Goal: Transaction & Acquisition: Purchase product/service

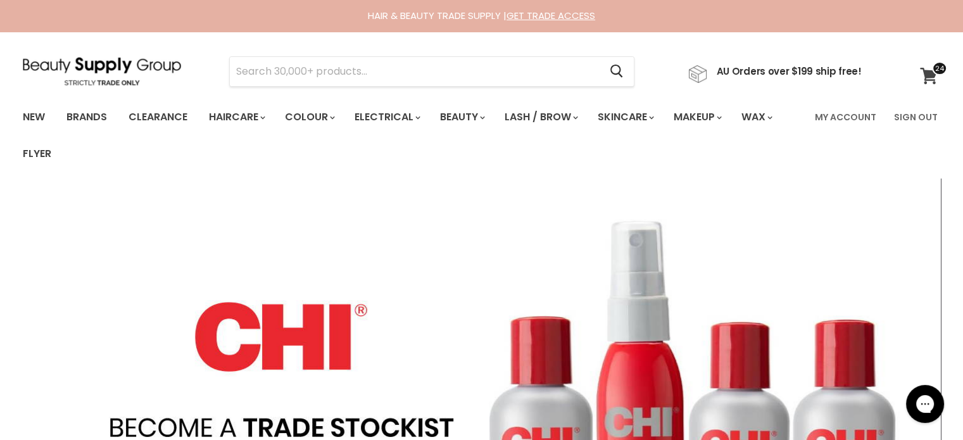
click at [927, 75] on icon at bounding box center [928, 76] width 17 height 16
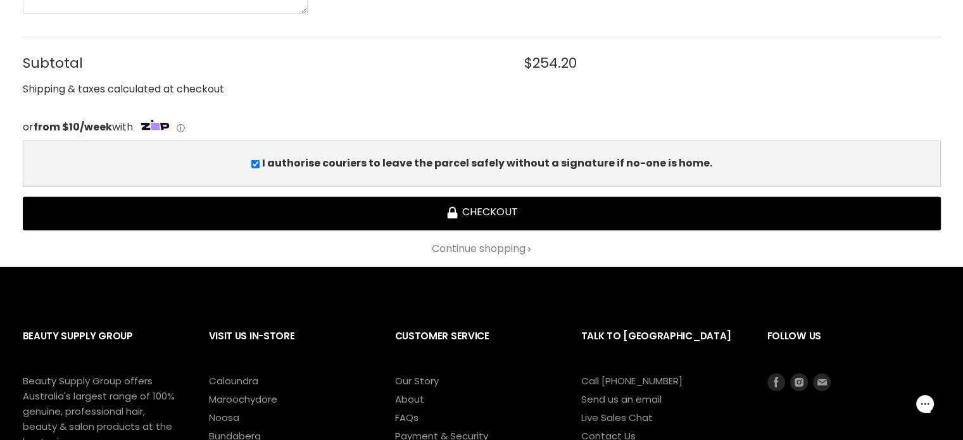
scroll to position [3800, 0]
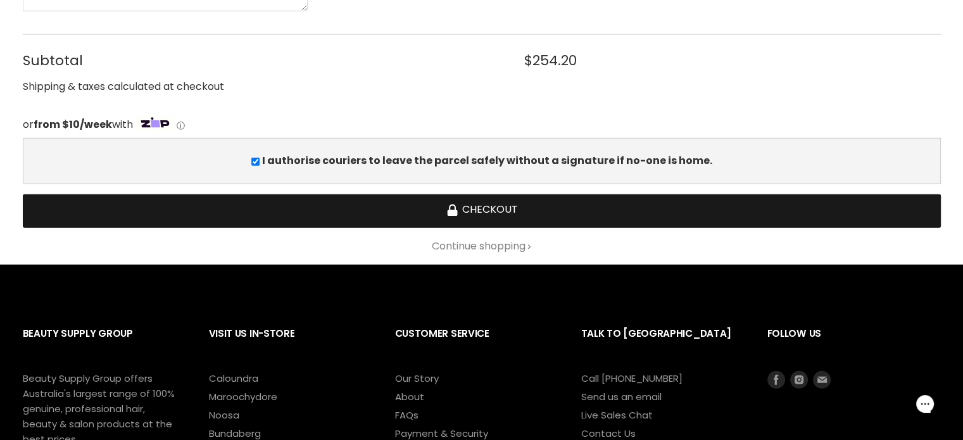
click at [542, 194] on button "Checkout" at bounding box center [482, 211] width 918 height 34
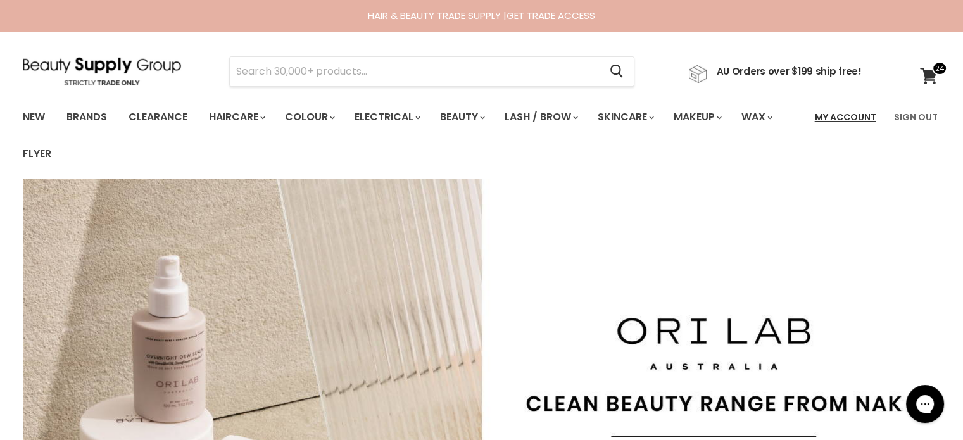
click at [843, 113] on link "My Account" at bounding box center [846, 117] width 77 height 27
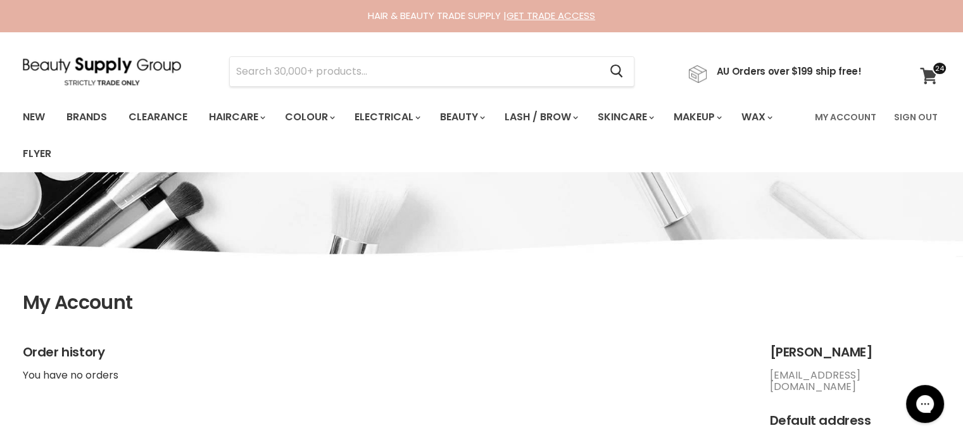
click at [927, 72] on icon at bounding box center [928, 76] width 17 height 16
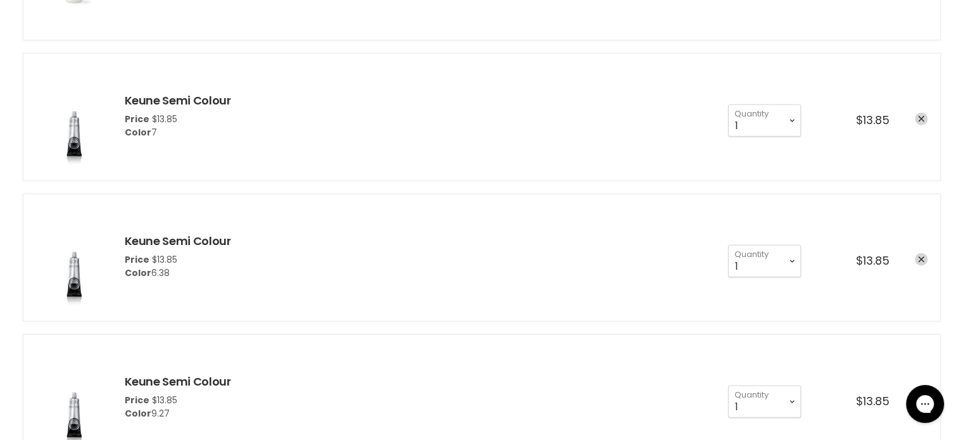
scroll to position [2955, 0]
click at [926, 111] on link "remove Keune Semi Colour" at bounding box center [921, 117] width 13 height 13
click at [922, 255] on icon "remove Keune Semi Colour" at bounding box center [921, 258] width 6 height 6
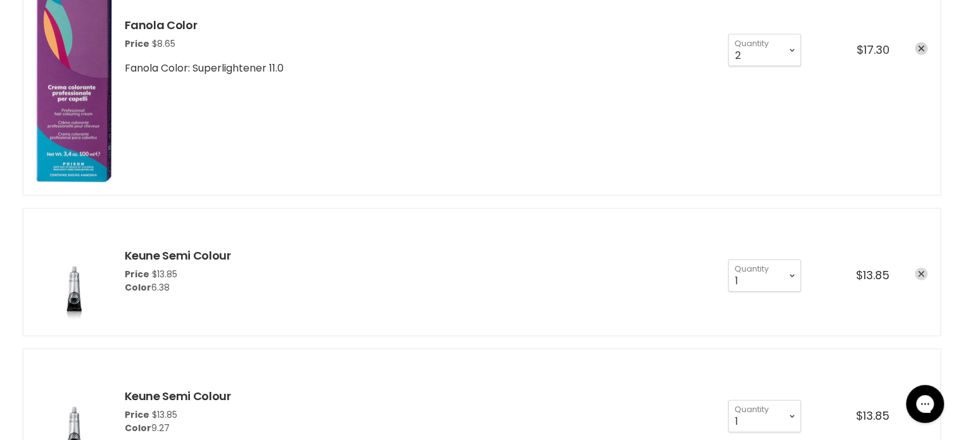
click at [921, 271] on icon "remove Keune Semi Colour" at bounding box center [921, 274] width 6 height 6
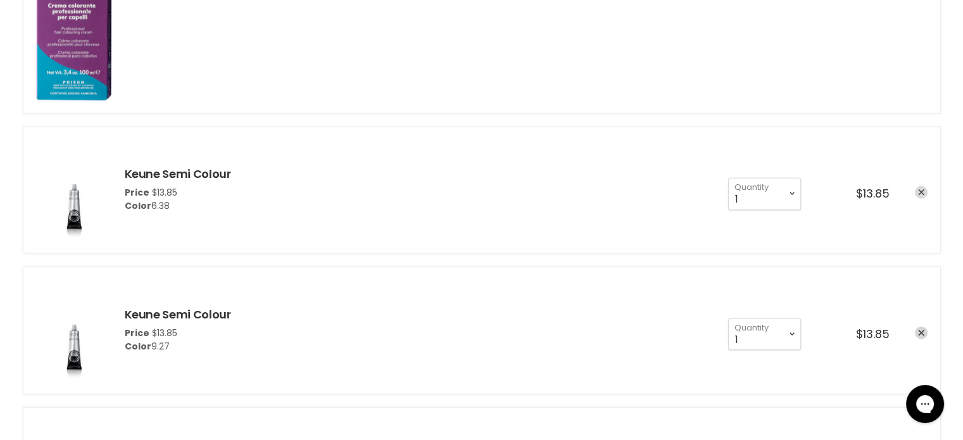
scroll to position [2904, 0]
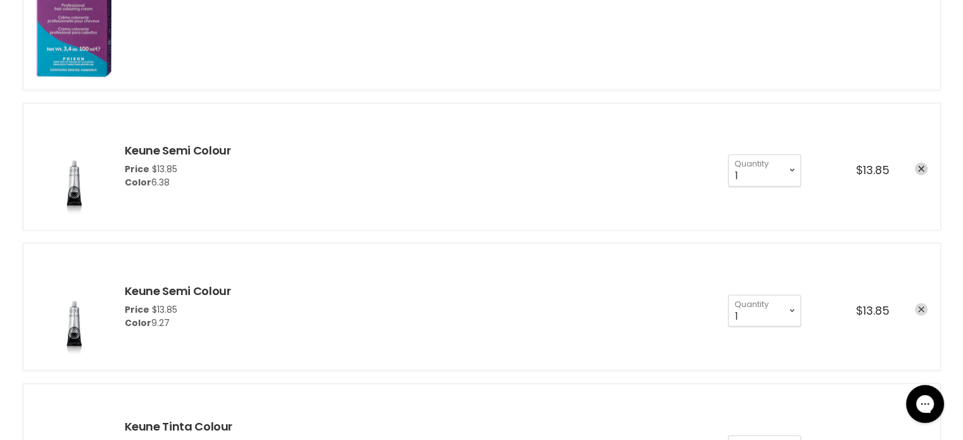
click at [920, 307] on icon "remove Keune Semi Colour" at bounding box center [921, 310] width 6 height 6
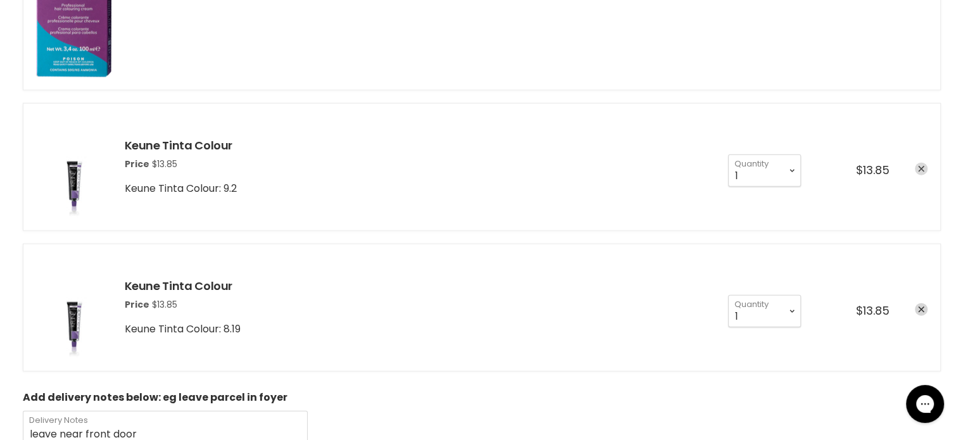
click at [922, 165] on link "remove Keune Tinta Colour" at bounding box center [921, 169] width 13 height 13
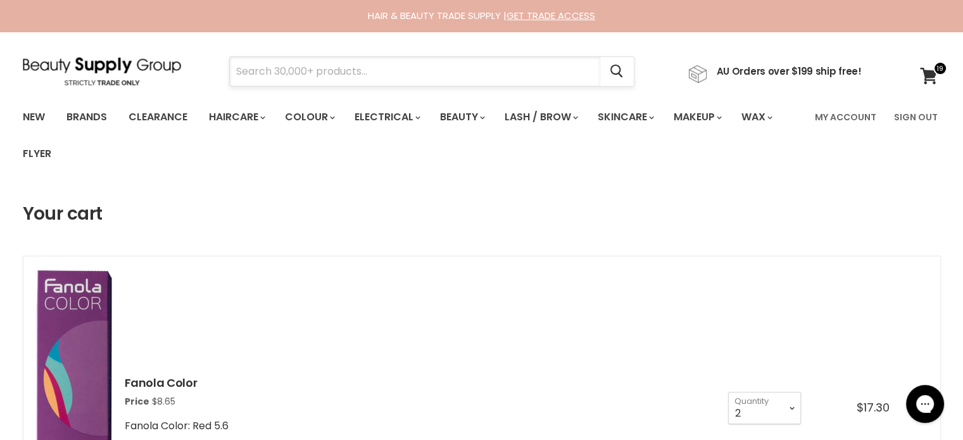
click at [264, 75] on input "Search" at bounding box center [415, 71] width 371 height 29
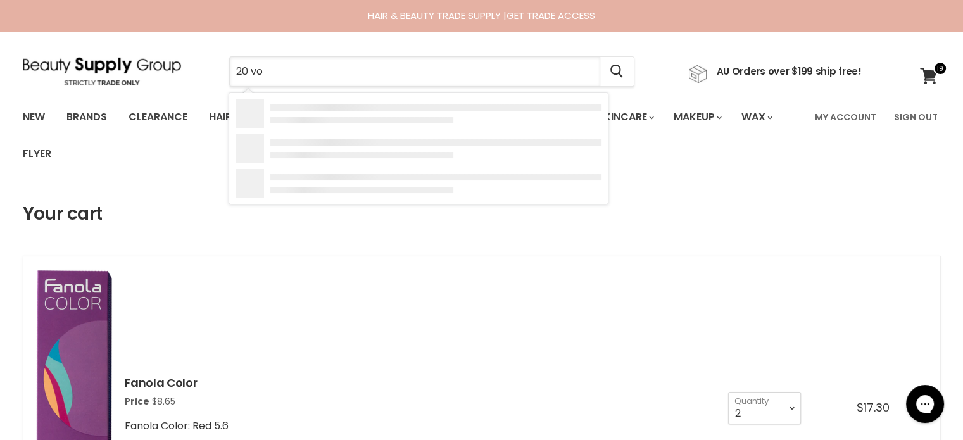
type input "20 vol"
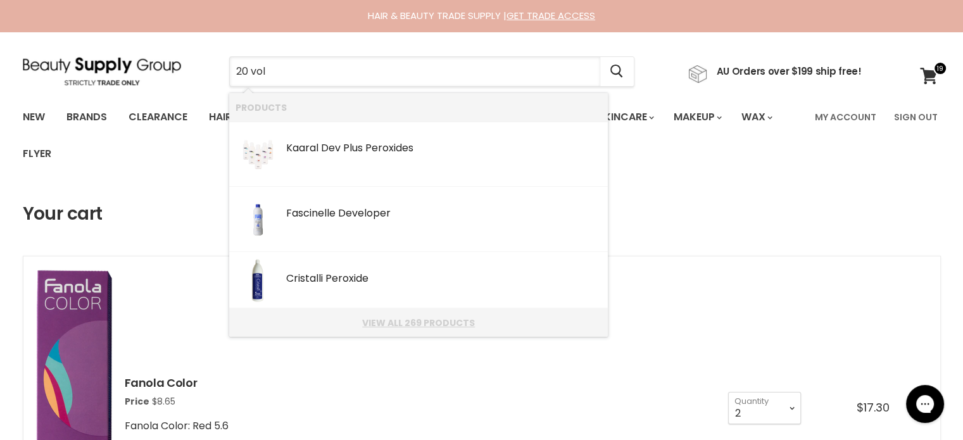
click at [422, 327] on link "View all 269 products" at bounding box center [419, 323] width 366 height 10
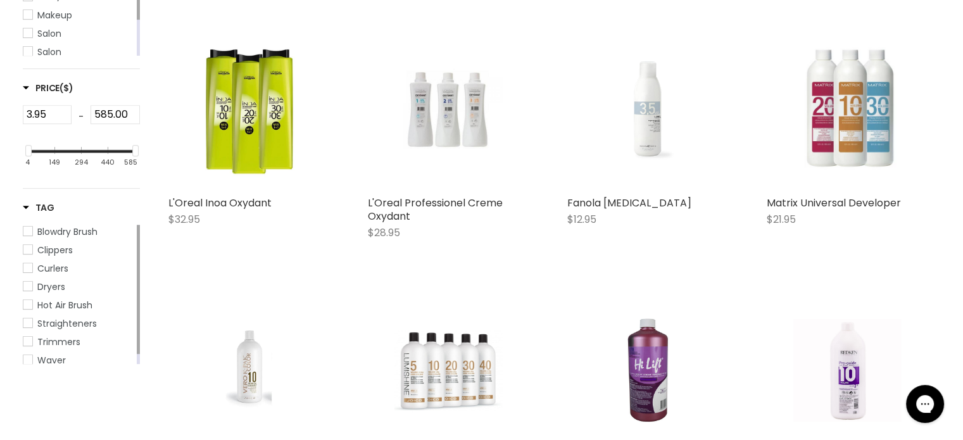
scroll to position [317, 0]
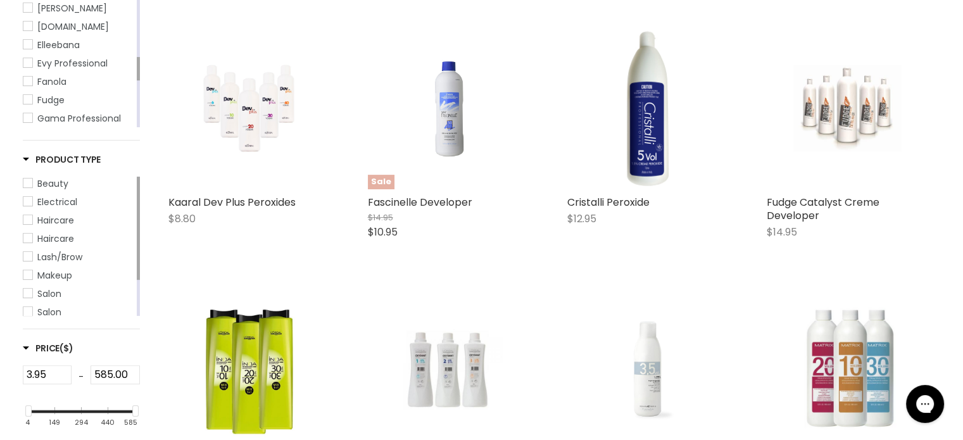
click at [25, 78] on span "Fanola" at bounding box center [27, 81] width 9 height 9
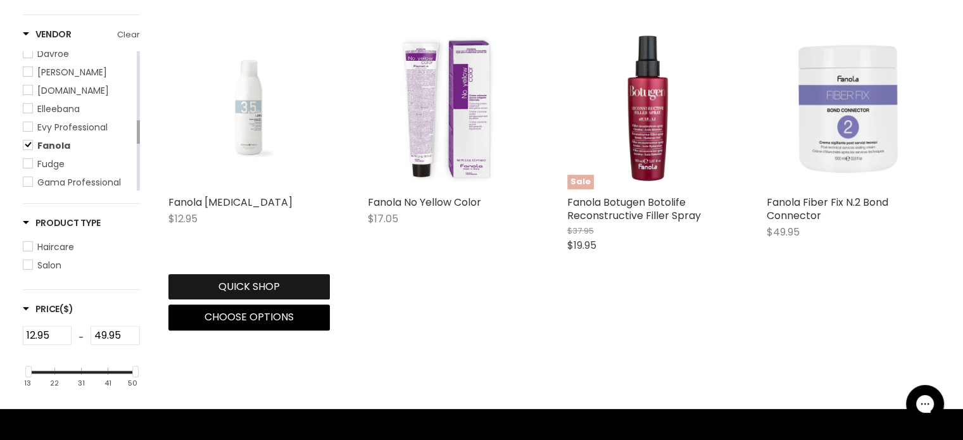
click at [231, 284] on button "Quick shop" at bounding box center [249, 286] width 162 height 25
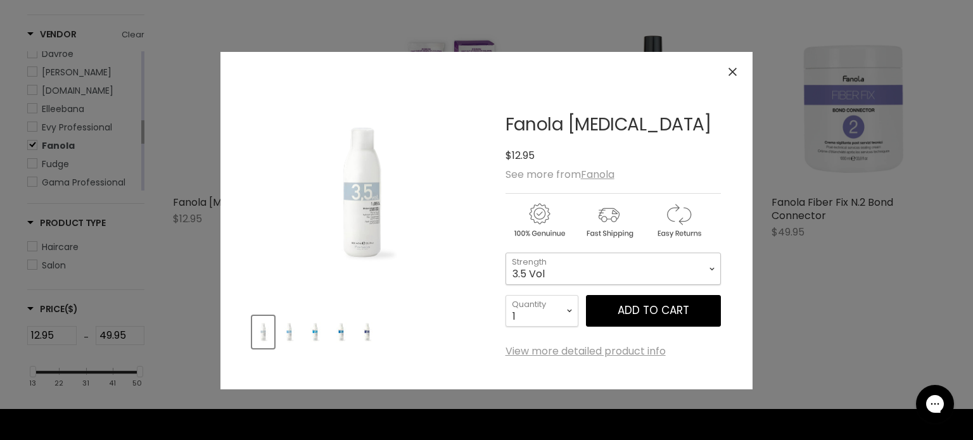
click at [592, 273] on select "3.5 Vol 10 Vol 20 Vol 30 Vol 40 Vol" at bounding box center [612, 269] width 215 height 32
click at [505, 253] on select "3.5 Vol 10 Vol 20 Vol 30 Vol 40 Vol" at bounding box center [612, 269] width 215 height 32
select select "20 Vol"
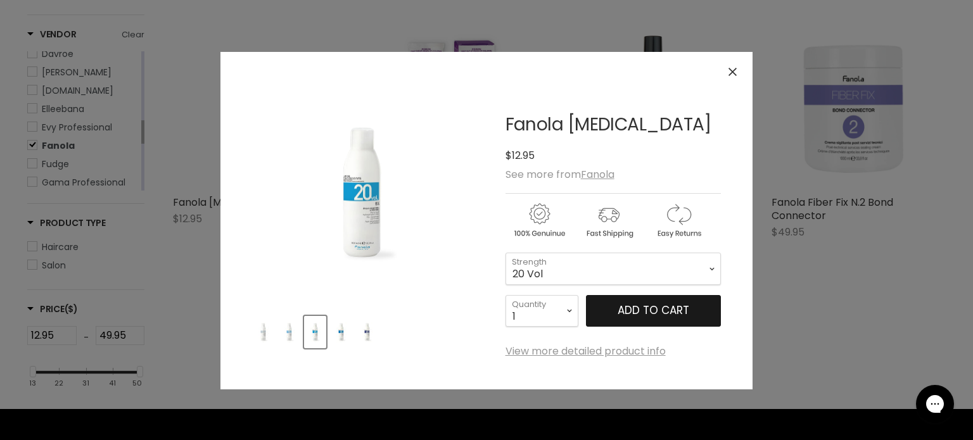
click at [626, 313] on button "Add to cart" at bounding box center [653, 311] width 135 height 32
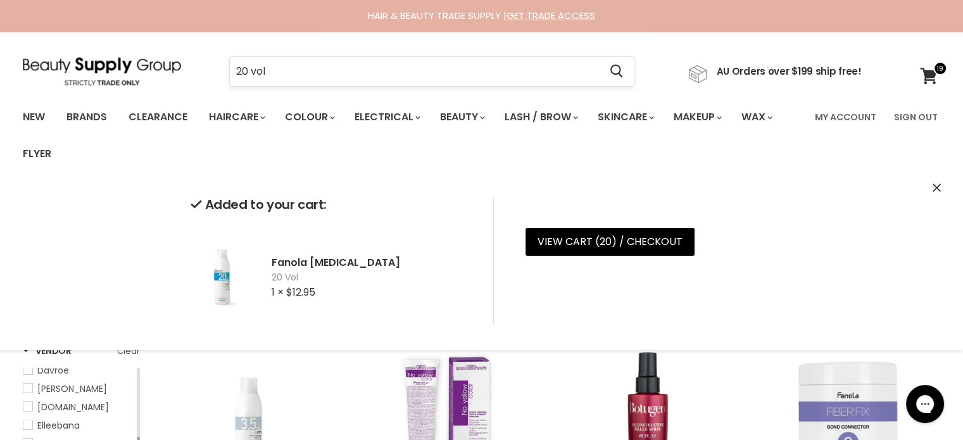
click at [243, 63] on input "20 vol" at bounding box center [415, 71] width 371 height 29
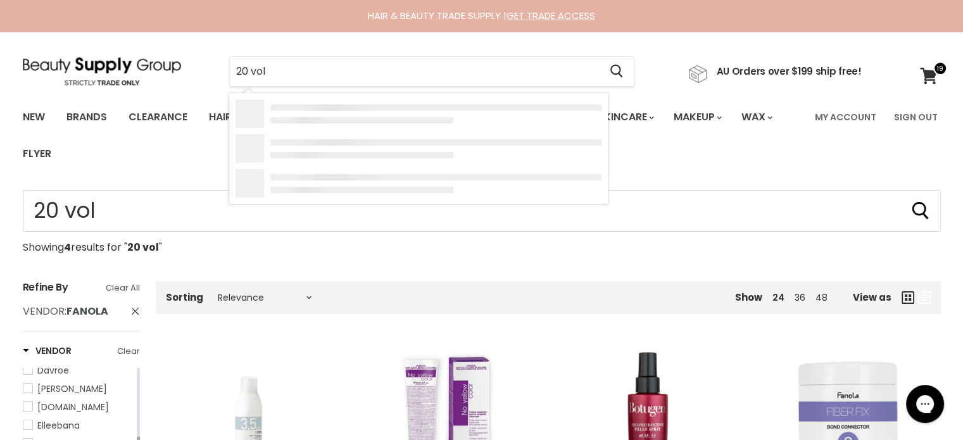
scroll to position [299, 0]
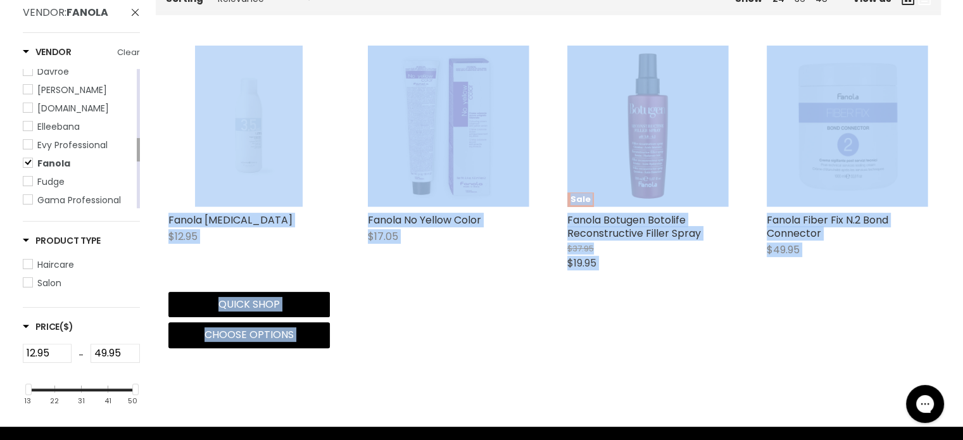
click at [243, 63] on body "Skip to content HAIR & BEAUTY TRADE SUPPLY | GET TRADE ACCESS HAIR & BEAUTY TRA…" at bounding box center [481, 275] width 963 height 1148
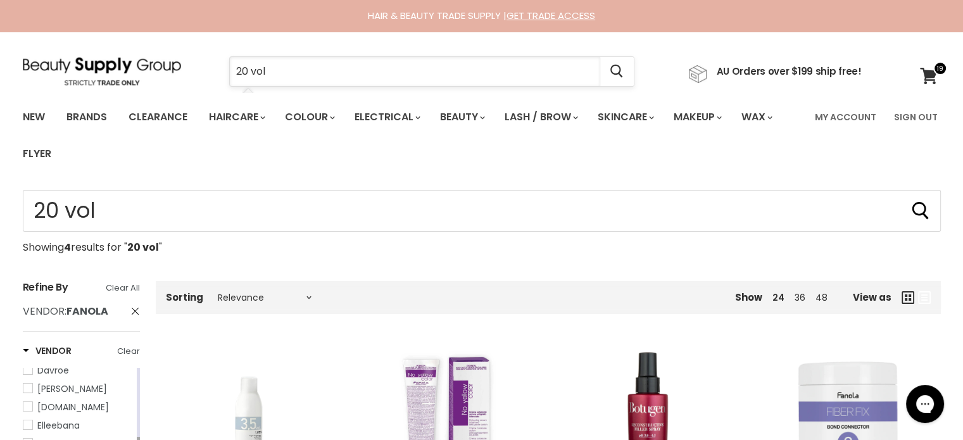
click at [248, 73] on input "20 vol" at bounding box center [415, 71] width 371 height 29
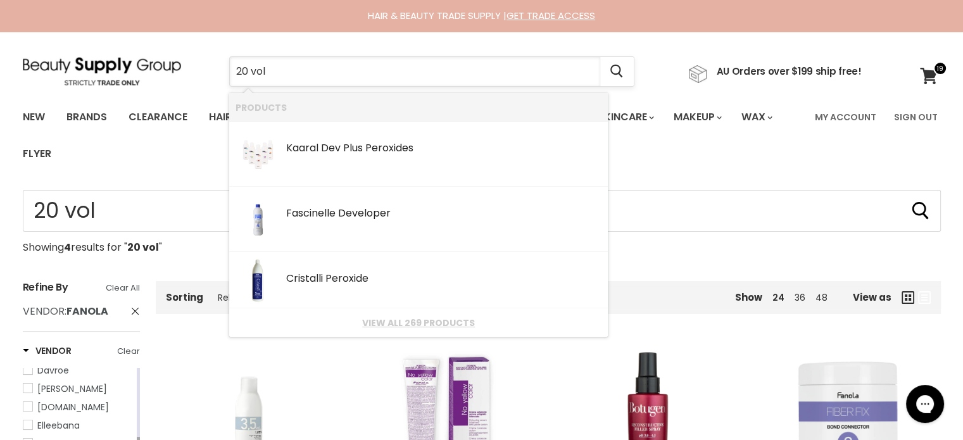
click at [248, 73] on input "20 vol" at bounding box center [415, 71] width 371 height 29
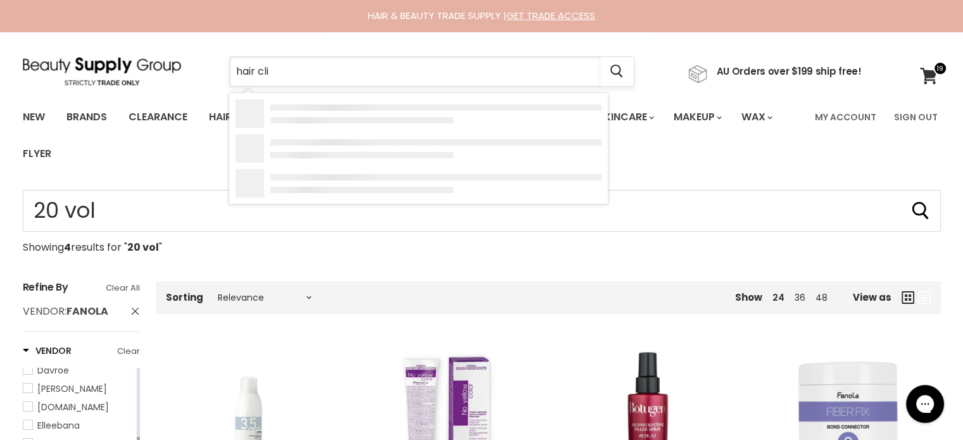
type input "hair clip"
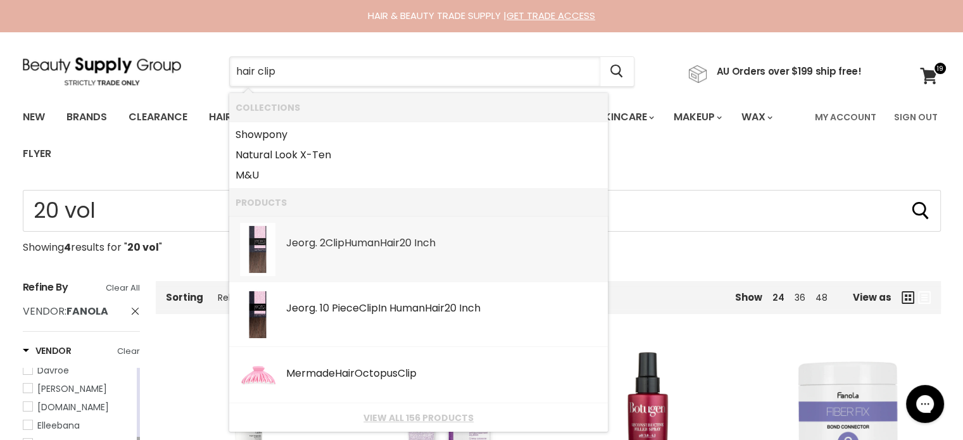
click at [320, 248] on div "Jeorg. 2 Clip Human Hair 20 Inch" at bounding box center [443, 244] width 315 height 13
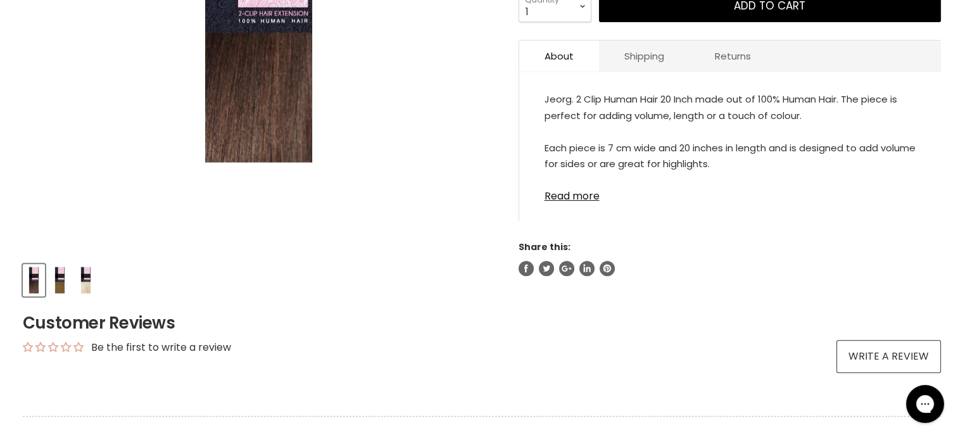
scroll to position [422, 0]
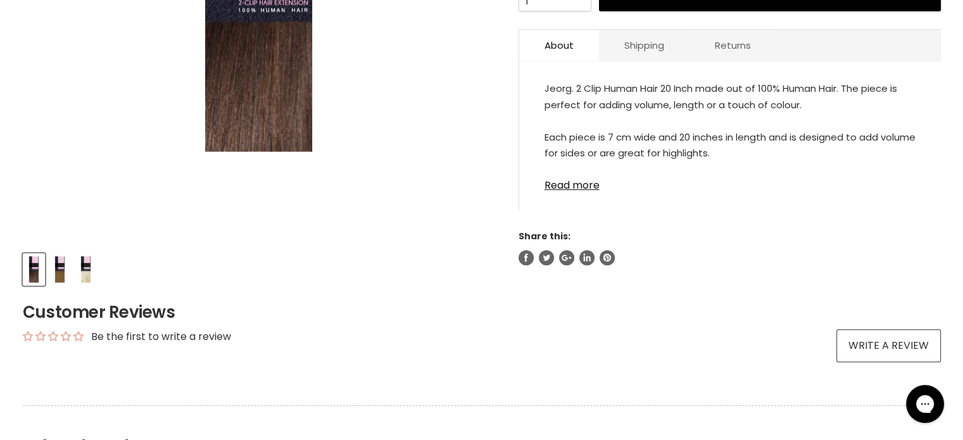
click at [65, 267] on img "Product thumbnails" at bounding box center [60, 270] width 20 height 30
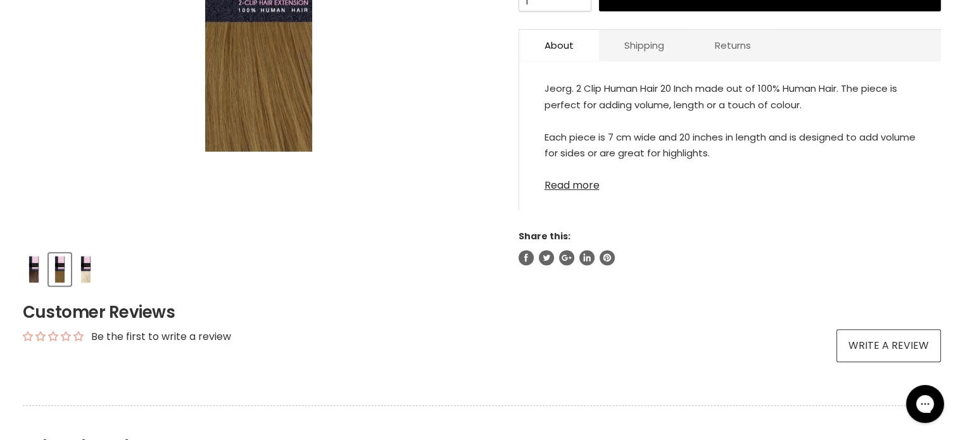
click at [588, 187] on link "Read more" at bounding box center [730, 181] width 371 height 19
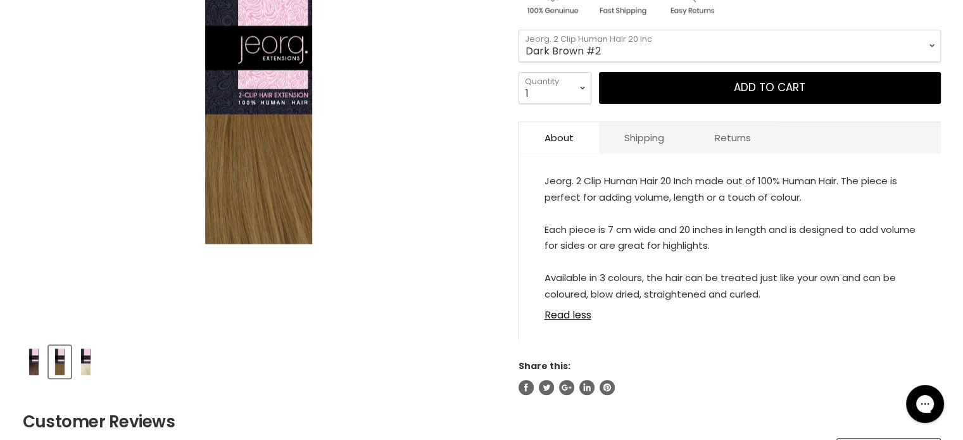
scroll to position [211, 0]
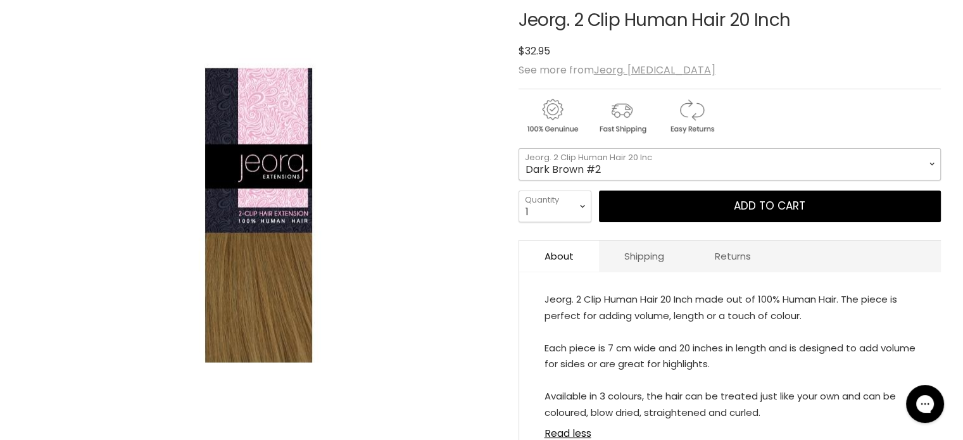
click at [641, 167] on select "Dark Brown #2 Light Caramel #10 Blonde #613 Platinum Blonde #60A" at bounding box center [730, 164] width 422 height 32
click at [519, 148] on select "Dark Brown #2 Light Caramel #10 Blonde #613 Platinum Blonde #60A" at bounding box center [730, 164] width 422 height 32
select select "Platinum Blonde #60A"
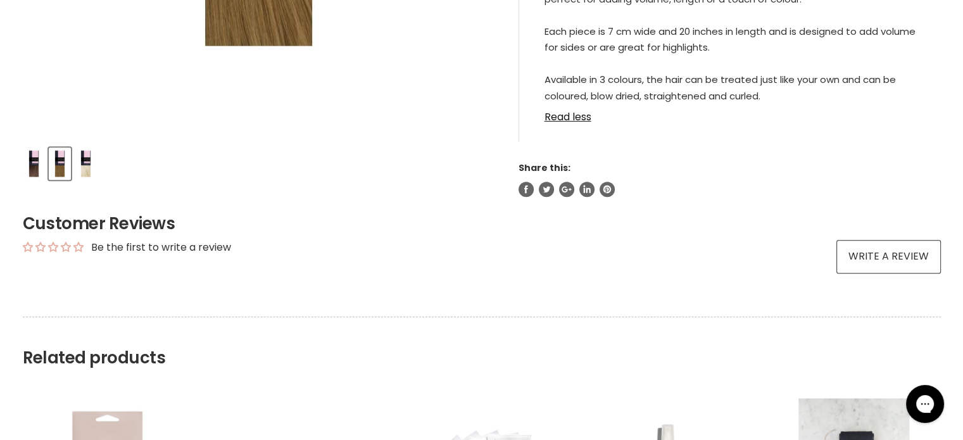
click at [32, 160] on img "Product thumbnails" at bounding box center [34, 164] width 20 height 30
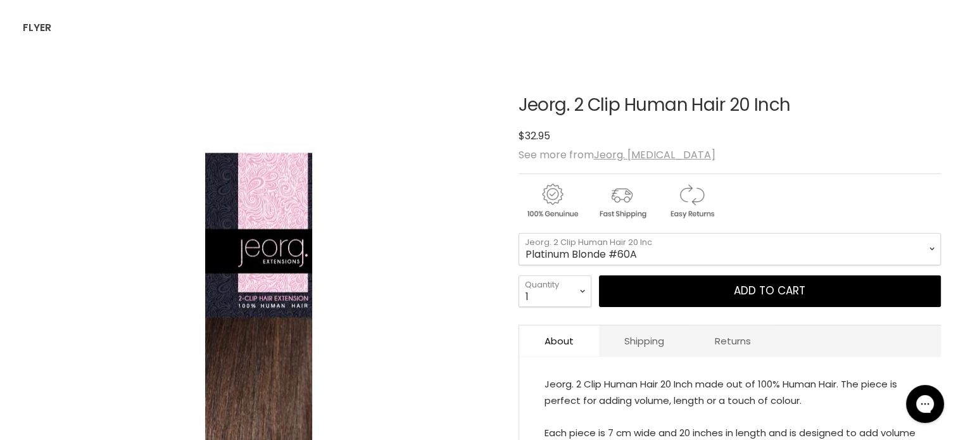
scroll to position [0, 0]
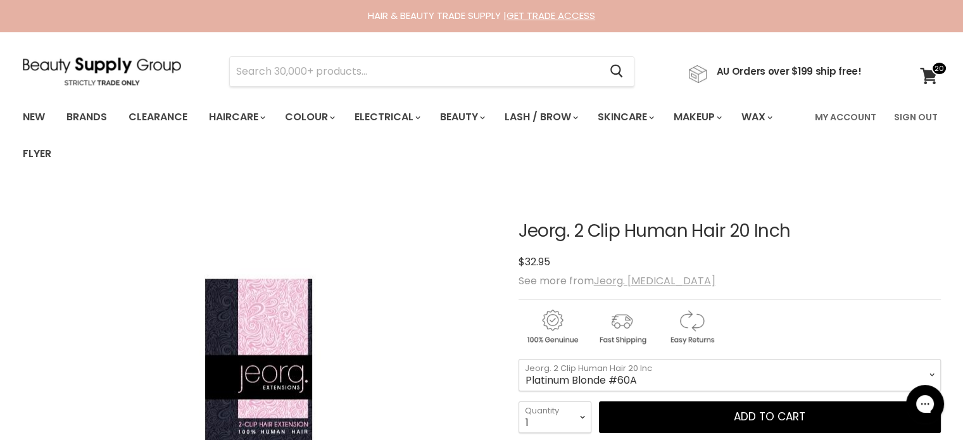
click at [661, 281] on u "Jeorg. [MEDICAL_DATA]" at bounding box center [655, 281] width 122 height 15
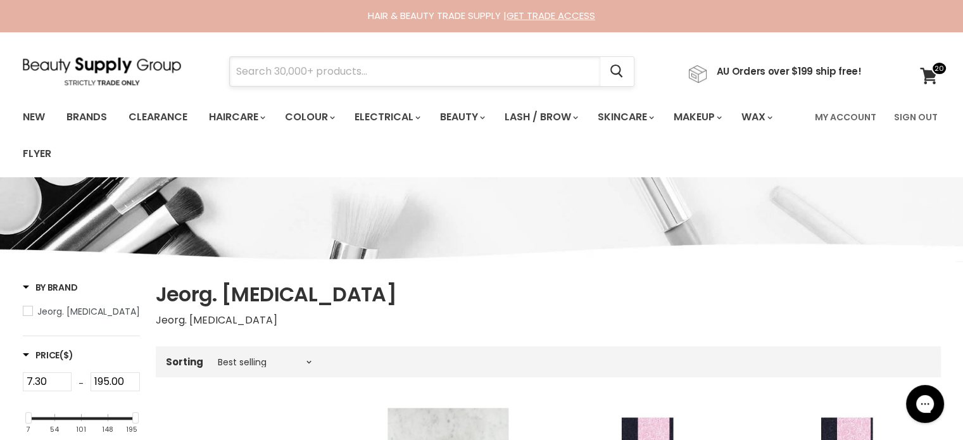
click at [319, 70] on input "Search" at bounding box center [415, 71] width 371 height 29
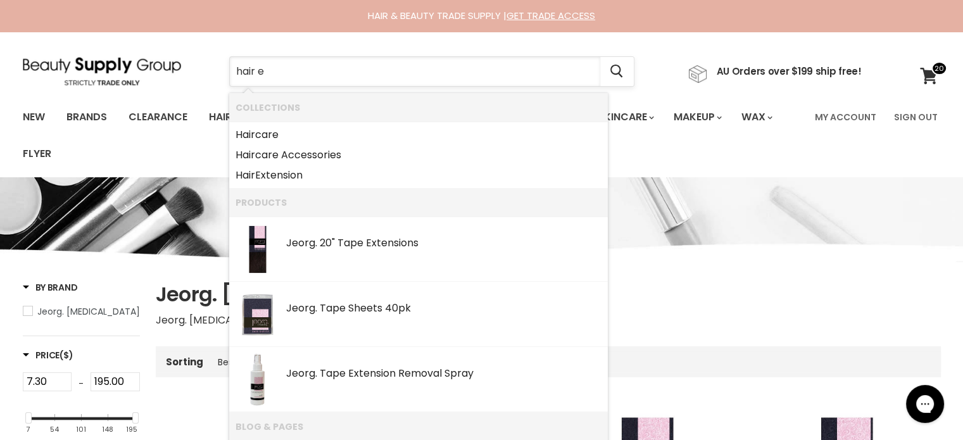
type input "hair ex"
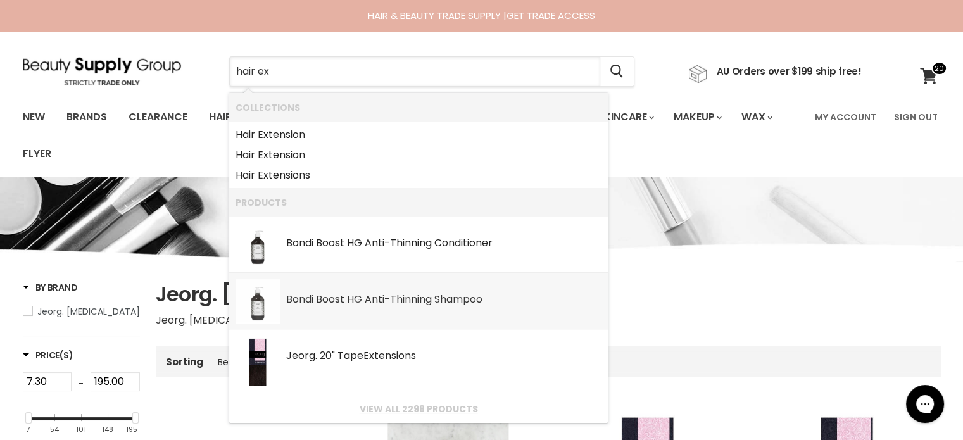
scroll to position [105, 0]
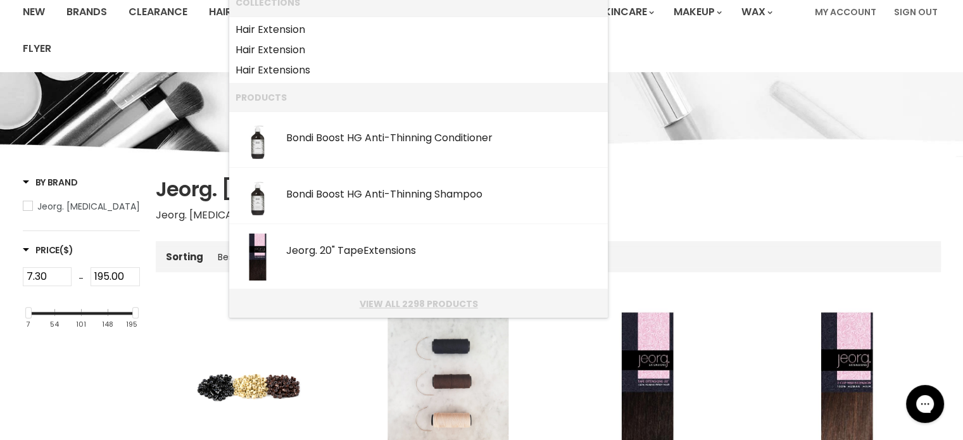
click at [428, 296] on li "View all 2298 products" at bounding box center [418, 303] width 379 height 29
click at [431, 301] on link "View all 2298 products" at bounding box center [419, 304] width 366 height 10
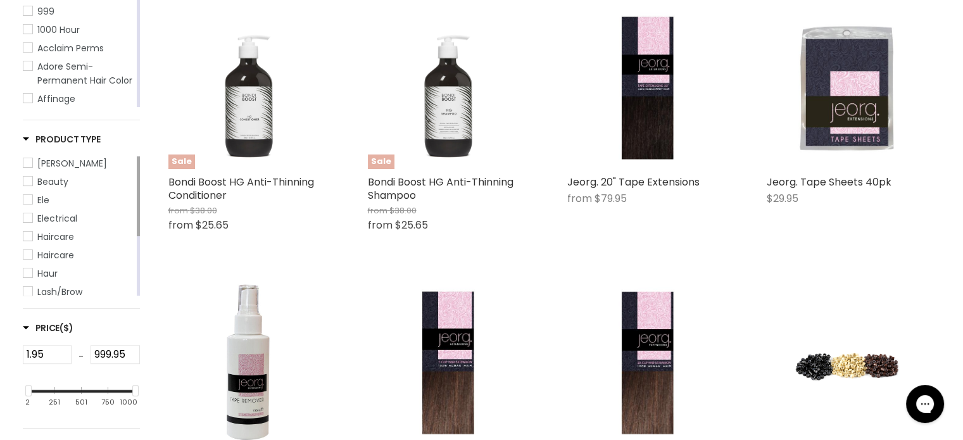
scroll to position [317, 0]
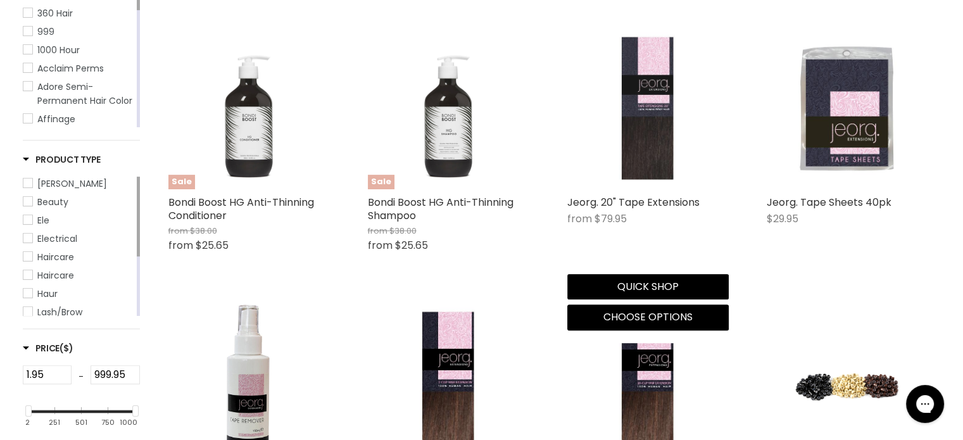
click at [651, 129] on img "Main content" at bounding box center [647, 109] width 107 height 162
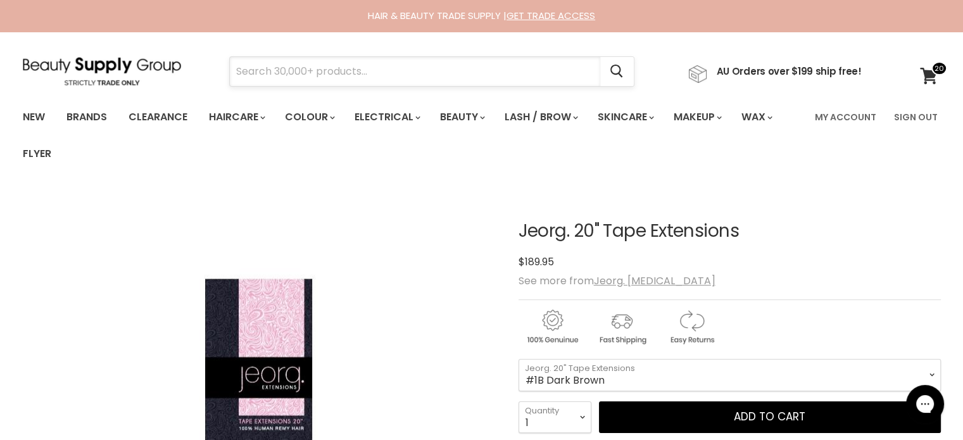
click at [256, 68] on input "Search" at bounding box center [415, 71] width 371 height 29
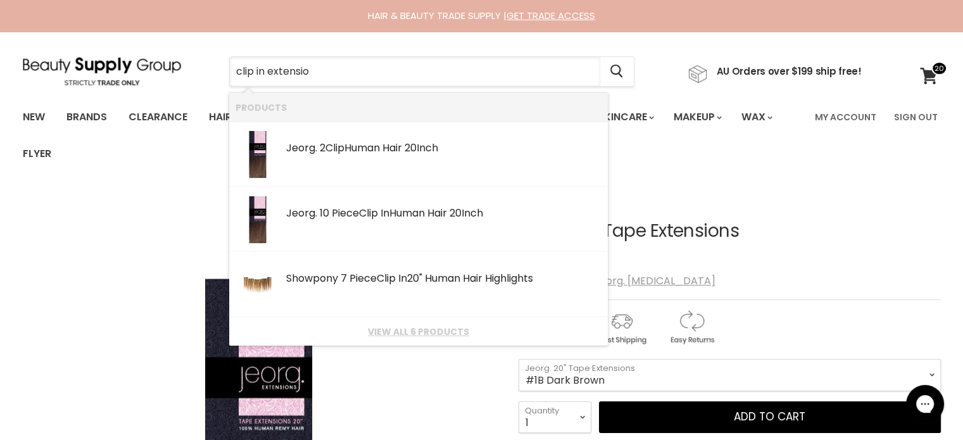
type input "clip in extension"
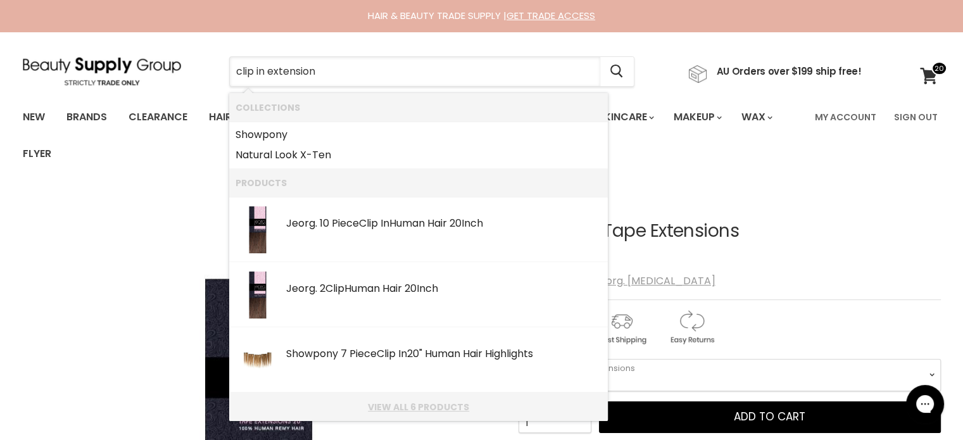
click at [401, 409] on link "View all 6 products" at bounding box center [419, 407] width 366 height 10
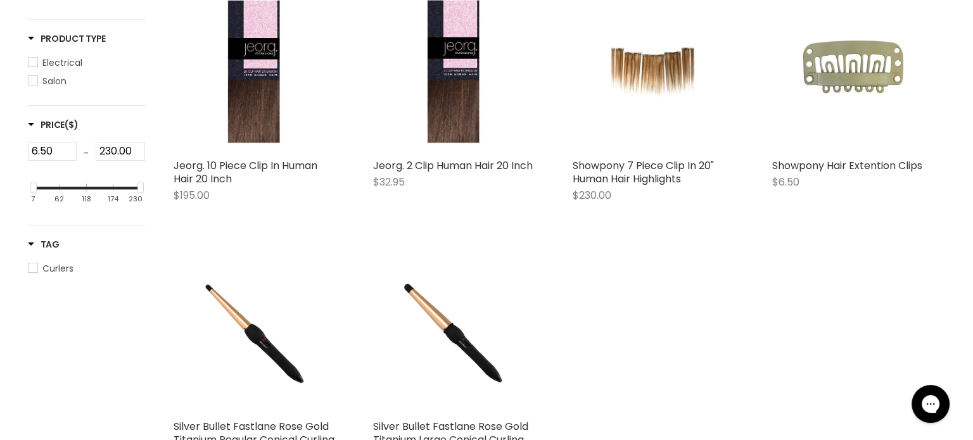
scroll to position [317, 0]
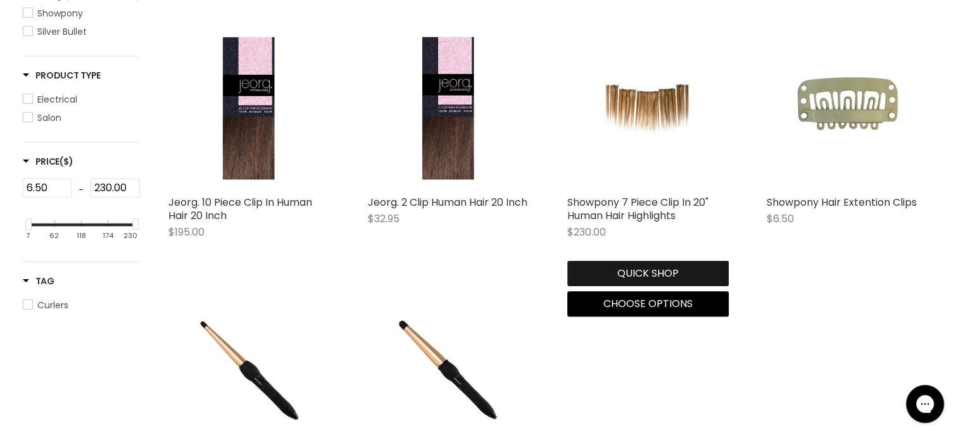
click at [628, 267] on button "Quick shop" at bounding box center [648, 273] width 162 height 25
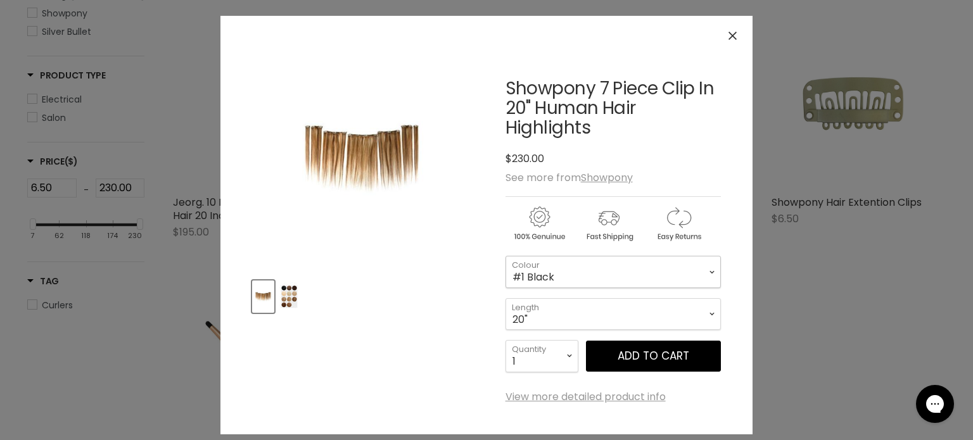
click at [535, 272] on select "#4/27 Light Chestnut #1 Black #10/22 Honey Ginger #4/8 Mid Brown #60 Pure Blond…" at bounding box center [612, 272] width 215 height 32
click at [505, 256] on select "#4/27 Light Chestnut #1 Black #10/22 Honey Ginger #4/8 Mid Brown #60 Pure Blond…" at bounding box center [612, 272] width 215 height 32
click at [284, 296] on img "Product thumbnails" at bounding box center [289, 297] width 20 height 30
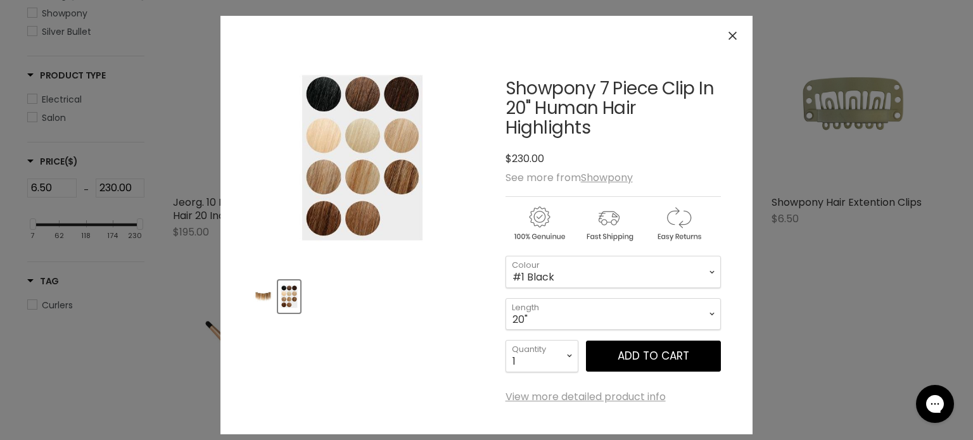
click at [395, 87] on img "Showpony 7 Piece Clip In 20" at bounding box center [362, 158] width 146 height 220
click at [567, 281] on select "#4/27 Light Chestnut #1 Black #10/22 Honey Ginger #4/8 Mid Brown #60 Pure Blond…" at bounding box center [612, 272] width 215 height 32
click at [505, 256] on select "#4/27 Light Chestnut #1 Black #10/22 Honey Ginger #4/8 Mid Brown #60 Pure Blond…" at bounding box center [612, 272] width 215 height 32
select select "#4/8 Mid Brown"
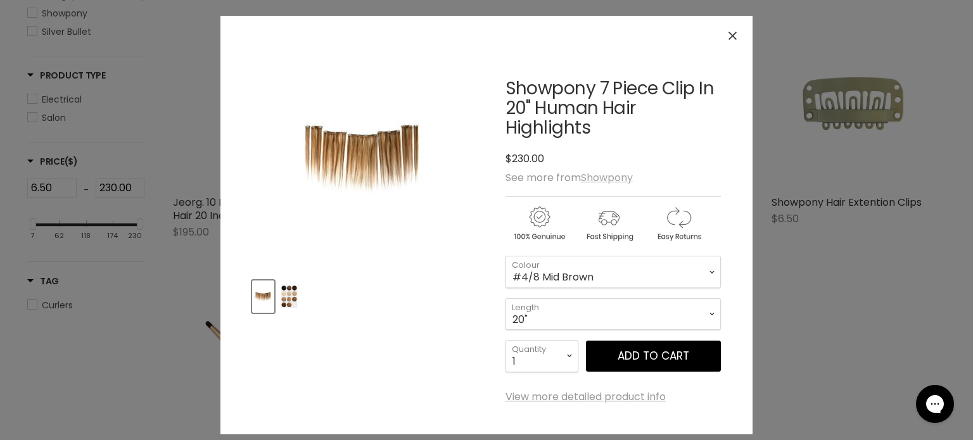
click at [612, 182] on u "Showpony" at bounding box center [607, 177] width 52 height 15
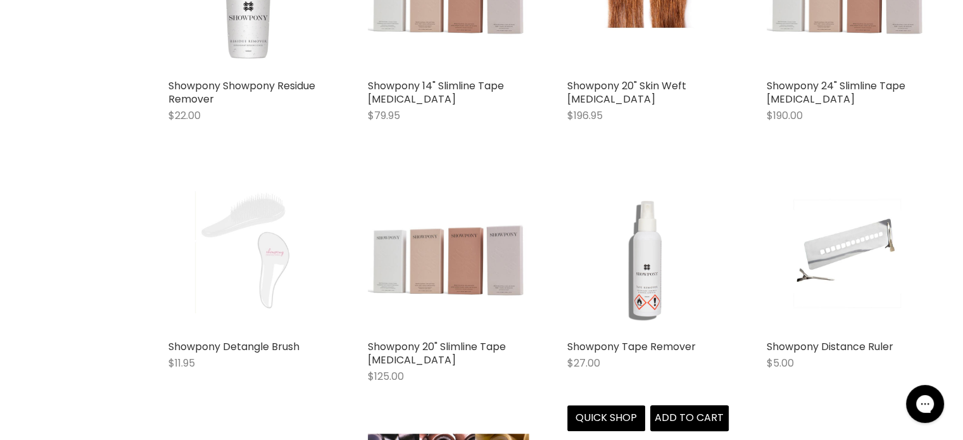
scroll to position [633, 0]
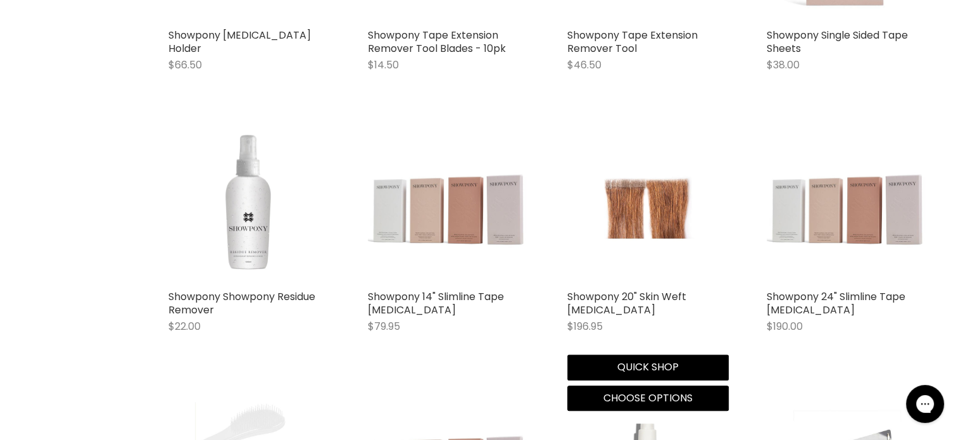
click at [637, 184] on img "Main content" at bounding box center [648, 203] width 108 height 162
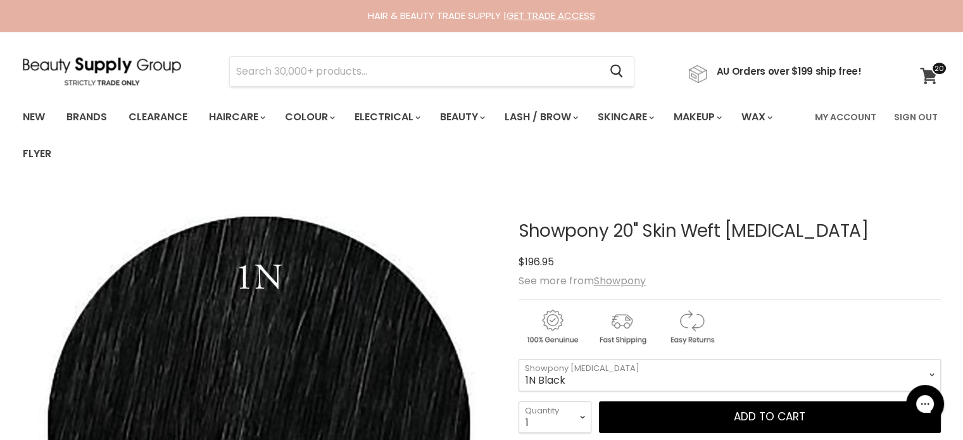
click at [924, 70] on icon at bounding box center [928, 76] width 17 height 16
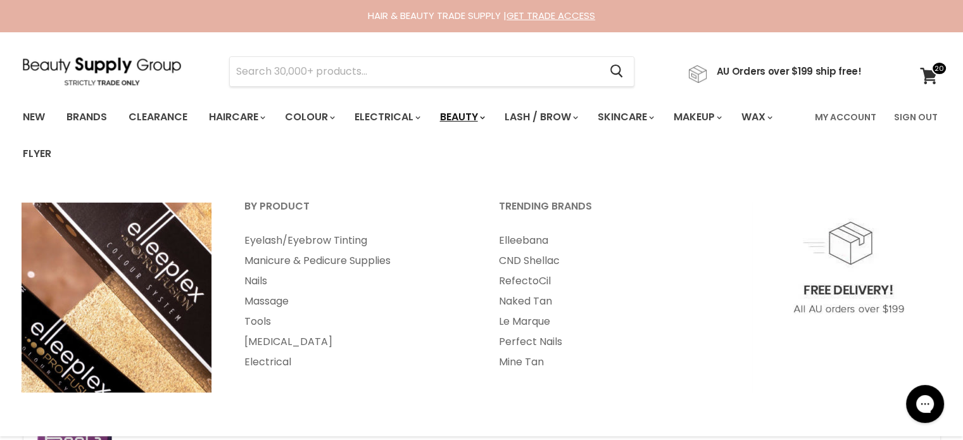
click at [462, 110] on link "Beauty" at bounding box center [462, 117] width 62 height 27
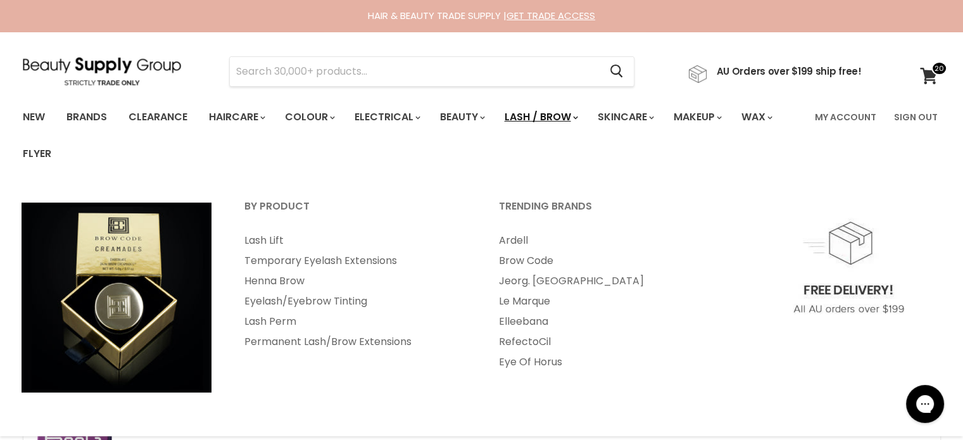
click at [548, 110] on link "Lash / Brow" at bounding box center [540, 117] width 91 height 27
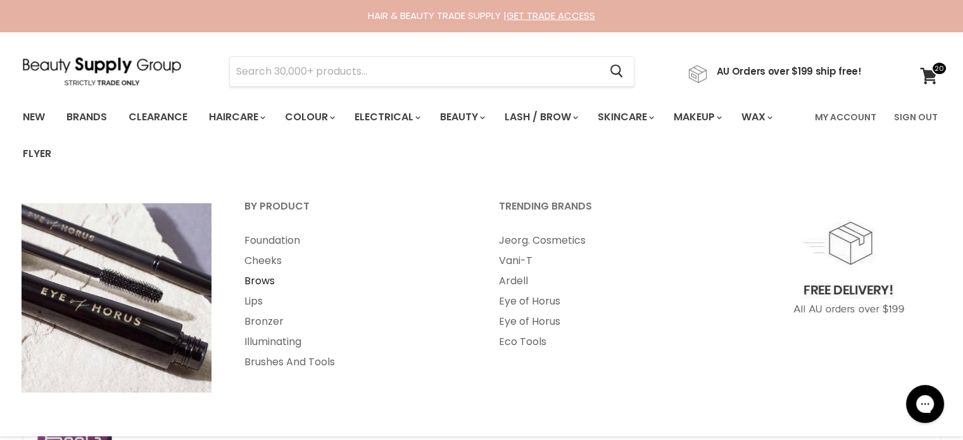
click at [258, 276] on link "Brows" at bounding box center [355, 281] width 252 height 20
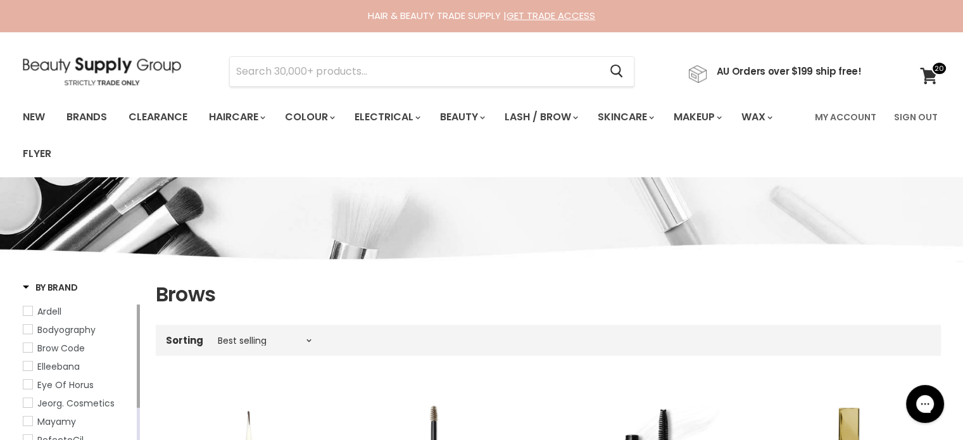
click at [129, 60] on img at bounding box center [102, 71] width 158 height 29
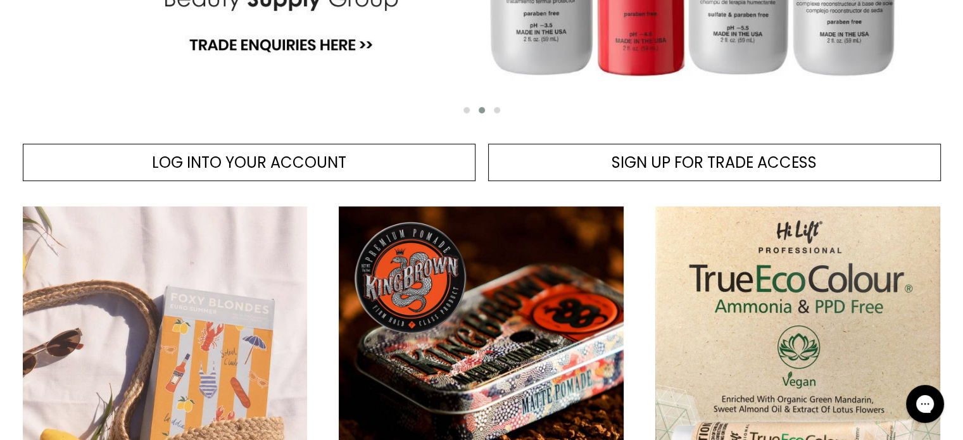
scroll to position [528, 0]
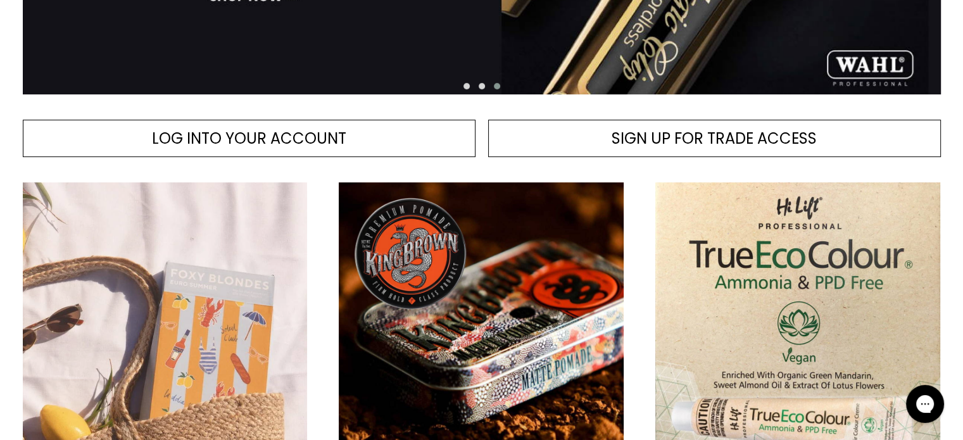
click at [167, 280] on img "Main content" at bounding box center [165, 324] width 285 height 285
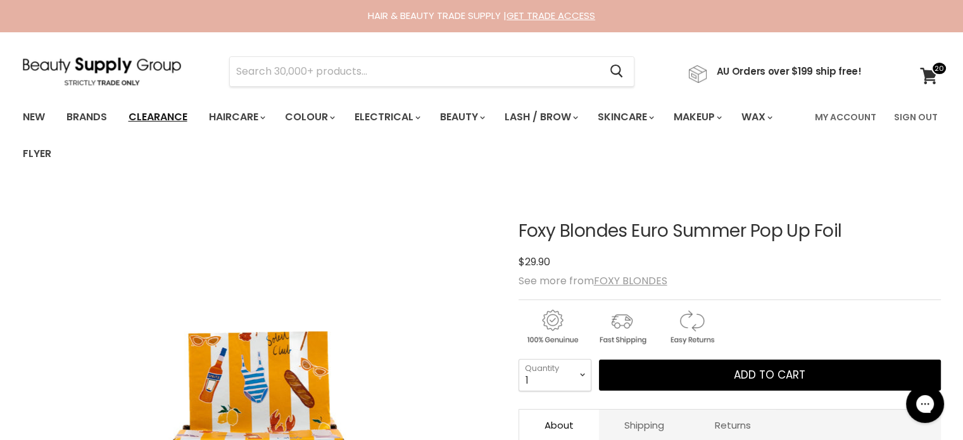
click at [150, 111] on link "Clearance" at bounding box center [158, 117] width 78 height 27
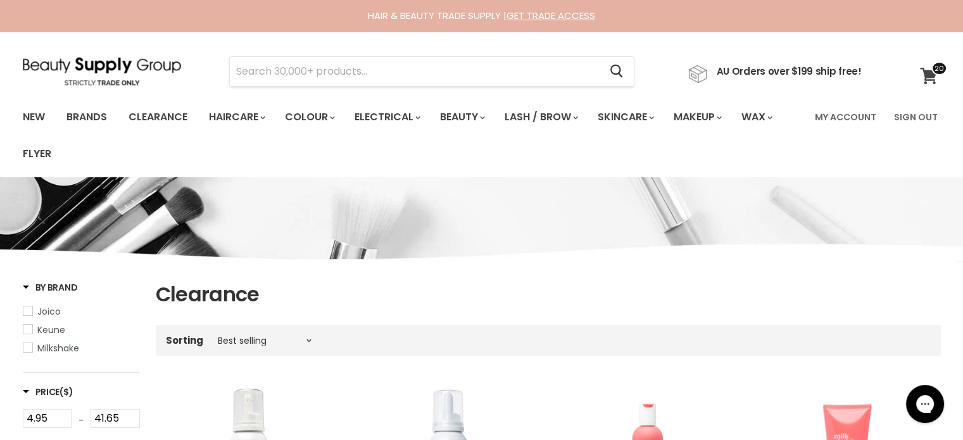
click at [932, 72] on icon at bounding box center [928, 76] width 17 height 16
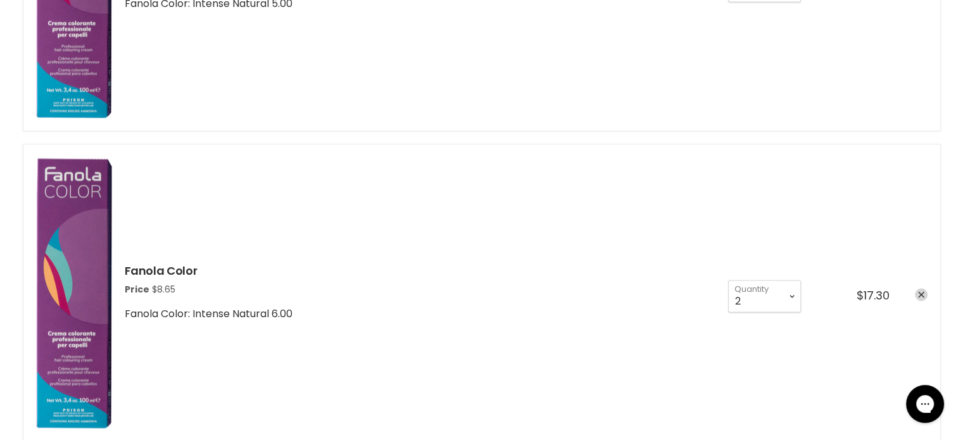
scroll to position [2111, 0]
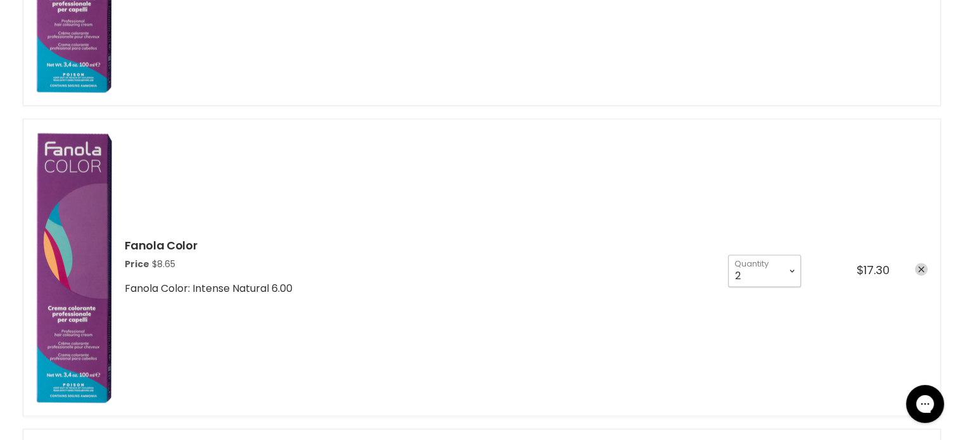
select select "3"
type input "3"
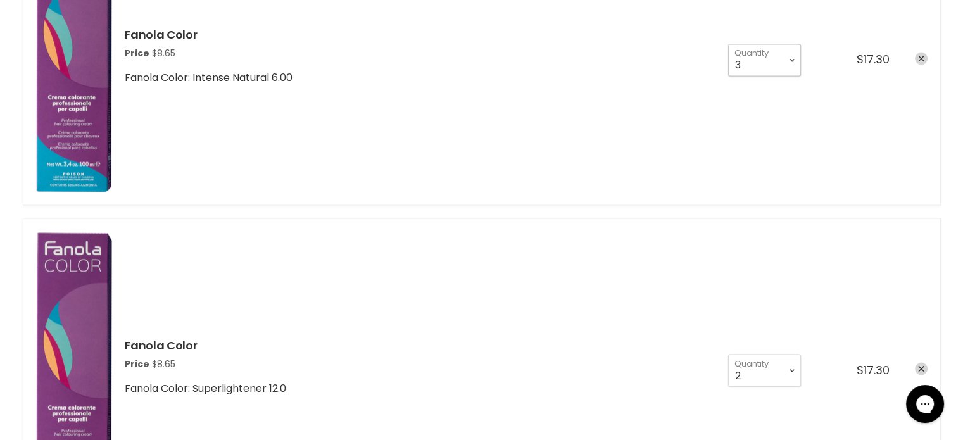
scroll to position [2533, 0]
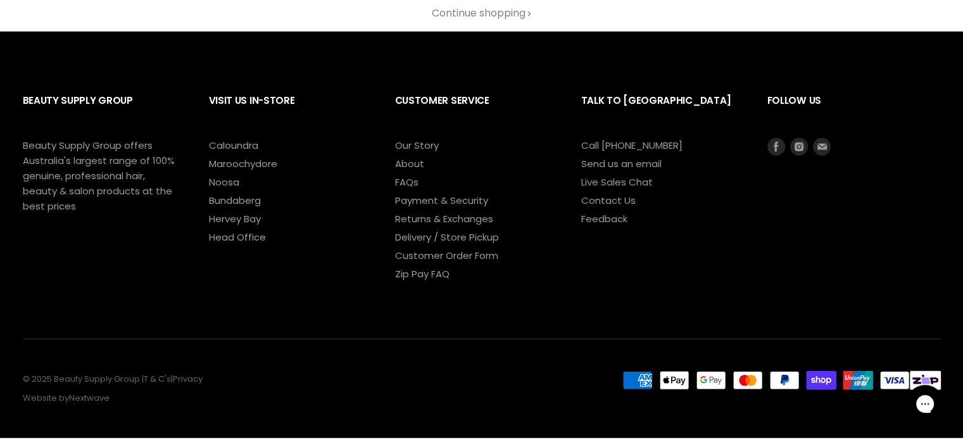
scroll to position [3167, 0]
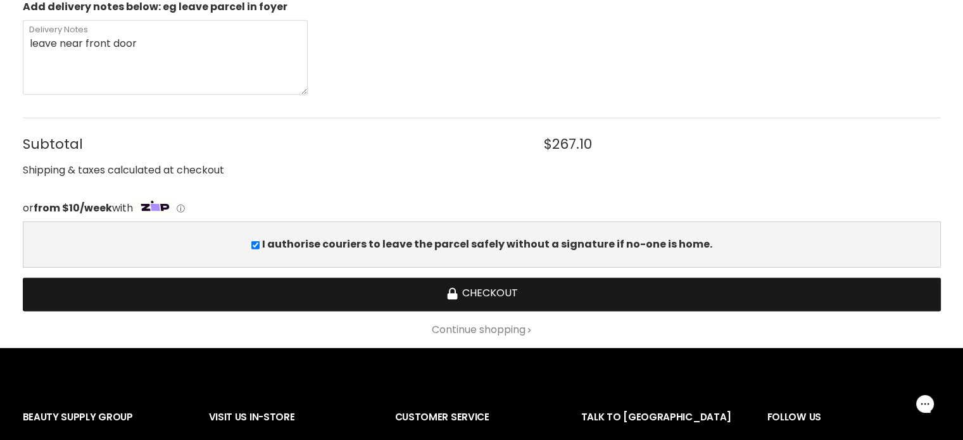
click at [567, 278] on button "Checkout" at bounding box center [482, 295] width 918 height 34
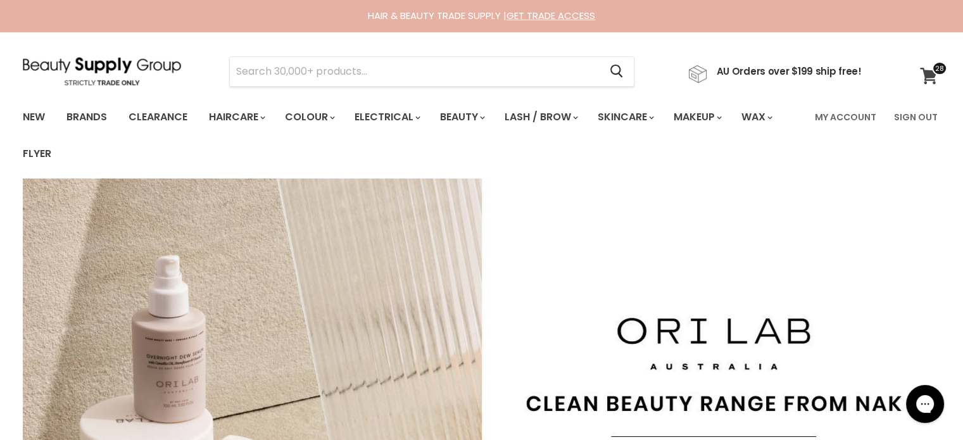
click at [935, 73] on span at bounding box center [939, 68] width 15 height 14
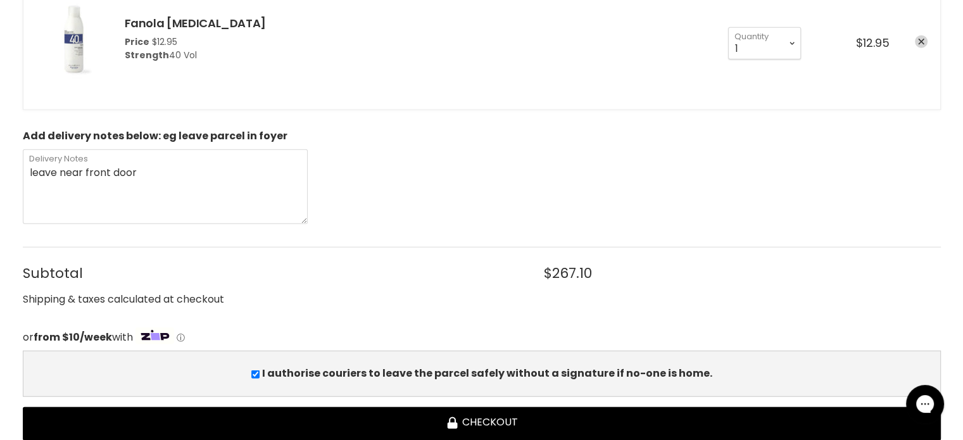
scroll to position [3061, 0]
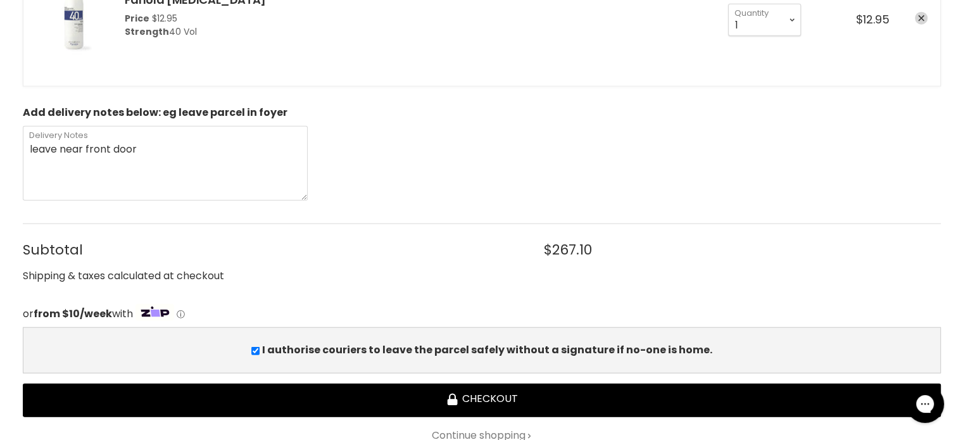
click at [489, 430] on link "Continue shopping" at bounding box center [482, 435] width 918 height 11
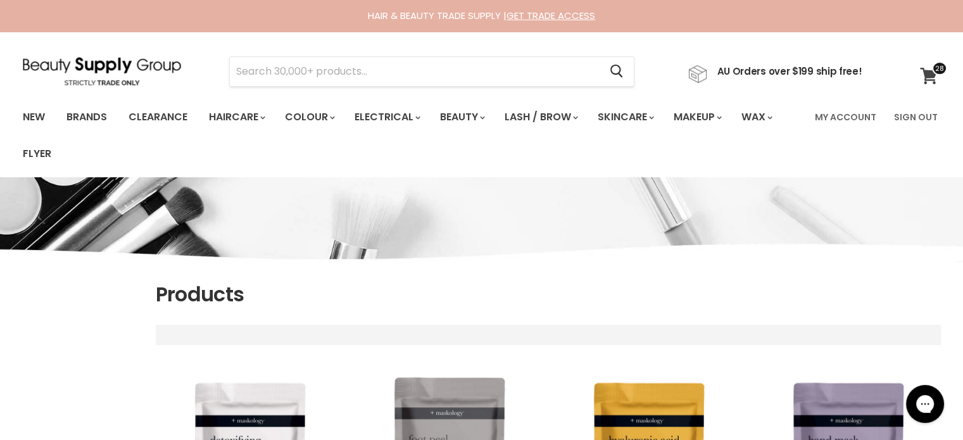
click at [935, 73] on span at bounding box center [939, 68] width 15 height 14
select select "title-ascending"
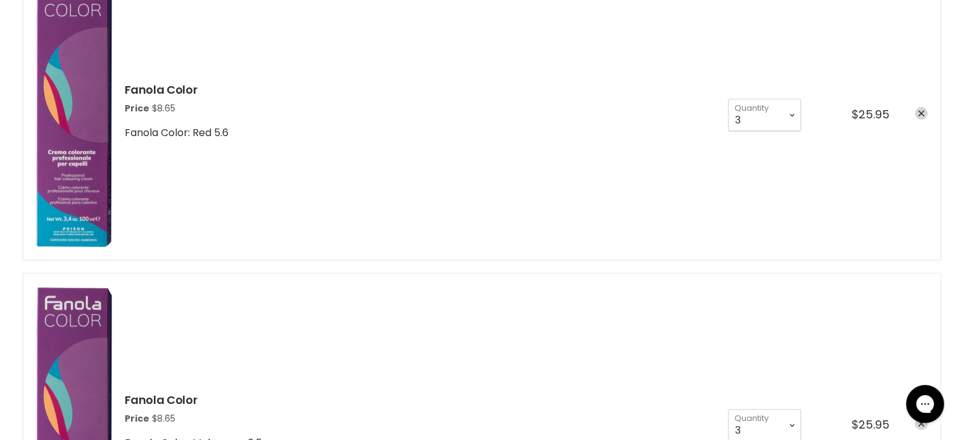
scroll to position [422, 0]
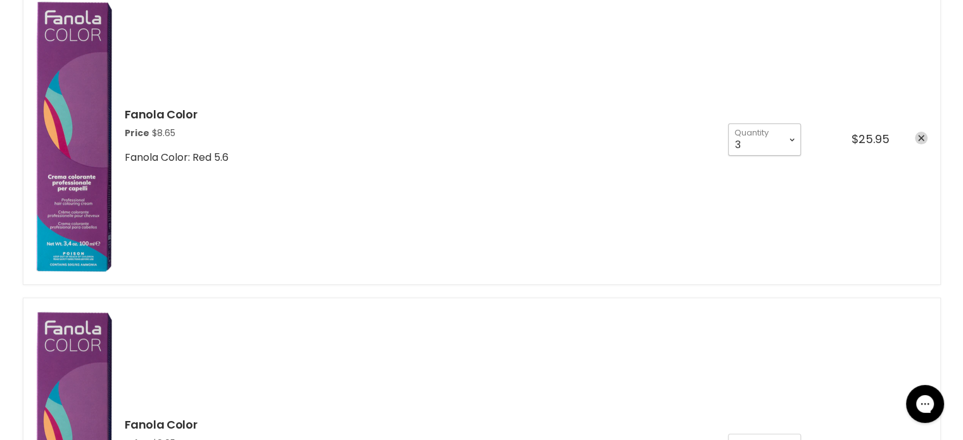
click at [792, 141] on select "1 2 3 4 5 6 7 8 9 10+" at bounding box center [764, 140] width 73 height 32
select select "1"
click at [728, 124] on select "1 2 3 4 5 6 7 8 9 10+" at bounding box center [764, 140] width 73 height 32
type input "1"
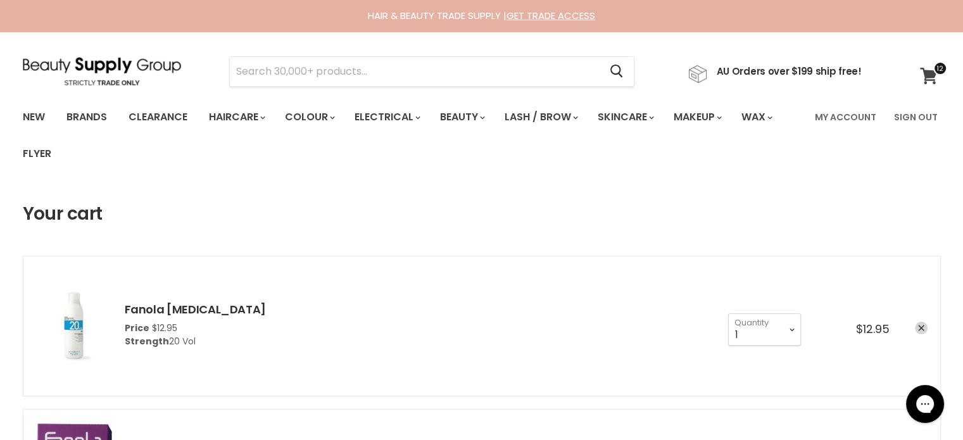
click at [930, 71] on icon at bounding box center [928, 76] width 17 height 16
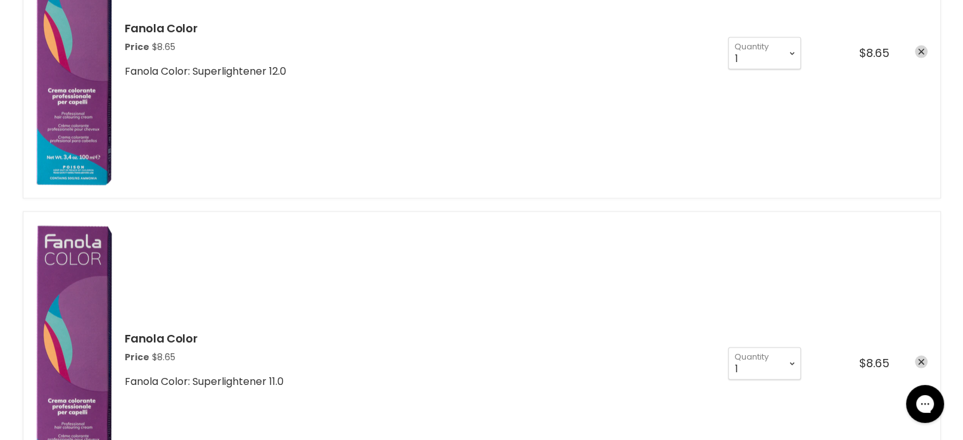
scroll to position [2533, 0]
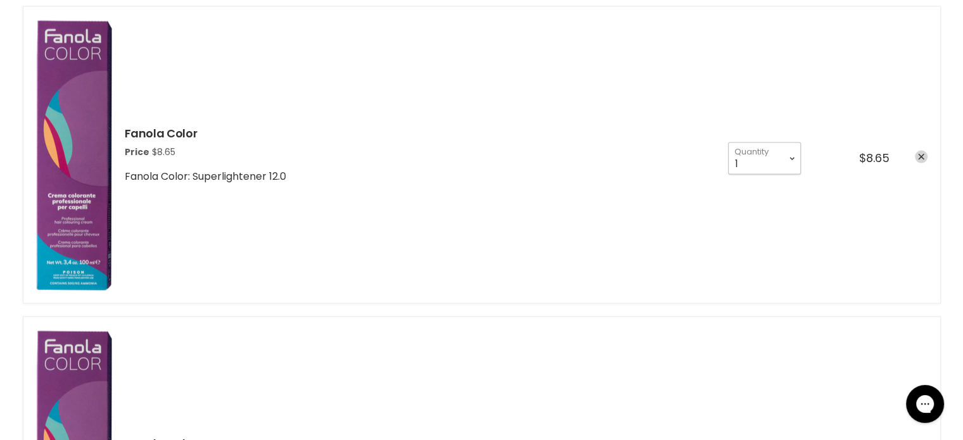
select select "2"
type input "2"
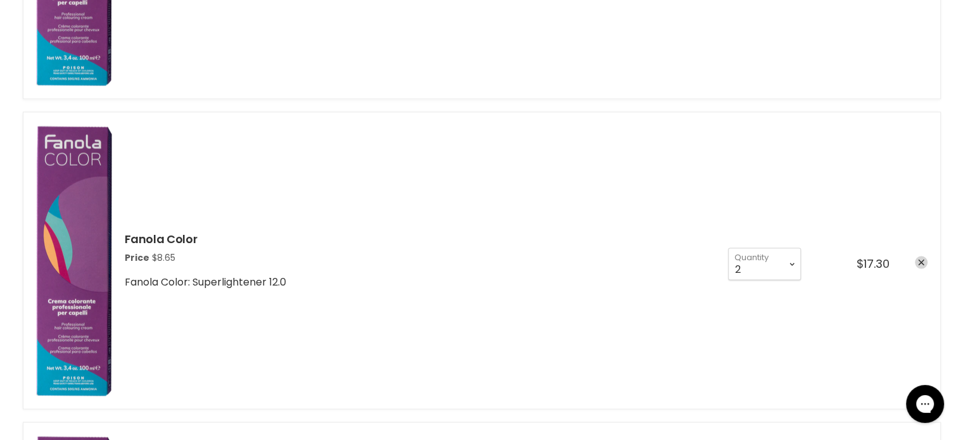
scroll to position [2217, 0]
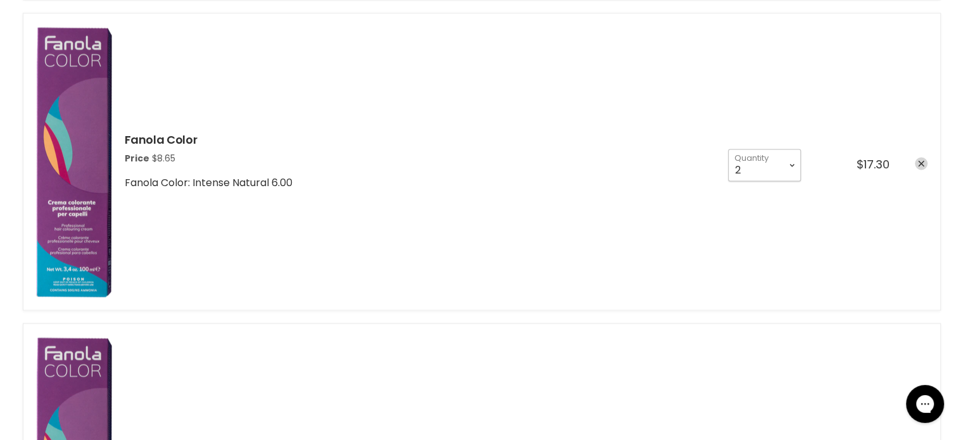
select select "3"
type input "3"
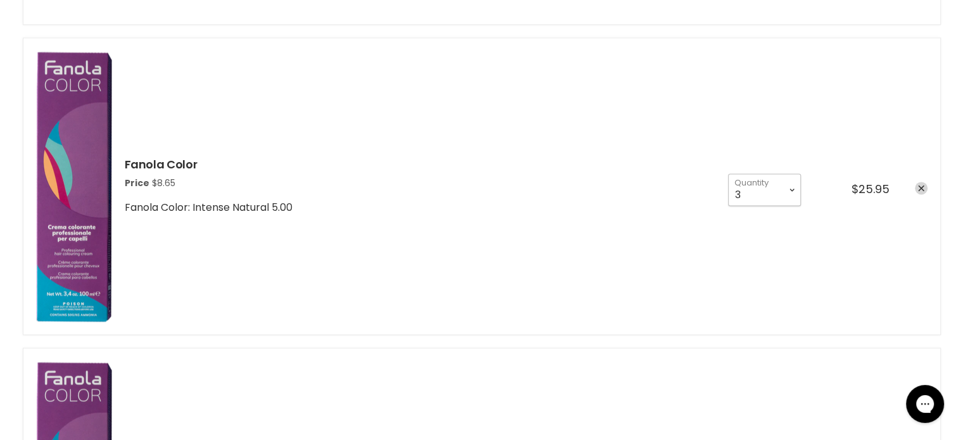
select select "2"
type input "2"
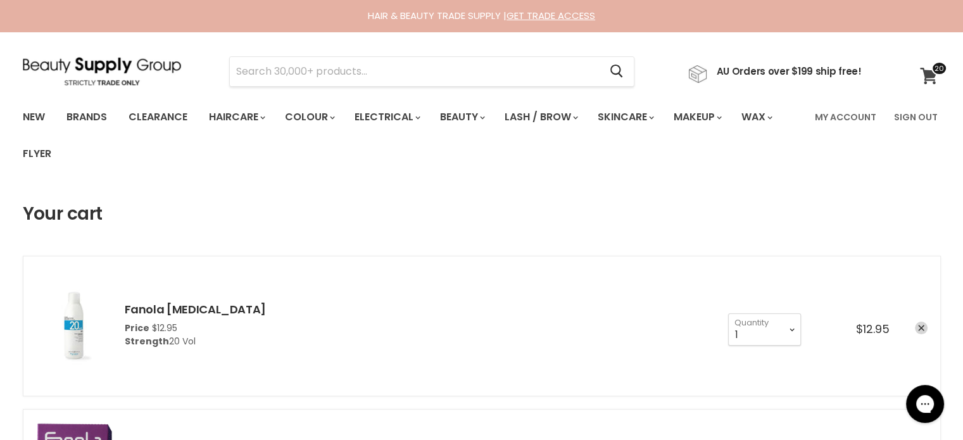
click at [924, 62] on link "View cart" at bounding box center [931, 75] width 34 height 29
click at [927, 78] on icon at bounding box center [928, 76] width 17 height 16
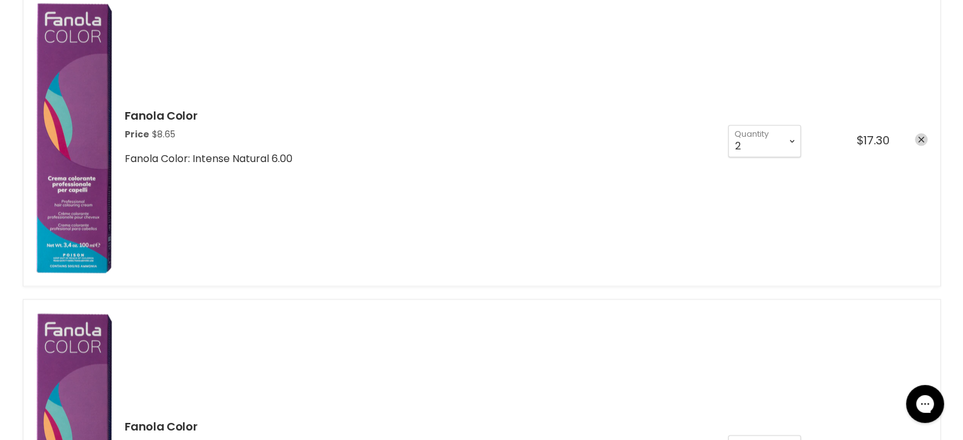
scroll to position [2217, 0]
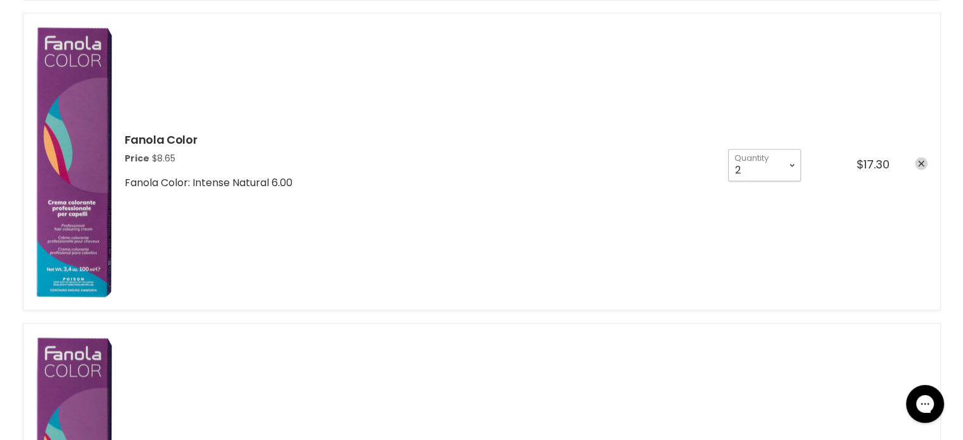
select select "3"
type input "3"
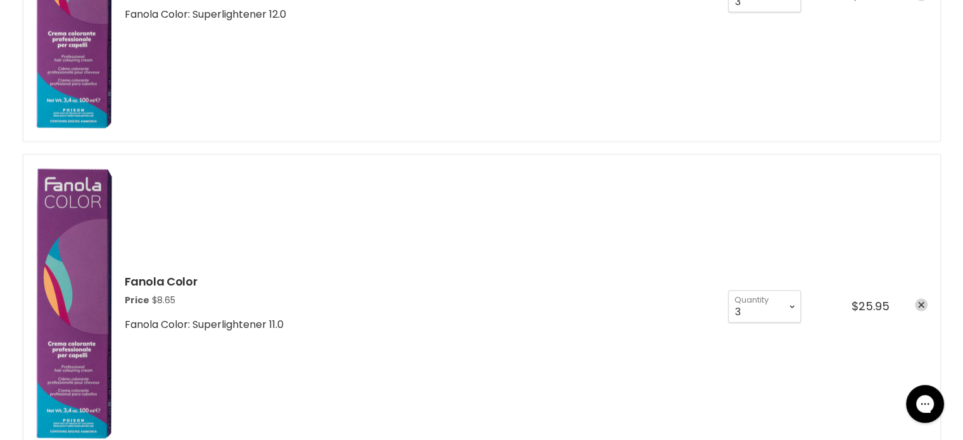
scroll to position [2744, 0]
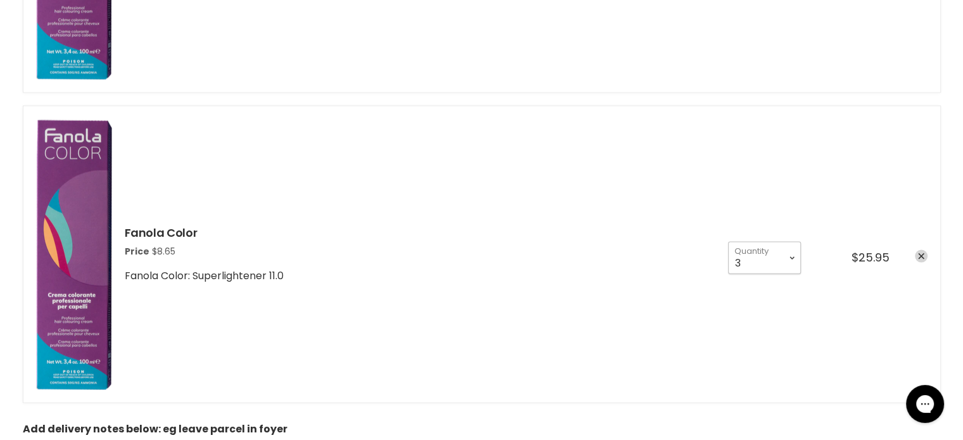
select select "2"
type input "2"
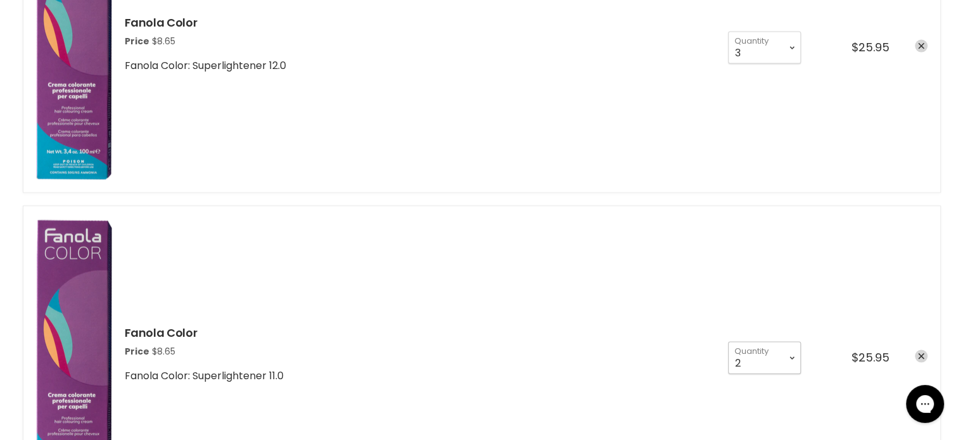
scroll to position [2544, 0]
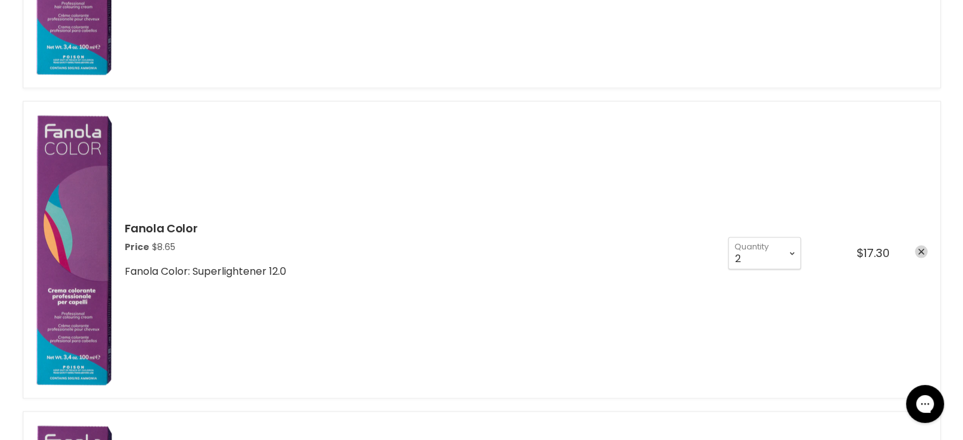
scroll to position [2227, 0]
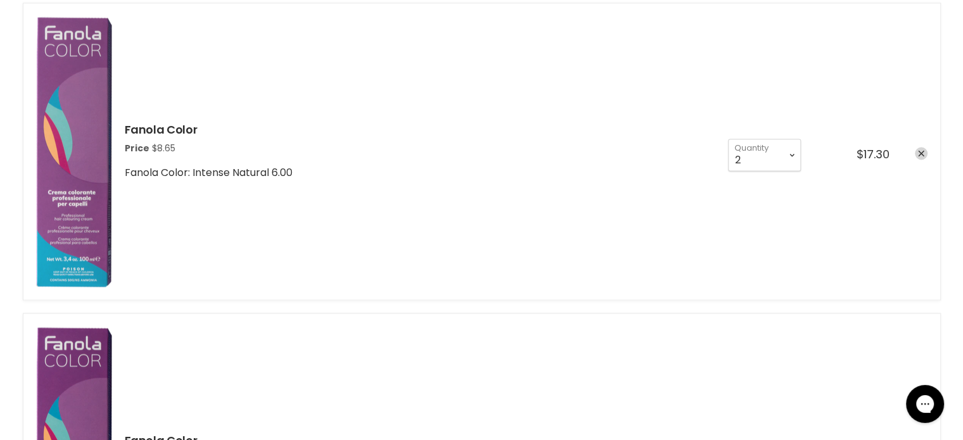
click at [99, 126] on img "cart checkout" at bounding box center [74, 151] width 76 height 271
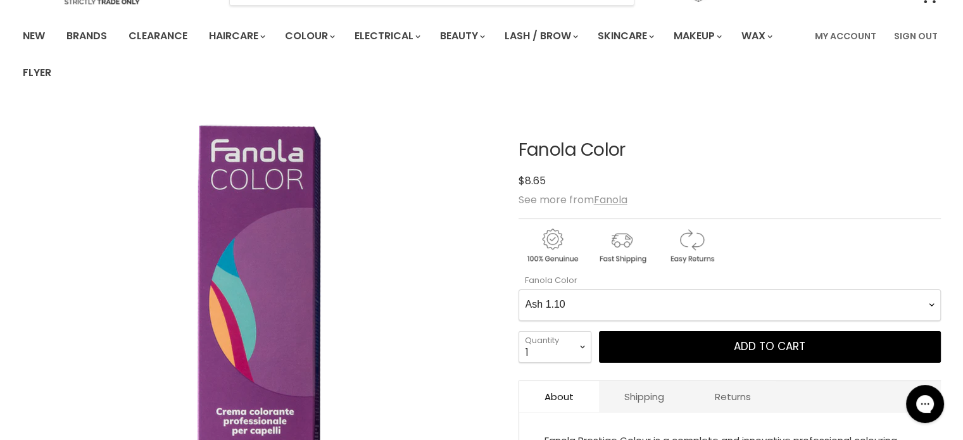
scroll to position [105, 0]
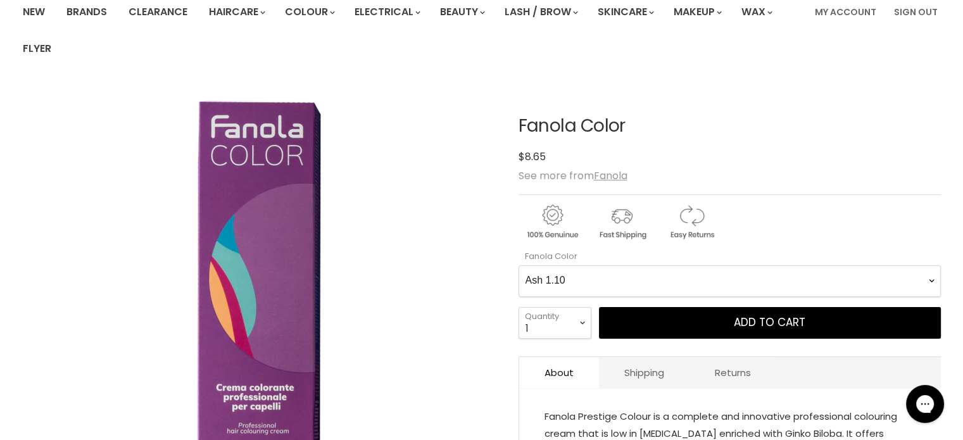
click at [536, 276] on Color-0-0 "Ash 1.10 Ash 5.1 Ash 6.1 Ash 7.1 Ash 8.1 Ash 9.1 Ash 10.1 Intense Ash 5.11 Inte…" at bounding box center [730, 281] width 422 height 32
select Color-0-0 "Intense Natural 6.00"
click at [519, 265] on Color-0-0 "Ash 1.10 Ash 5.1 Ash 6.1 Ash 7.1 Ash 8.1 Ash 9.1 Ash 10.1 Intense Ash 5.11 Inte…" at bounding box center [730, 281] width 422 height 32
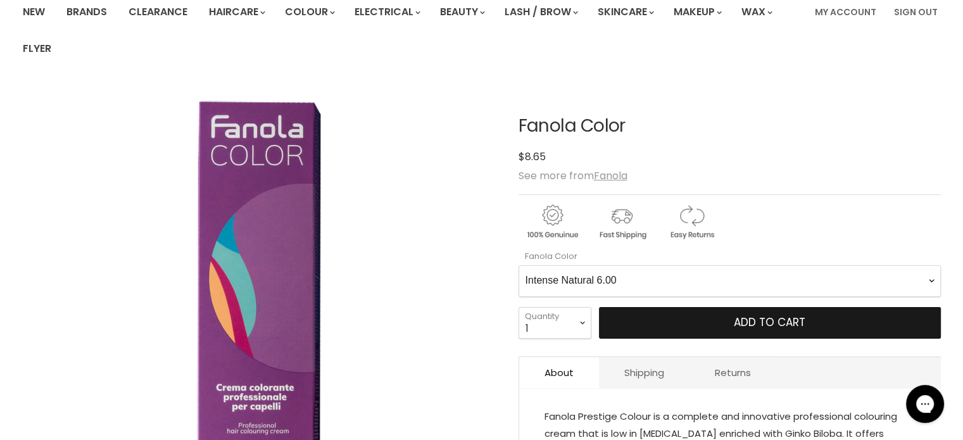
click at [678, 326] on button "Add to cart" at bounding box center [770, 323] width 342 height 32
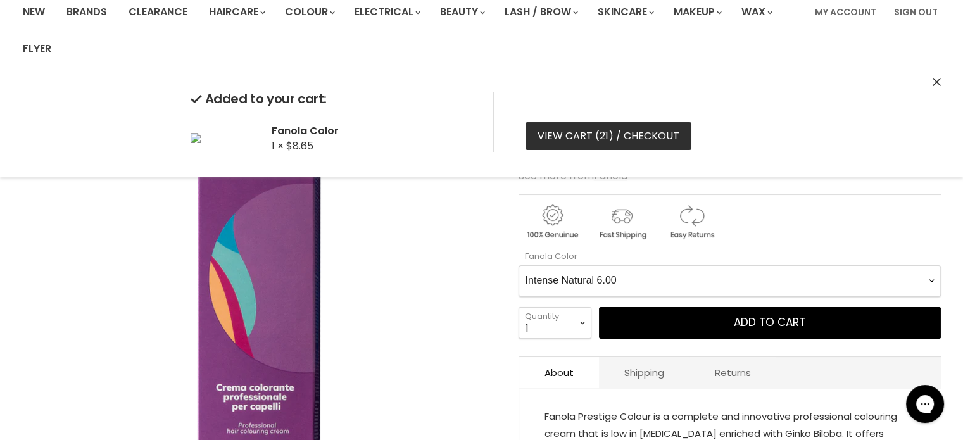
click at [622, 137] on link "View cart ( 21 ) / Checkout" at bounding box center [609, 136] width 166 height 28
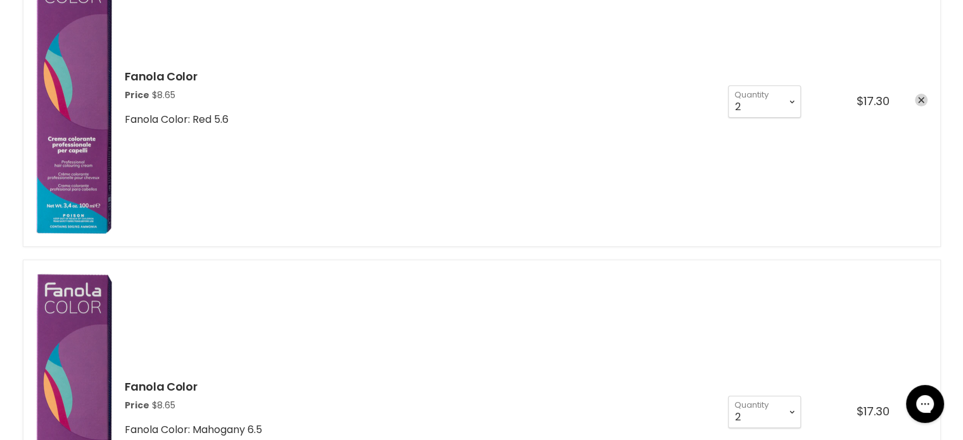
scroll to position [422, 0]
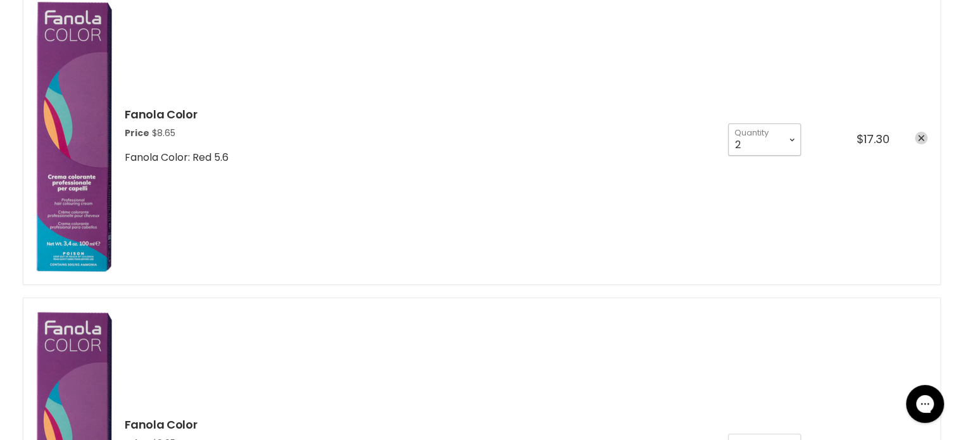
click at [774, 143] on select "1 2 3 4 5 6 7 8 9 10+" at bounding box center [764, 140] width 73 height 32
select select "1"
click at [728, 124] on select "1 2 3 4 5 6 7 8 9 10+" at bounding box center [764, 140] width 73 height 32
type input "1"
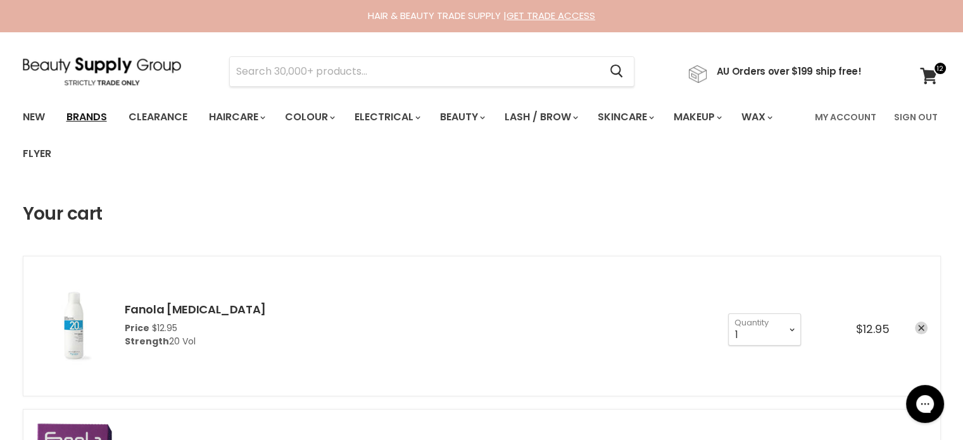
click at [99, 116] on link "Brands" at bounding box center [87, 117] width 60 height 27
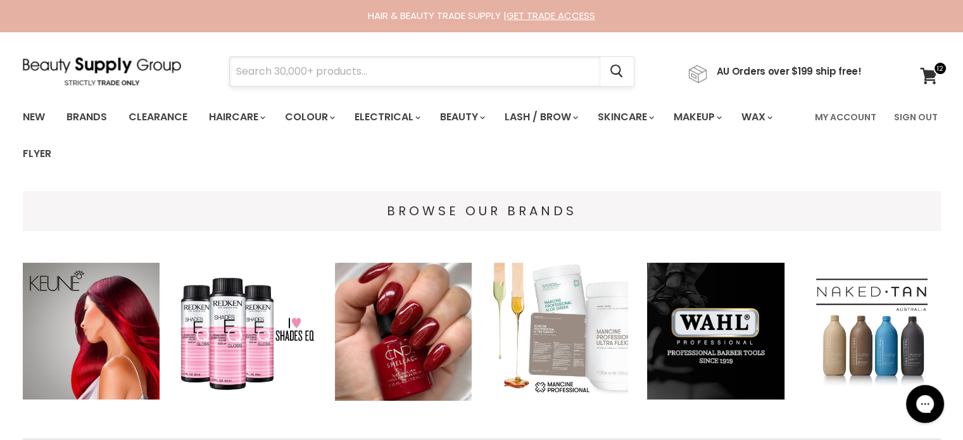
click at [258, 68] on input "Search" at bounding box center [415, 71] width 371 height 29
type input "fa"
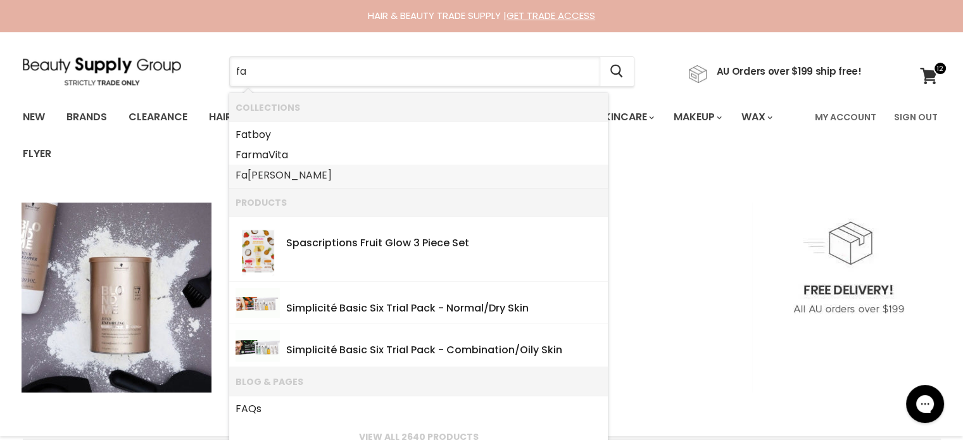
click at [257, 177] on link "Fa nola" at bounding box center [419, 175] width 366 height 20
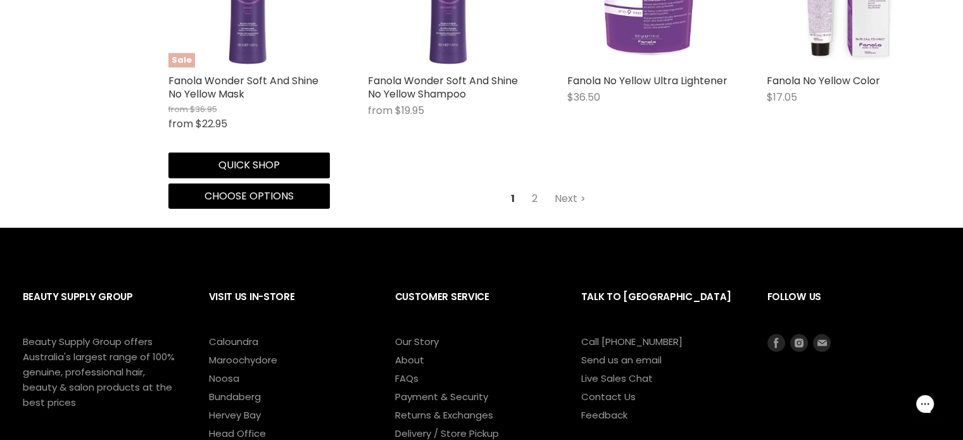
scroll to position [3483, 0]
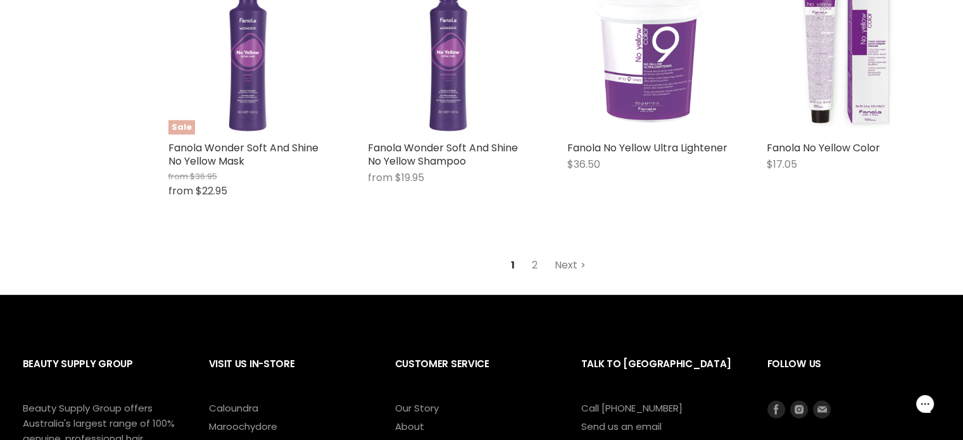
click at [565, 265] on link "Next" at bounding box center [570, 265] width 45 height 23
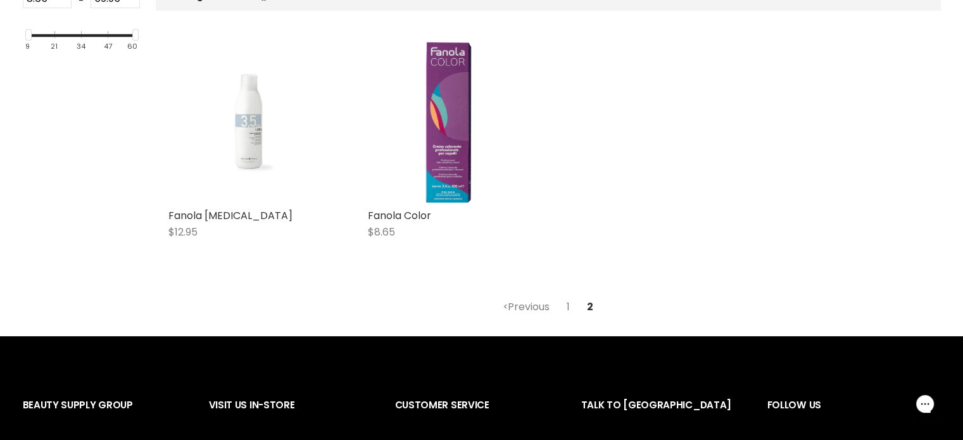
scroll to position [380, 0]
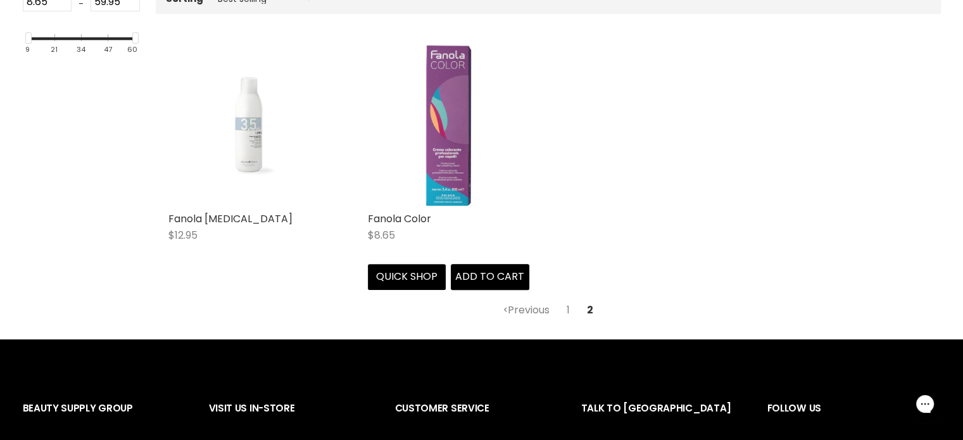
click at [432, 165] on img "Main content" at bounding box center [449, 125] width 46 height 162
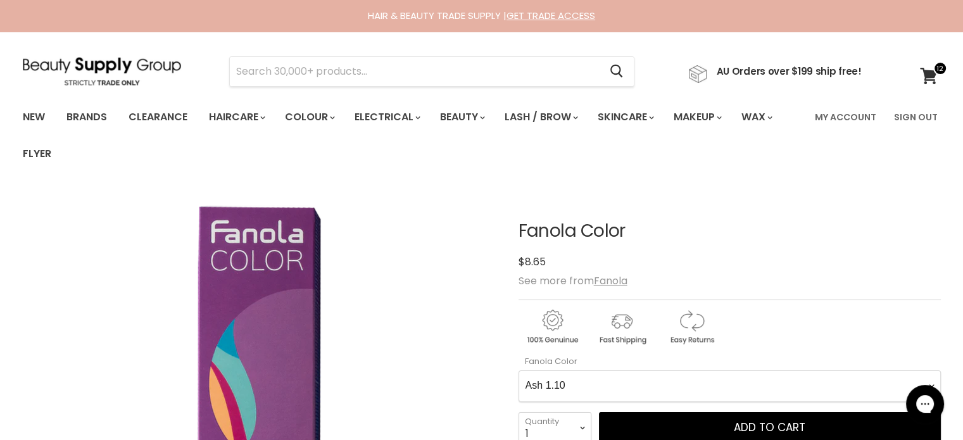
scroll to position [211, 0]
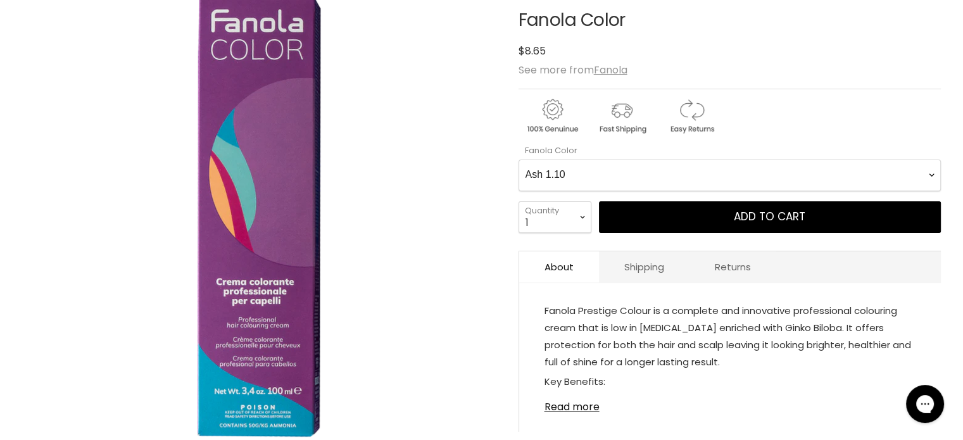
click at [622, 174] on Color-0-0 "Ash 1.10 Ash 5.1 Ash 6.1 Ash 7.1 Ash 8.1 Ash 9.1 Ash 10.1 Intense Ash 5.11 Inte…" at bounding box center [730, 176] width 422 height 32
select Color-0-0 "Intense Natural 6.00"
click at [519, 160] on Color-0-0 "Ash 1.10 Ash 5.1 Ash 6.1 Ash 7.1 Ash 8.1 Ash 9.1 Ash 10.1 Intense Ash 5.11 Inte…" at bounding box center [730, 176] width 422 height 32
click at [576, 217] on select "1 2 3 4 5 6 7 8 9 10+" at bounding box center [555, 217] width 73 height 32
select select "3"
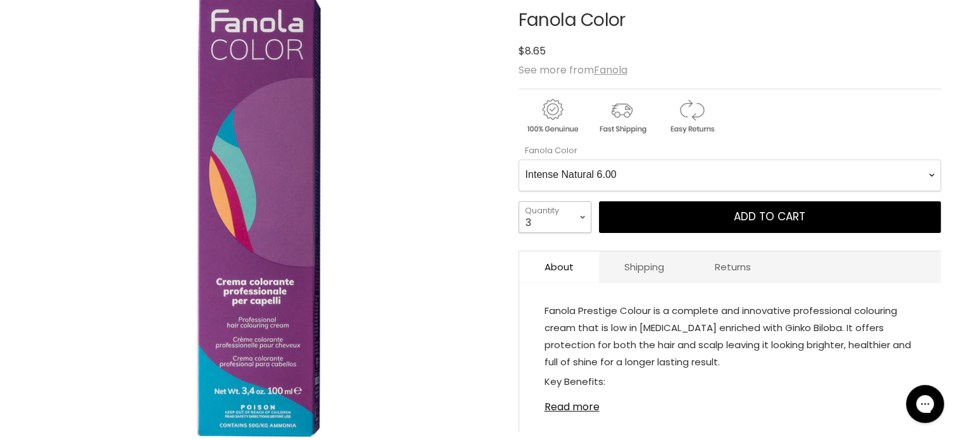
click at [519, 201] on select "1 2 3 4 5 6 7 8 9 10+" at bounding box center [555, 217] width 73 height 32
type input "3"
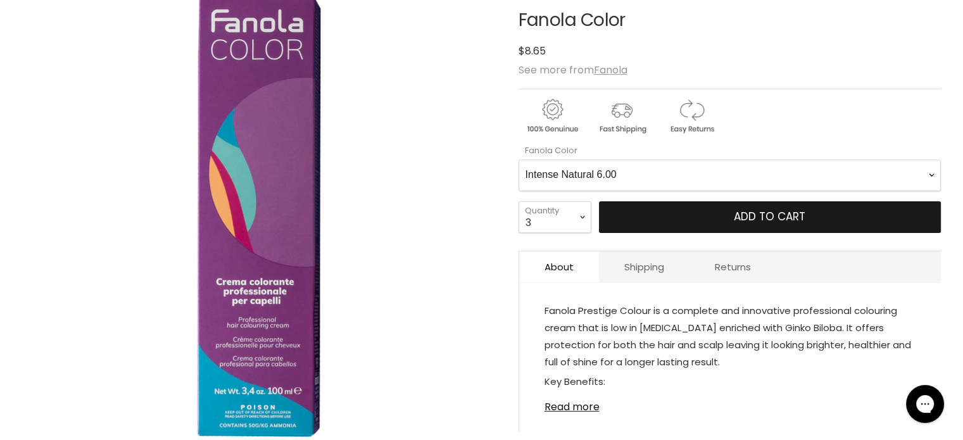
click at [671, 213] on button "Add to cart" at bounding box center [770, 217] width 342 height 32
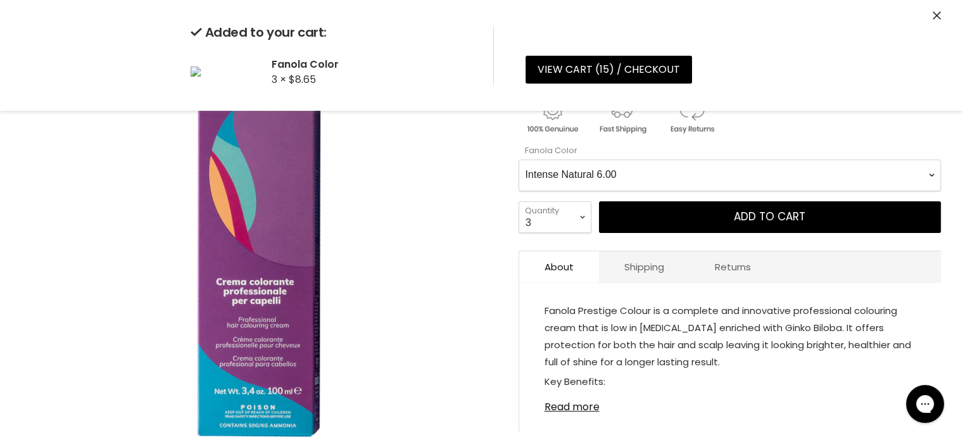
click at [643, 175] on Color-0-0 "Ash 1.10 Ash 5.1 Ash 6.1 Ash 7.1 Ash 8.1 Ash 9.1 Ash 10.1 Intense Ash 5.11 Inte…" at bounding box center [730, 176] width 422 height 32
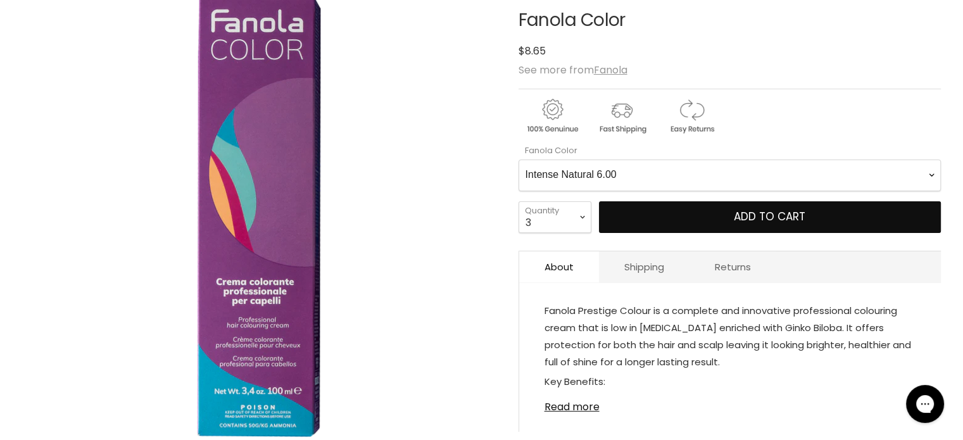
select Color-0-0 "Intense Natural 7.00"
click at [519, 160] on Color-0-0 "Ash 1.10 Ash 5.1 Ash 6.1 Ash 7.1 Ash 8.1 Ash 9.1 Ash 10.1 Intense Ash 5.11 Inte…" at bounding box center [730, 176] width 422 height 32
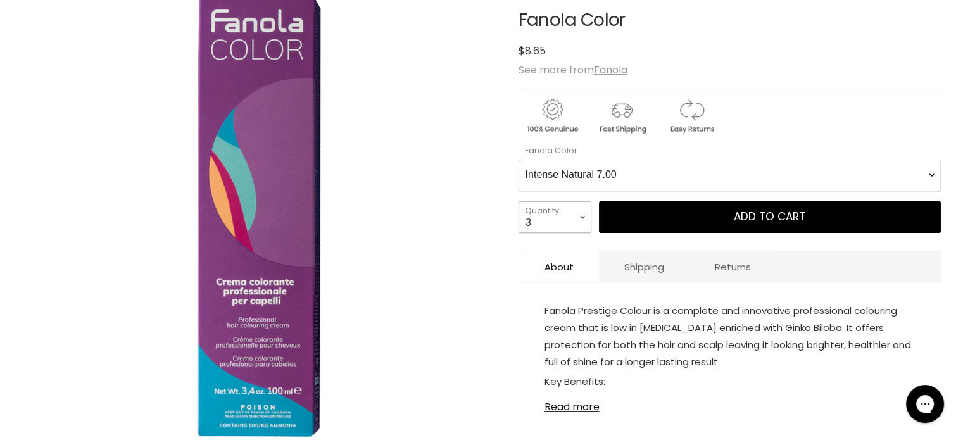
click at [586, 218] on select "1 2 3 4 5 6 7 8 9 10+" at bounding box center [555, 217] width 73 height 32
select select "2"
click at [519, 201] on select "1 2 3 4 5 6 7 8 9 10+" at bounding box center [555, 217] width 73 height 32
type input "2"
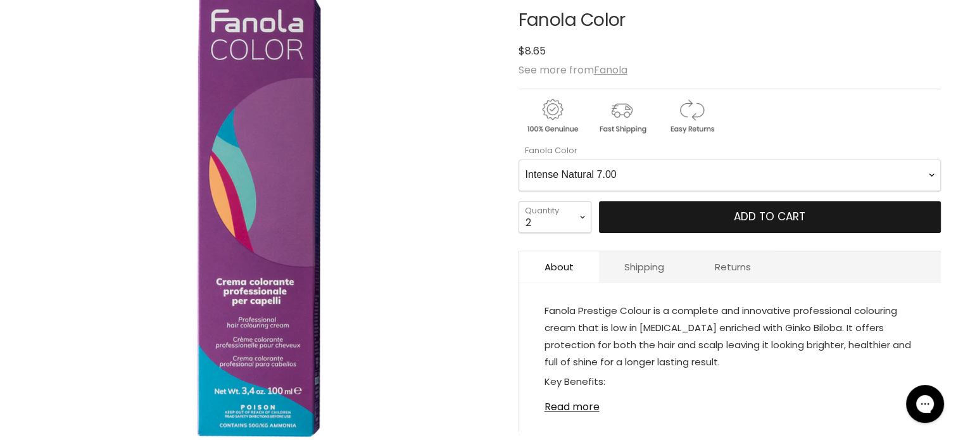
click at [690, 217] on button "Add to cart" at bounding box center [770, 217] width 342 height 32
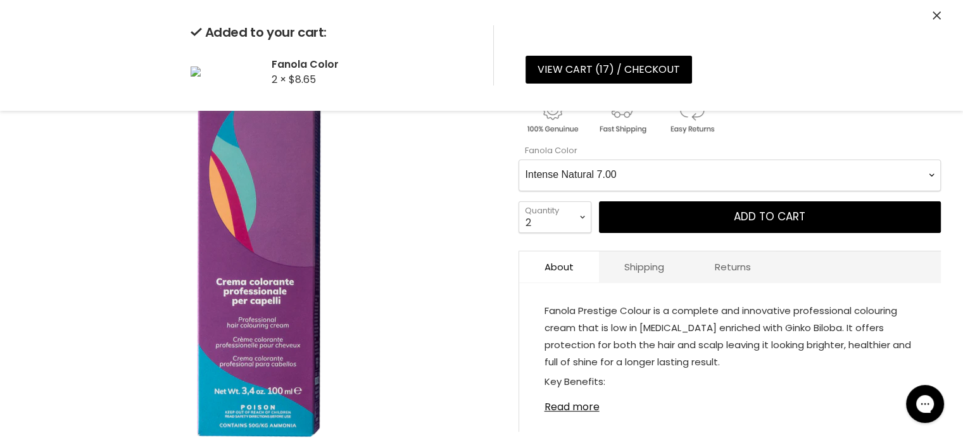
click at [635, 176] on Color-0-0 "Ash 1.10 Ash 5.1 Ash 6.1 Ash 7.1 Ash 8.1 Ash 9.1 Ash 10.1 Intense Ash 5.11 Inte…" at bounding box center [730, 176] width 422 height 32
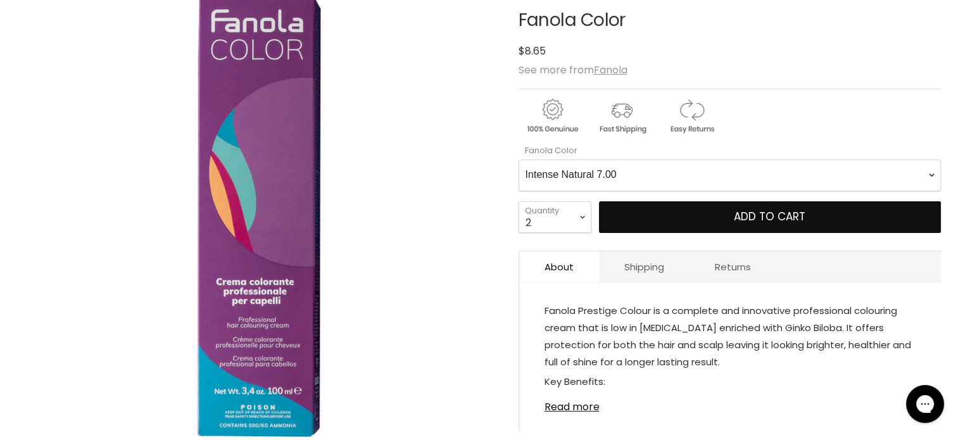
select Color-0-0 "Superlightener 12.0"
click at [519, 160] on Color-0-0 "Ash 1.10 Ash 5.1 Ash 6.1 Ash 7.1 Ash 8.1 Ash 9.1 Ash 10.1 Intense Ash 5.11 Inte…" at bounding box center [730, 176] width 422 height 32
click at [684, 206] on button "Add to cart" at bounding box center [770, 217] width 342 height 32
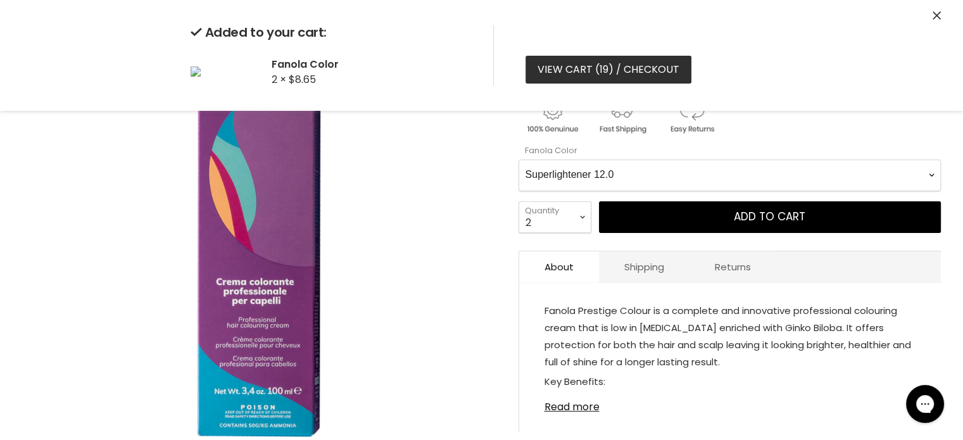
click at [614, 63] on link "View cart ( 19 ) / Checkout" at bounding box center [609, 70] width 166 height 28
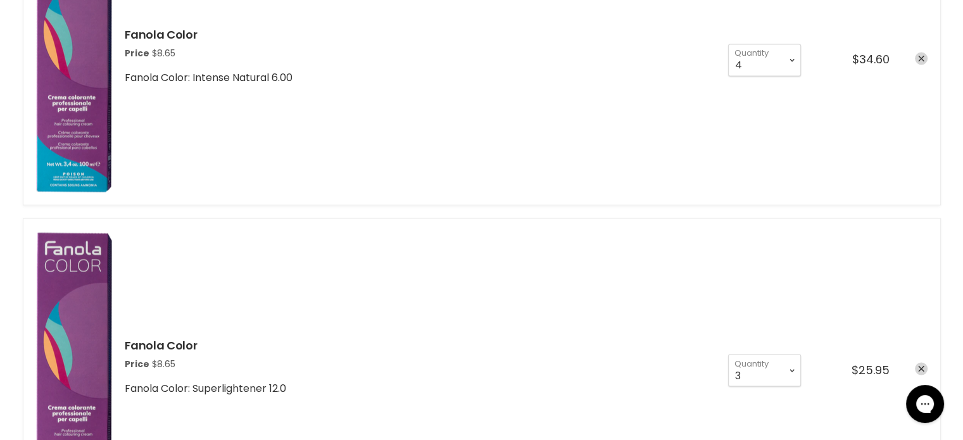
scroll to position [2428, 0]
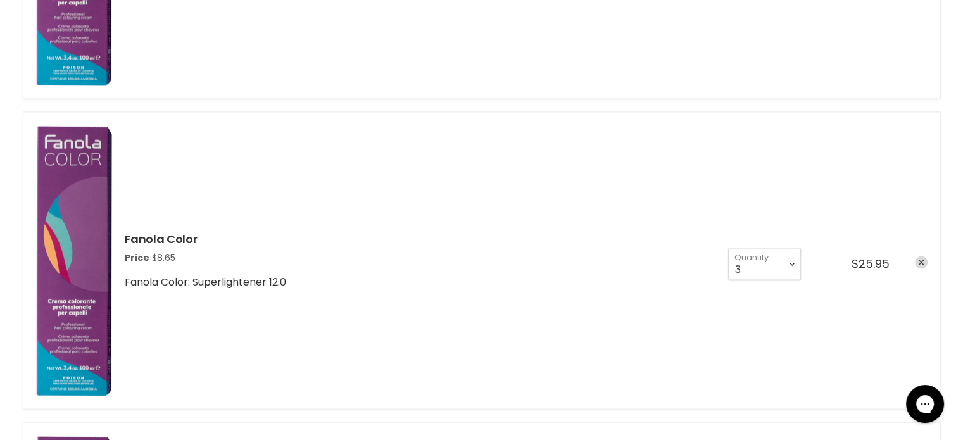
click at [916, 257] on link "remove Fanola Color" at bounding box center [921, 263] width 13 height 13
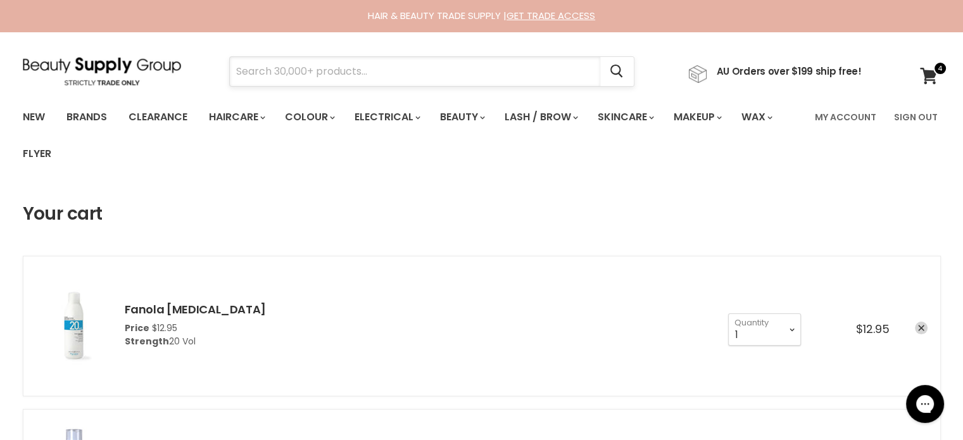
click at [376, 71] on input "Search" at bounding box center [415, 71] width 371 height 29
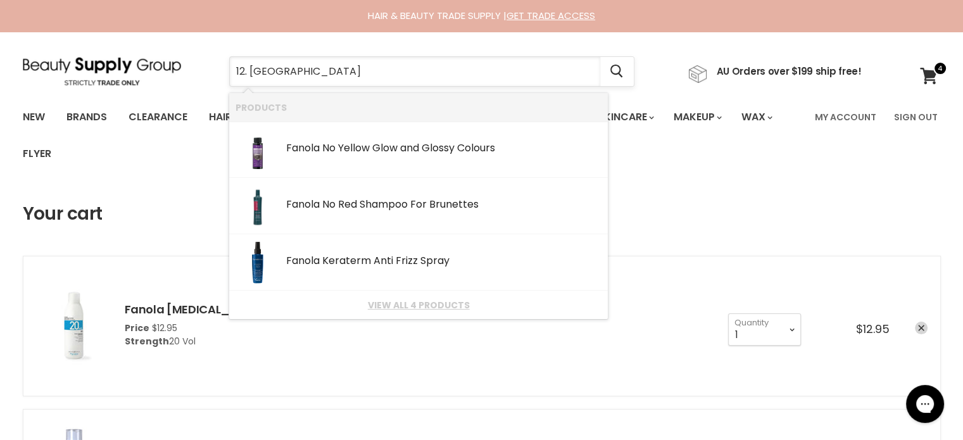
type input "12. [GEOGRAPHIC_DATA]"
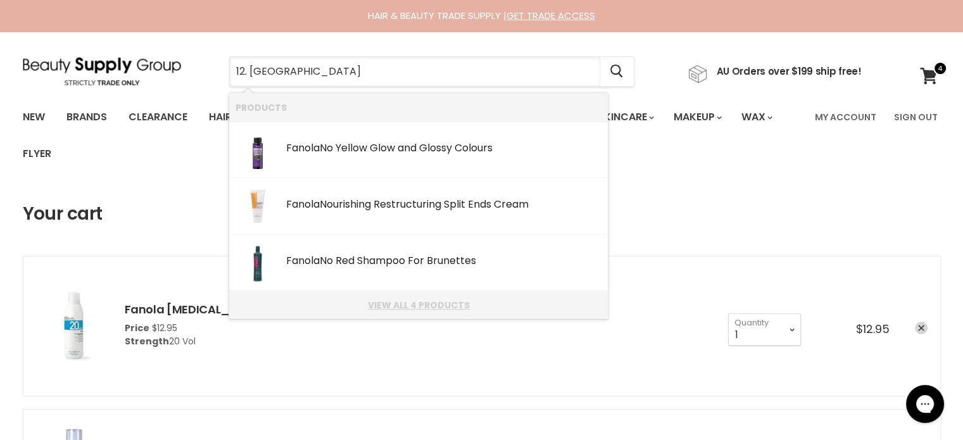
click at [428, 301] on link "View all 4 products" at bounding box center [419, 305] width 366 height 10
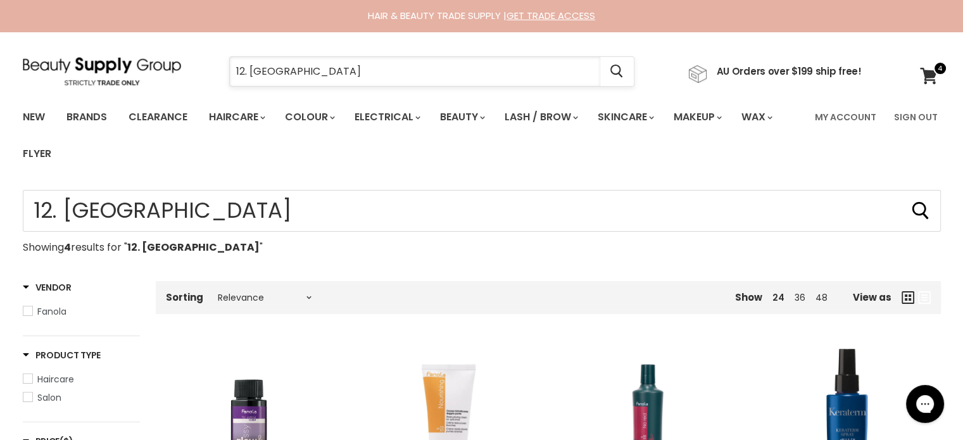
click at [236, 66] on input "12. [GEOGRAPHIC_DATA]" at bounding box center [415, 71] width 371 height 29
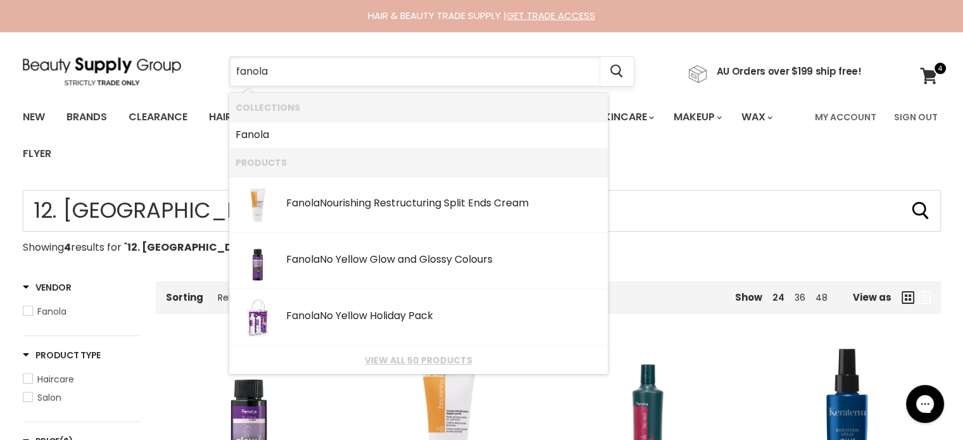
click at [326, 76] on input "fanola" at bounding box center [415, 71] width 371 height 29
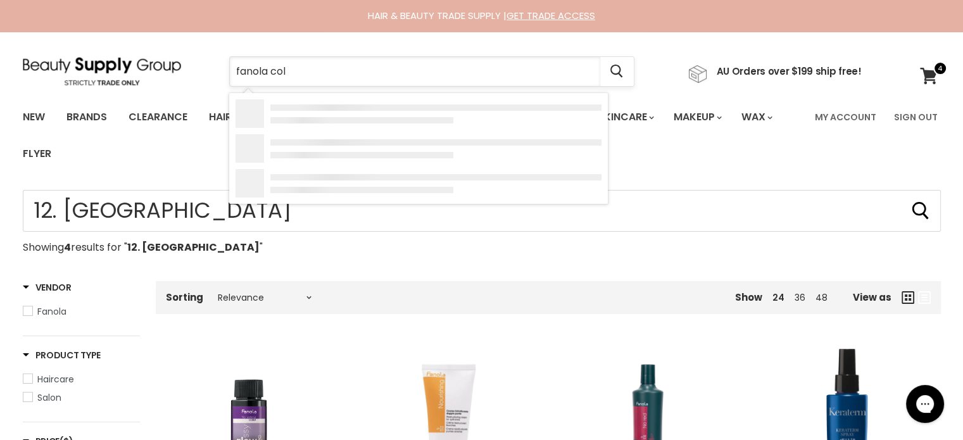
type input "fanola colo"
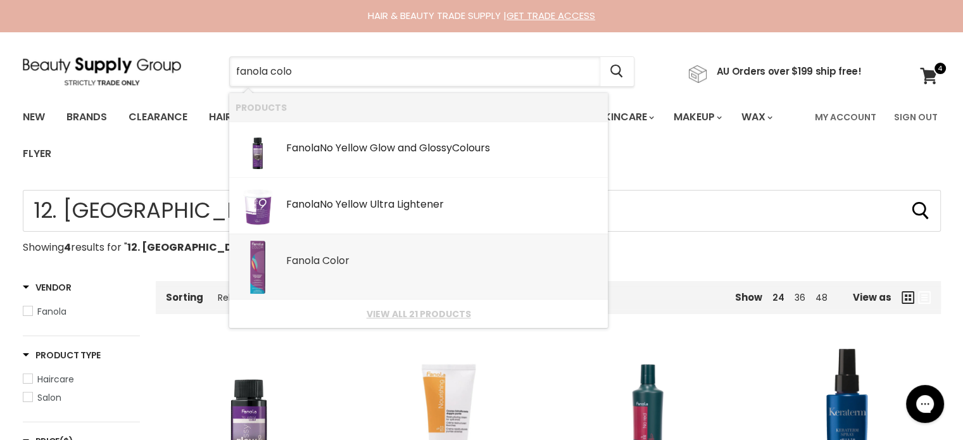
click at [328, 260] on b "Colo" at bounding box center [333, 260] width 23 height 15
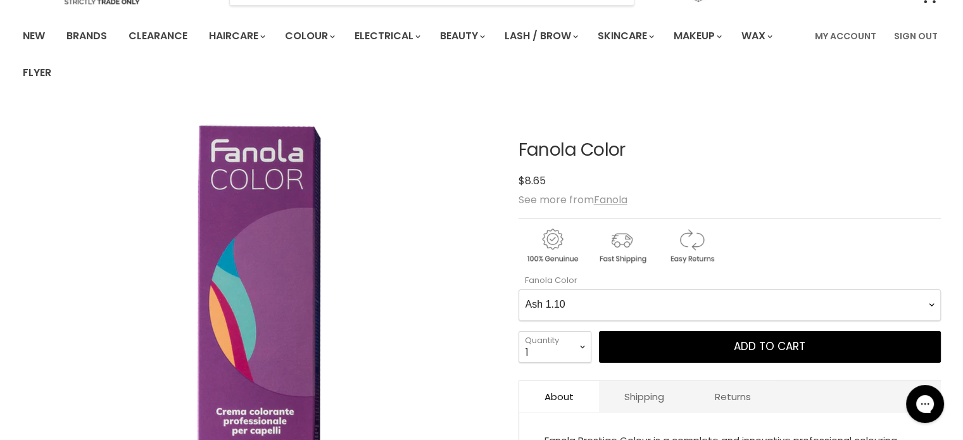
scroll to position [105, 0]
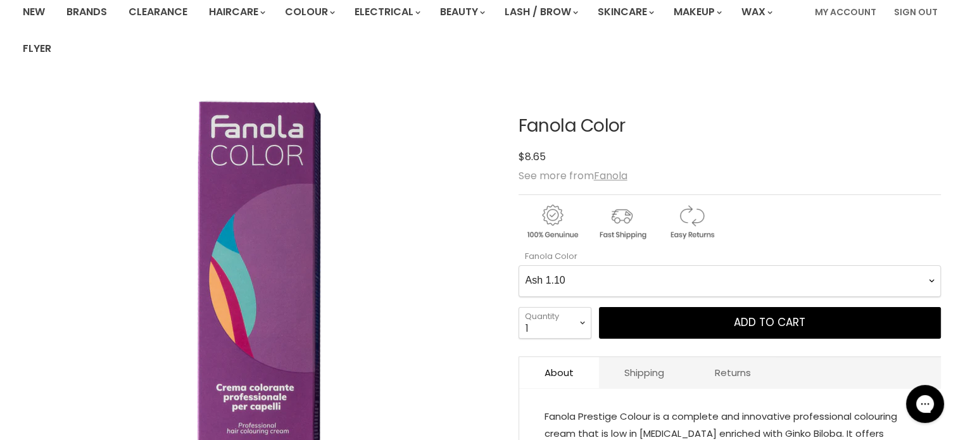
click at [637, 283] on Color-0-0 "Ash 1.10 Ash 5.1 Ash 6.1 Ash 7.1 Ash 8.1 Ash 9.1 Ash 10.1 Intense Ash 5.11 Inte…" at bounding box center [730, 281] width 422 height 32
select Color-0-0 "Superlightener 12.0"
click at [519, 265] on Color-0-0 "Ash 1.10 Ash 5.1 Ash 6.1 Ash 7.1 Ash 8.1 Ash 9.1 Ash 10.1 Intense Ash 5.11 Inte…" at bounding box center [730, 281] width 422 height 32
click at [575, 322] on select "1 2 3 4 5 6 7 8 9 10+" at bounding box center [555, 323] width 73 height 32
select select "2"
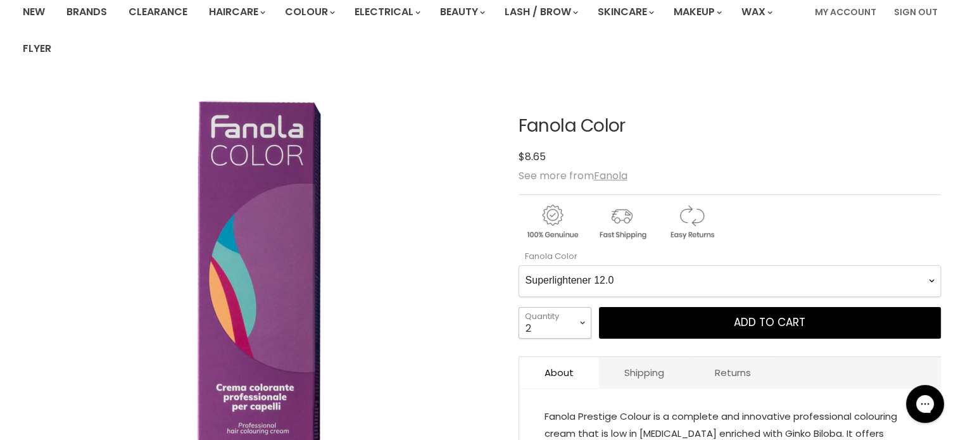
click at [519, 307] on select "1 2 3 4 5 6 7 8 9 10+" at bounding box center [555, 323] width 73 height 32
type input "2"
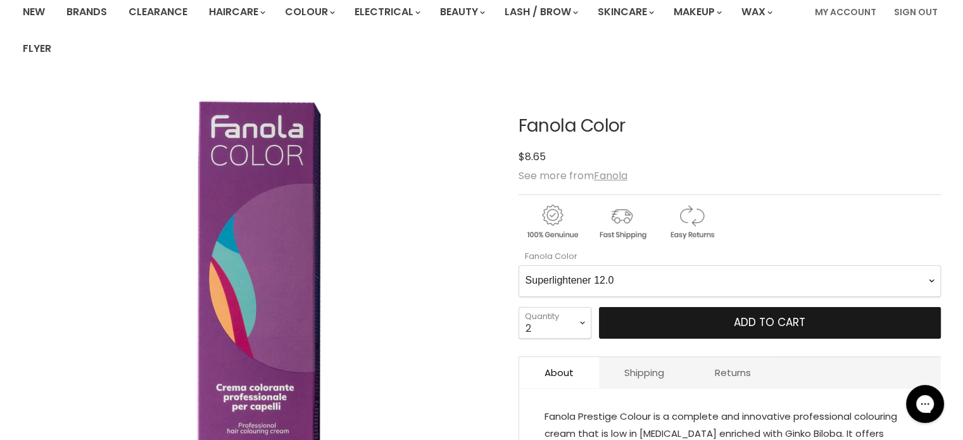
click at [709, 314] on button "Add to cart" at bounding box center [770, 323] width 342 height 32
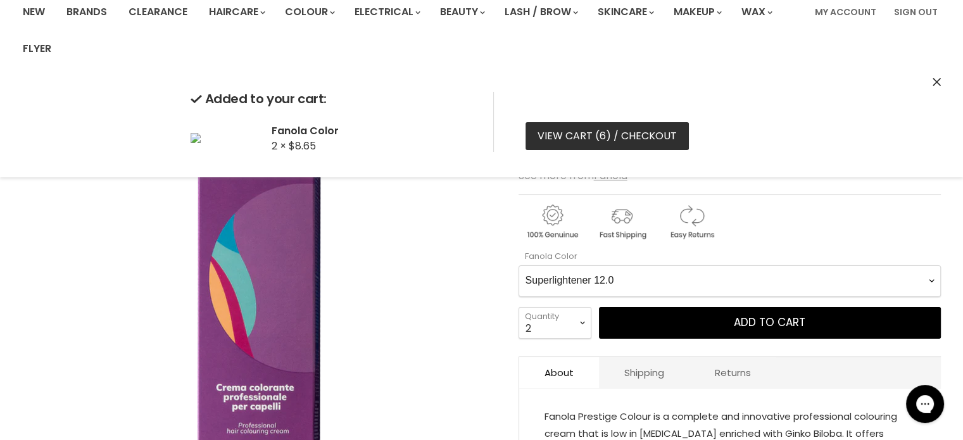
click at [662, 131] on link "View cart ( 6 ) / Checkout" at bounding box center [607, 136] width 163 height 28
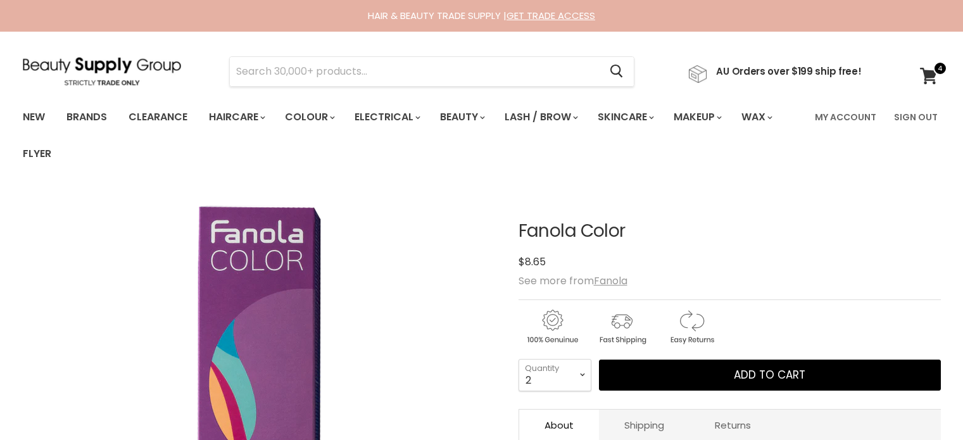
select select "2"
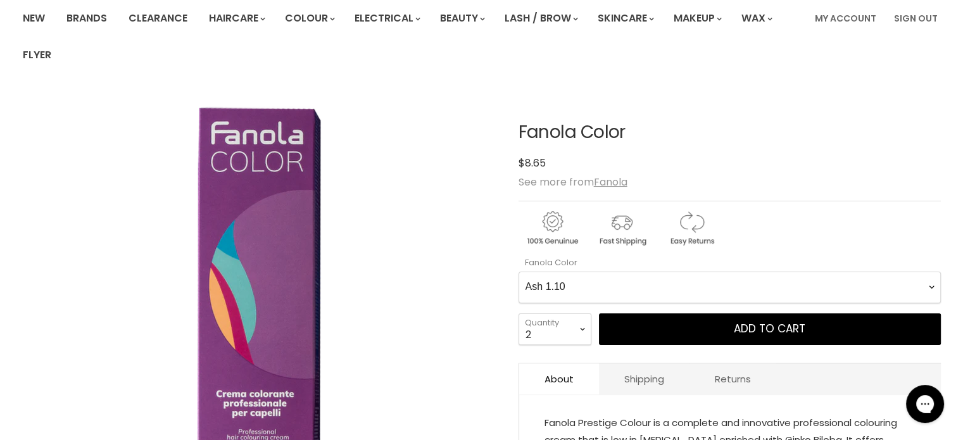
click at [655, 284] on Color-0-0 "Ash 1.10 Ash 5.1 Ash 6.1 Ash 7.1 Ash 8.1 Ash 9.1 Ash 10.1 Intense Ash 5.11 Inte…" at bounding box center [730, 288] width 422 height 32
select Color-0-0 "Mahogany 6.5"
click at [519, 272] on Color-0-0 "Ash 1.10 Ash 5.1 Ash 6.1 Ash 7.1 Ash 8.1 Ash 9.1 Ash 10.1 Intense Ash 5.11 Inte…" at bounding box center [730, 288] width 422 height 32
click at [584, 321] on select "1 2 3 4 5 6 7 8 9 10+" at bounding box center [555, 330] width 73 height 32
select select "1"
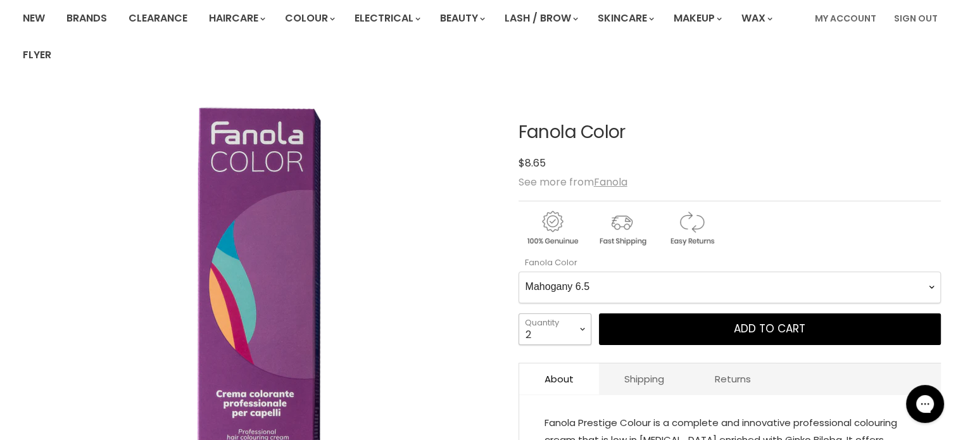
click at [519, 314] on select "1 2 3 4 5 6 7 8 9 10+" at bounding box center [555, 330] width 73 height 32
type input "1"
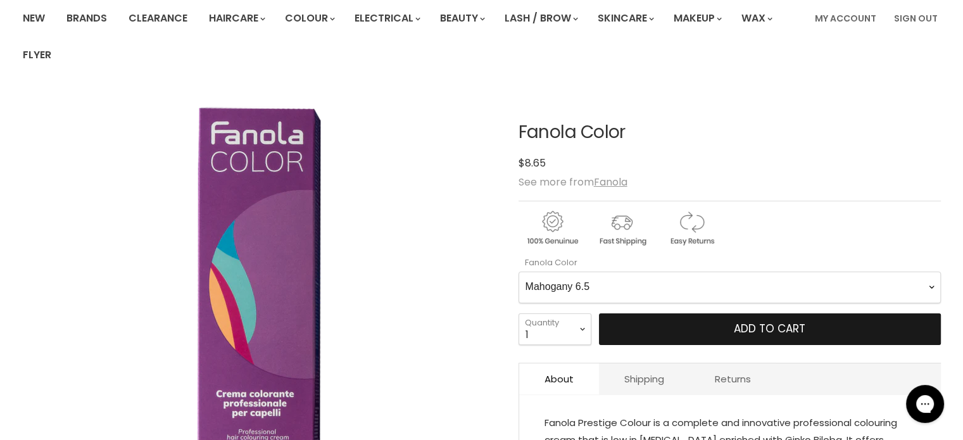
click at [704, 330] on button "Add to cart" at bounding box center [770, 330] width 342 height 32
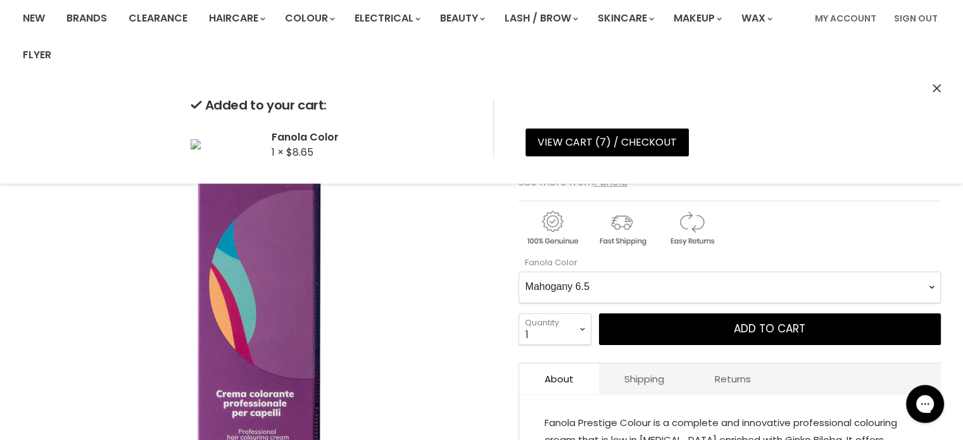
click at [691, 283] on Color-0-0 "Ash 1.10 Ash 5.1 Ash 6.1 Ash 7.1 Ash 8.1 Ash 9.1 Ash 10.1 Intense Ash 5.11 Inte…" at bounding box center [730, 288] width 422 height 32
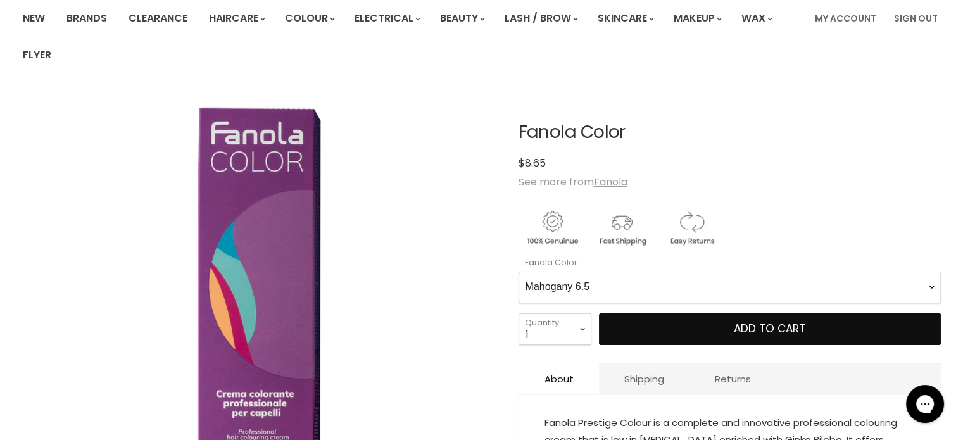
select Color-0-0 "Intense Natural 6.00"
click at [519, 272] on Color-0-0 "Ash 1.10 Ash 5.1 Ash 6.1 Ash 7.1 Ash 8.1 Ash 9.1 Ash 10.1 Intense Ash 5.11 Inte…" at bounding box center [730, 288] width 422 height 32
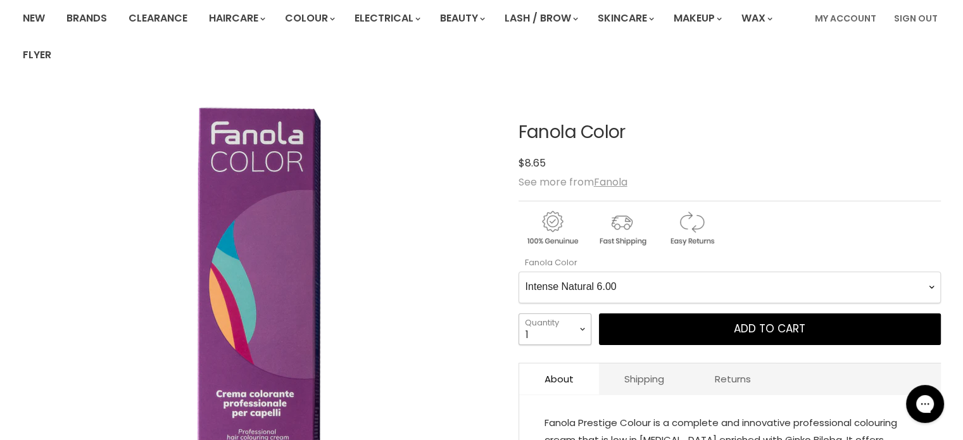
click at [580, 325] on select "1 2 3 4 5 6 7 8 9 10+" at bounding box center [555, 330] width 73 height 32
select select "3"
click at [519, 314] on select "1 2 3 4 5 6 7 8 9 10+" at bounding box center [555, 330] width 73 height 32
type input "3"
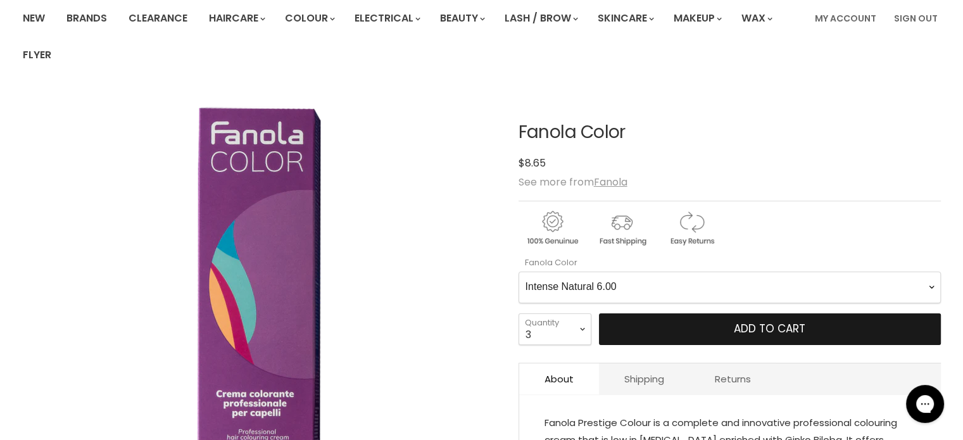
click at [678, 334] on button "Add to cart" at bounding box center [770, 330] width 342 height 32
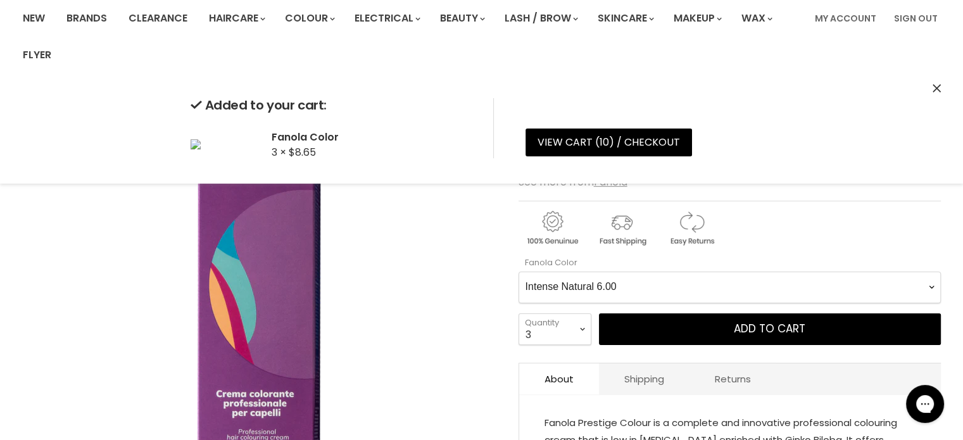
click at [669, 282] on Color-0-0 "Ash 1.10 Ash 5.1 Ash 6.1 Ash 7.1 Ash 8.1 Ash 9.1 Ash 10.1 Intense Ash 5.11 Inte…" at bounding box center [730, 288] width 422 height 32
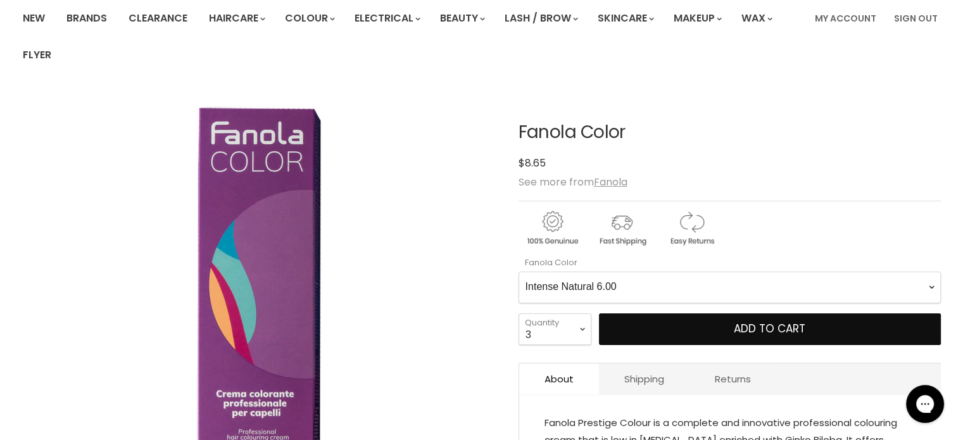
select Color-0-0 "Intense Natural 7.00"
click at [519, 272] on Color-0-0 "Ash 1.10 Ash 5.1 Ash 6.1 Ash 7.1 Ash 8.1 Ash 9.1 Ash 10.1 Intense Ash 5.11 Inte…" at bounding box center [730, 288] width 422 height 32
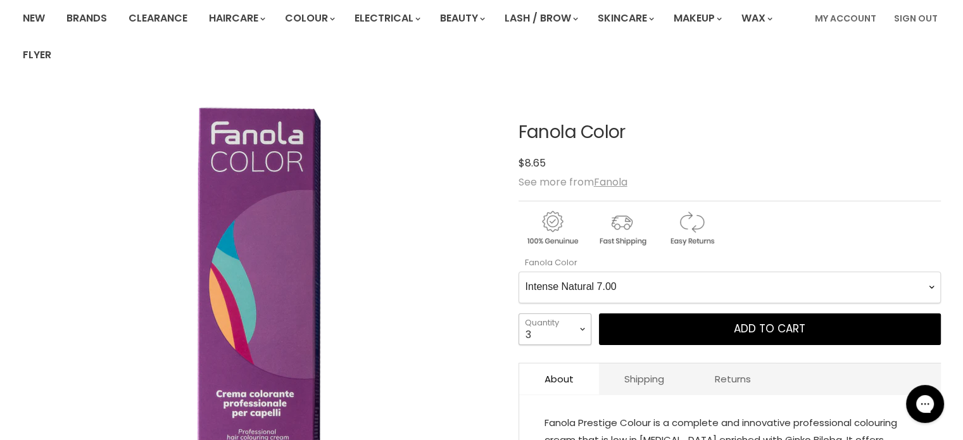
click at [569, 326] on select "1 2 3 4 5 6 7 8 9 10+" at bounding box center [555, 330] width 73 height 32
select select "2"
click at [519, 314] on select "1 2 3 4 5 6 7 8 9 10+" at bounding box center [555, 330] width 73 height 32
type input "2"
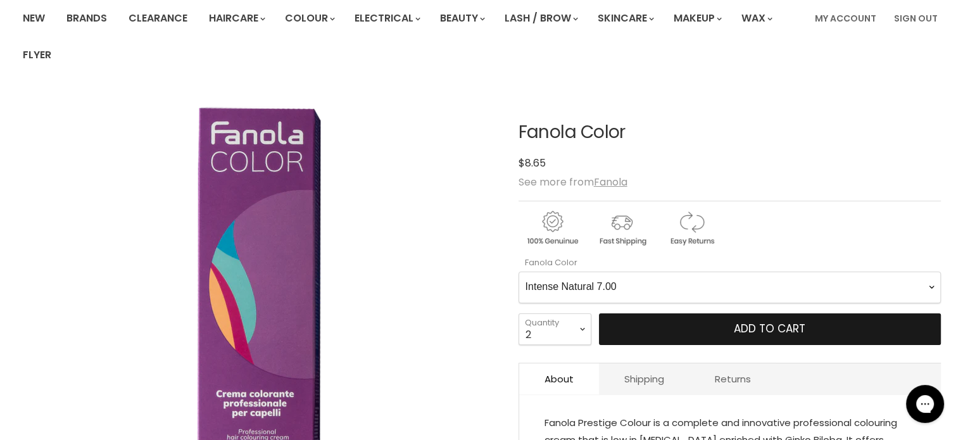
click at [692, 329] on button "Add to cart" at bounding box center [770, 330] width 342 height 32
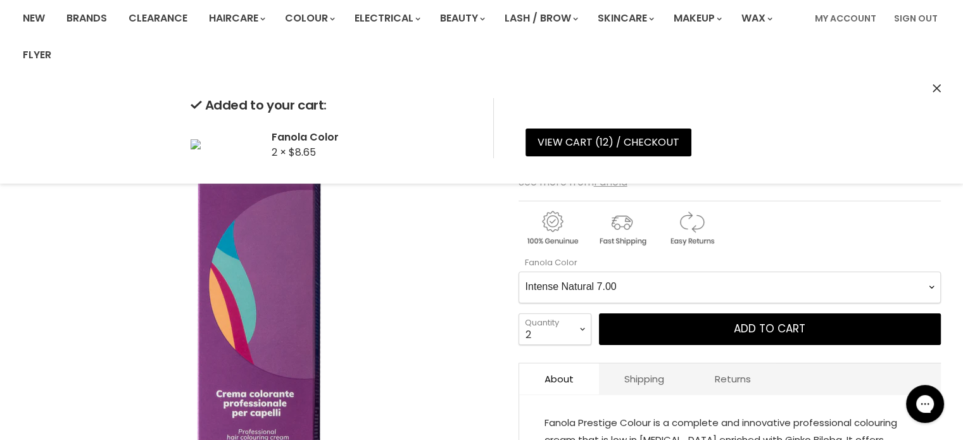
click at [685, 286] on Color-0-0 "Ash 1.10 Ash 5.1 Ash 6.1 Ash 7.1 Ash 8.1 Ash 9.1 Ash 10.1 Intense Ash 5.11 Inte…" at bounding box center [730, 288] width 422 height 32
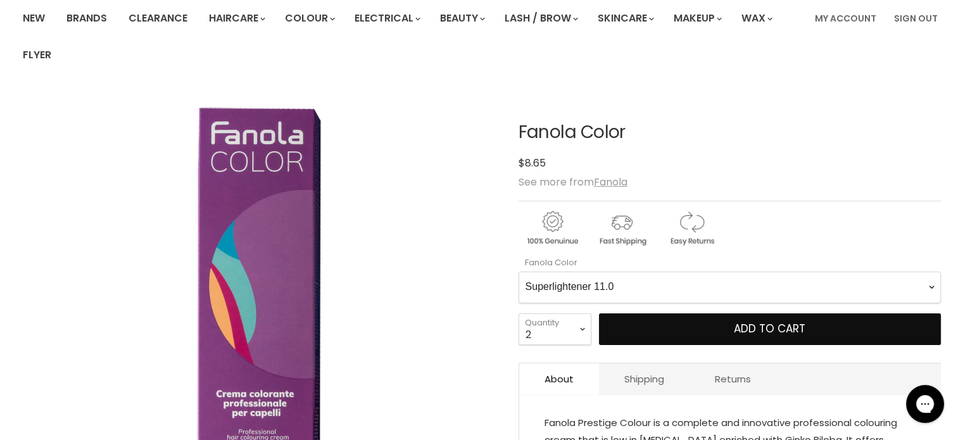
click at [519, 272] on Color-0-0 "Ash 1.10 Ash 5.1 Ash 6.1 Ash 7.1 Ash 8.1 Ash 9.1 Ash 10.1 Intense Ash 5.11 Inte…" at bounding box center [730, 288] width 422 height 32
click at [683, 326] on button "Add to cart" at bounding box center [770, 330] width 342 height 32
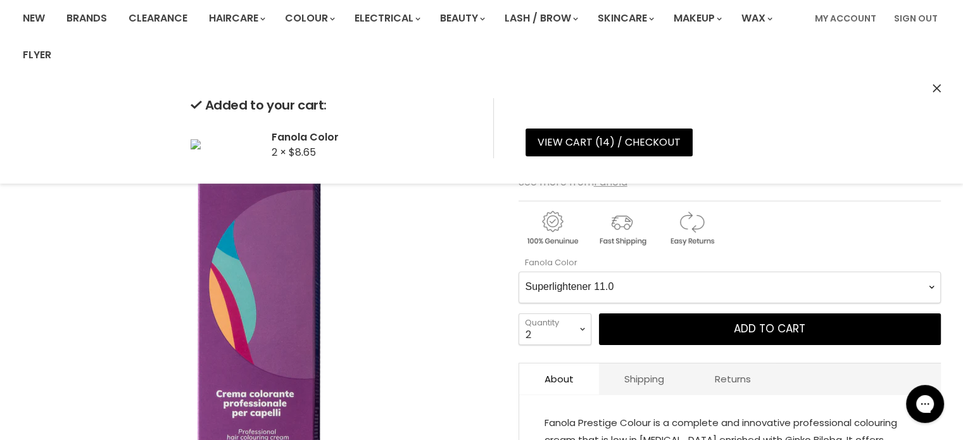
click at [677, 282] on Color-0-0 "Ash 1.10 Ash 5.1 Ash 6.1 Ash 7.1 Ash 8.1 Ash 9.1 Ash 10.1 Intense Ash 5.11 Inte…" at bounding box center [730, 288] width 422 height 32
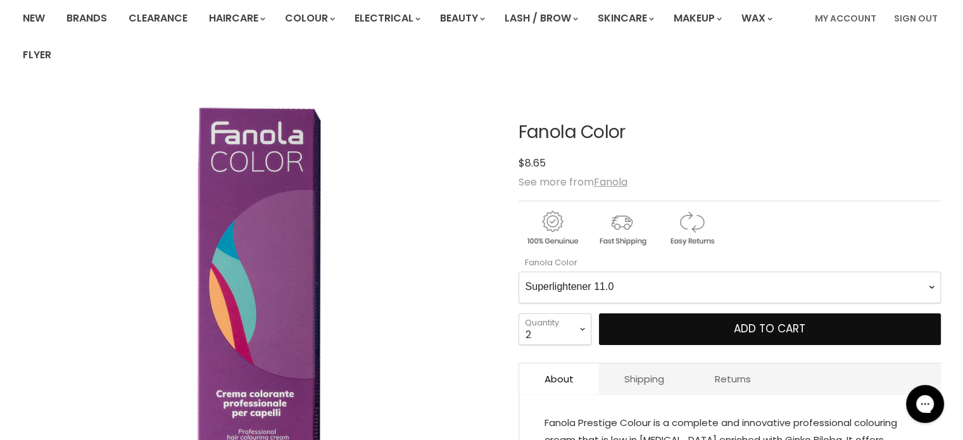
select Color-0-0 "Red 5.6"
click at [519, 272] on Color-0-0 "Ash 1.10 Ash 5.1 Ash 6.1 Ash 7.1 Ash 8.1 Ash 9.1 Ash 10.1 Intense Ash 5.11 Inte…" at bounding box center [730, 288] width 422 height 32
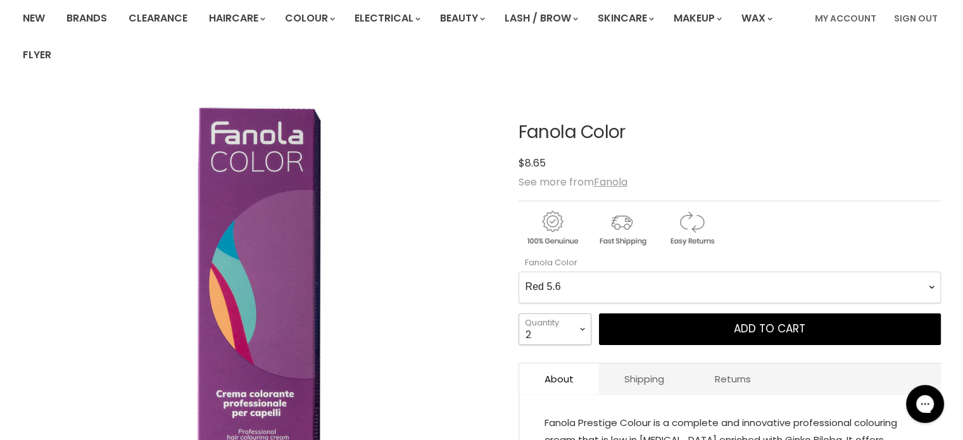
click at [568, 322] on select "1 2 3 4 5 6 7 8 9 10+" at bounding box center [555, 330] width 73 height 32
select select "1"
click at [519, 314] on select "1 2 3 4 5 6 7 8 9 10+" at bounding box center [555, 330] width 73 height 32
type input "1"
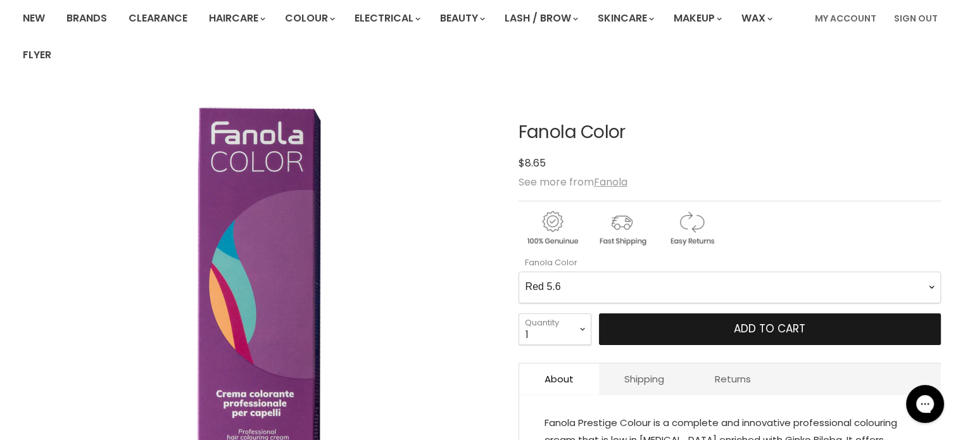
click at [732, 329] on button "Add to cart" at bounding box center [770, 330] width 342 height 32
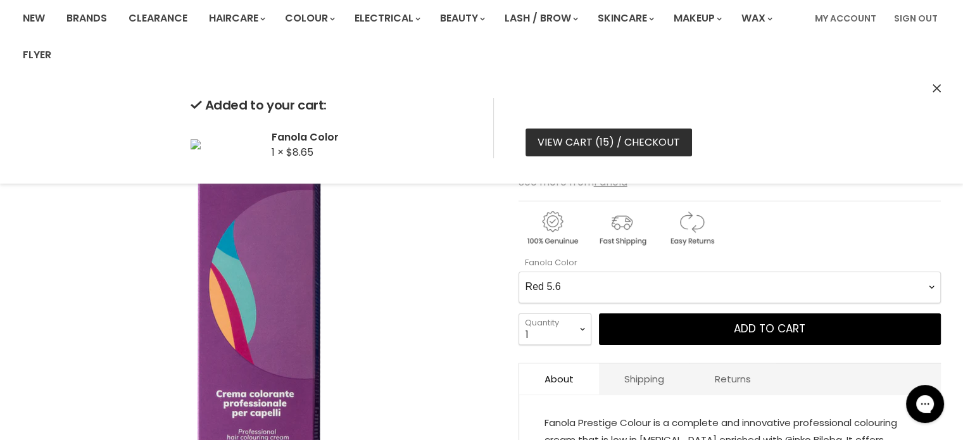
click at [626, 136] on link "View cart ( 15 ) / Checkout" at bounding box center [609, 143] width 167 height 28
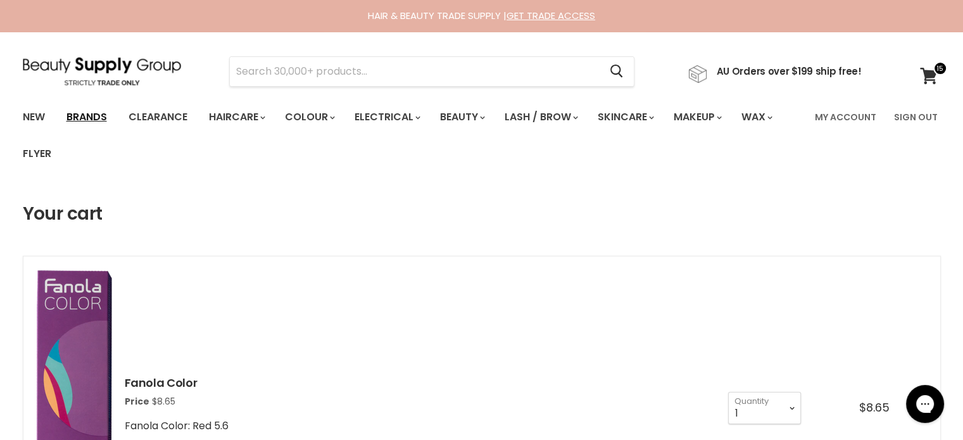
click at [79, 109] on link "Brands" at bounding box center [87, 117] width 60 height 27
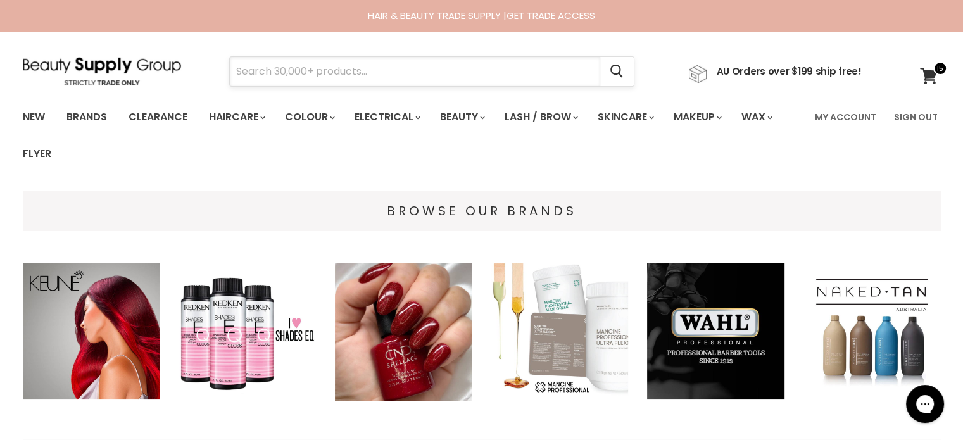
click at [279, 63] on input "Search" at bounding box center [415, 71] width 371 height 29
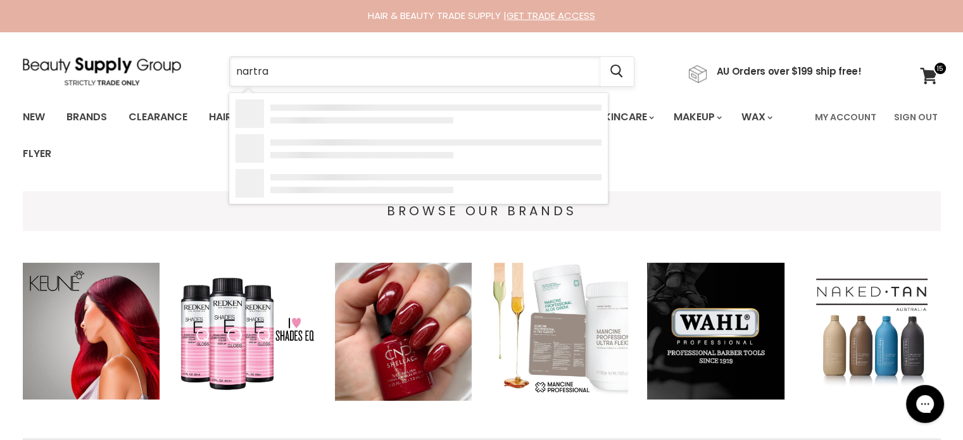
type input "nartral"
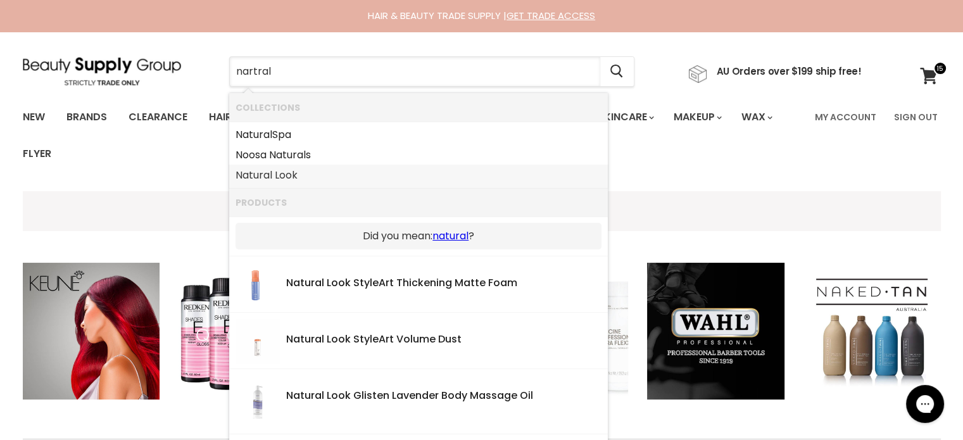
click at [259, 177] on link "Natural Look" at bounding box center [419, 175] width 366 height 20
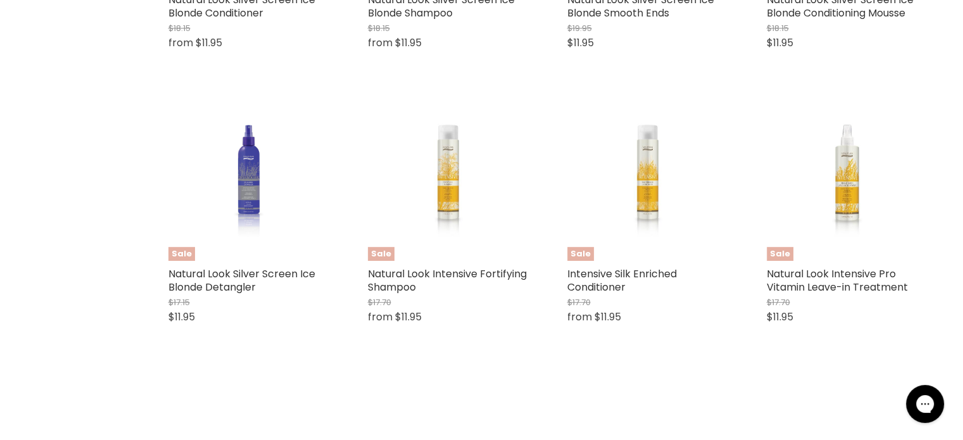
select select "manual"
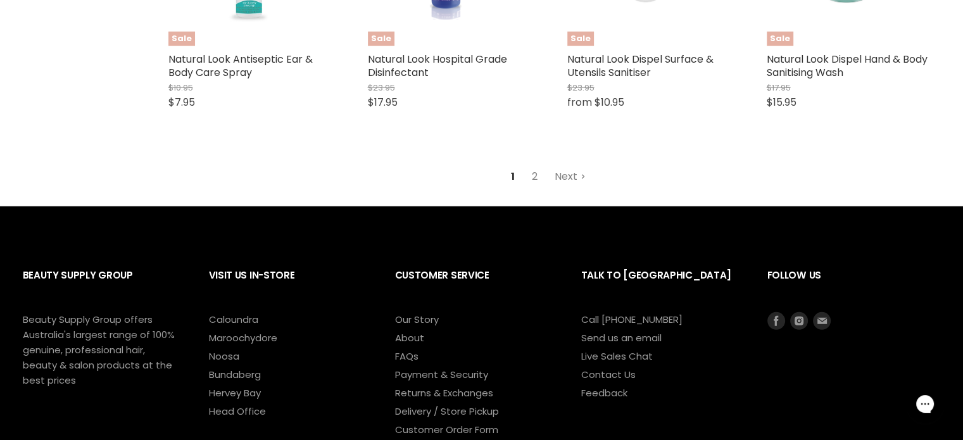
scroll to position [3587, 0]
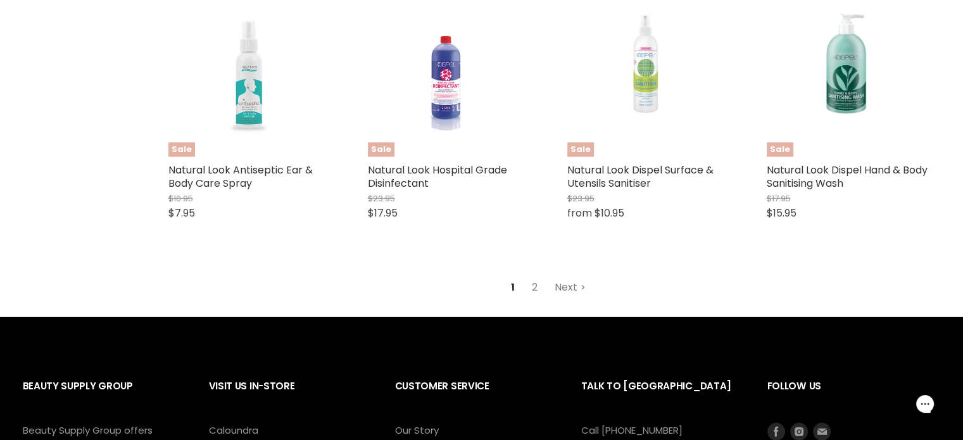
click at [564, 276] on link "Next" at bounding box center [570, 287] width 45 height 23
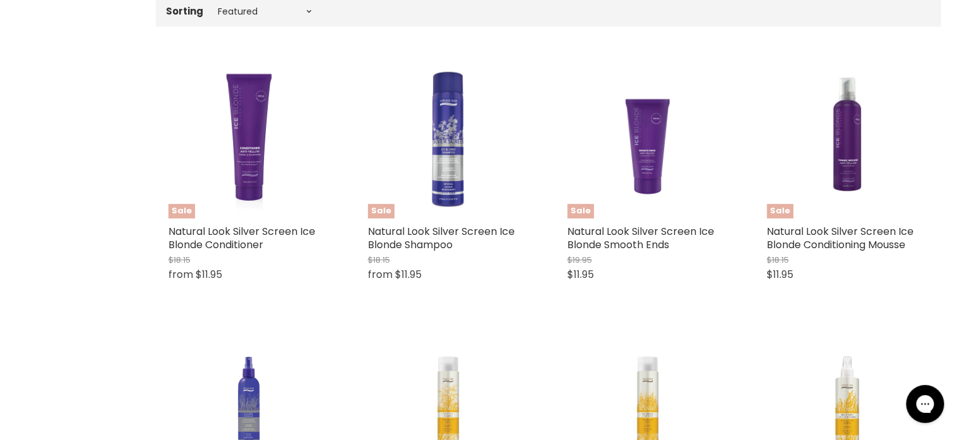
select select "manual"
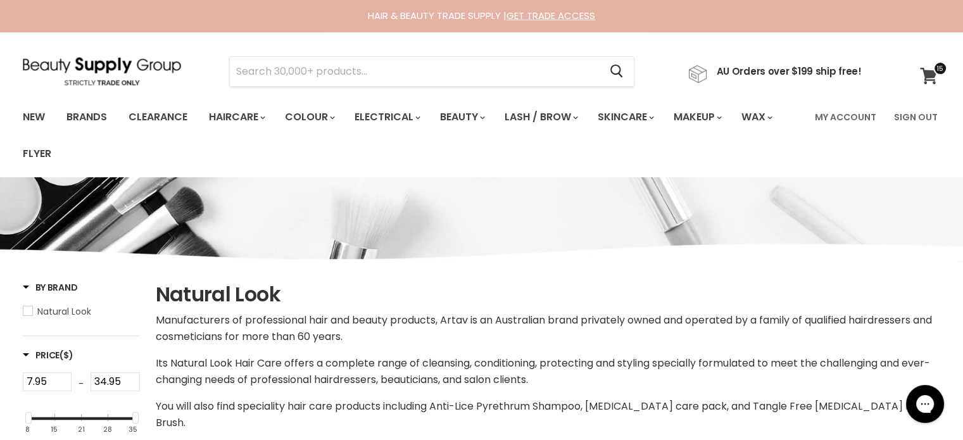
click at [928, 68] on icon at bounding box center [929, 76] width 18 height 16
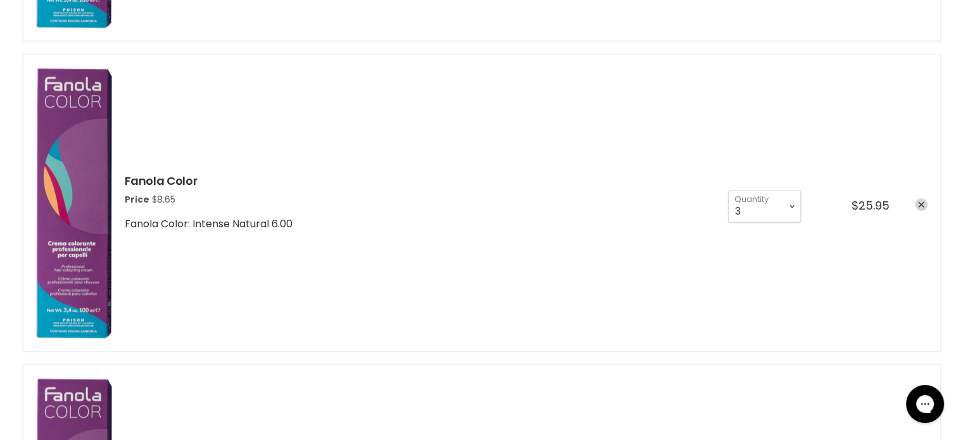
scroll to position [1161, 0]
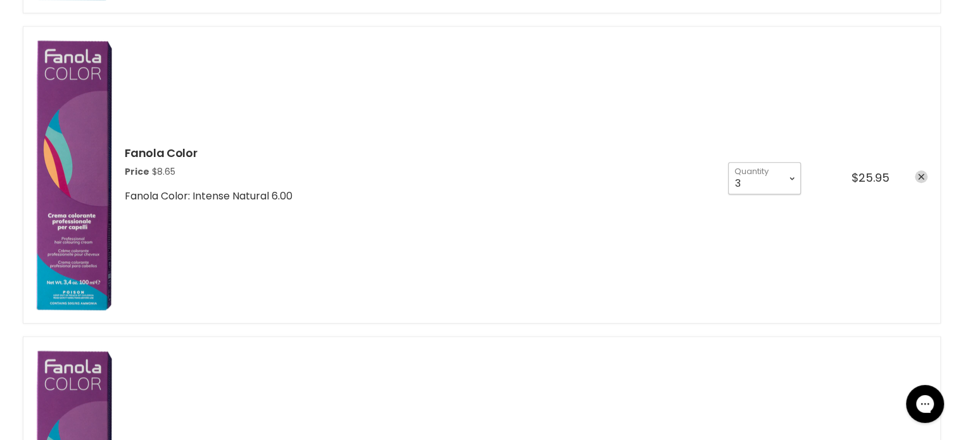
select select "4"
type input "4"
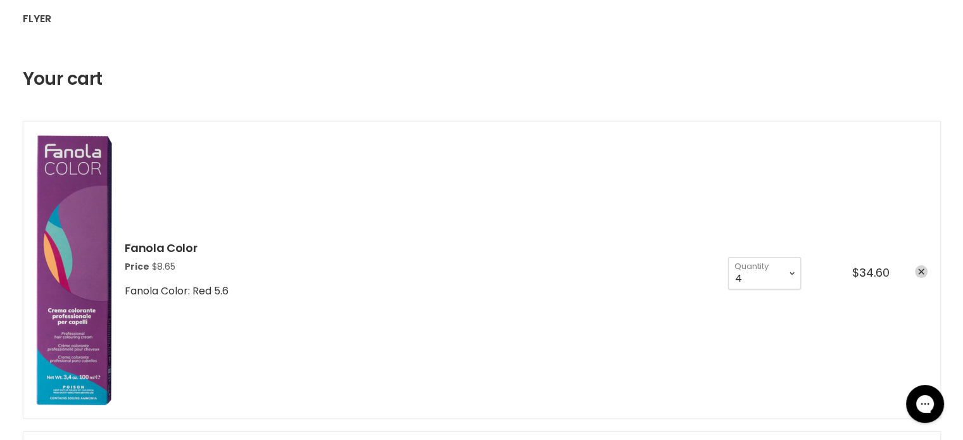
scroll to position [317, 0]
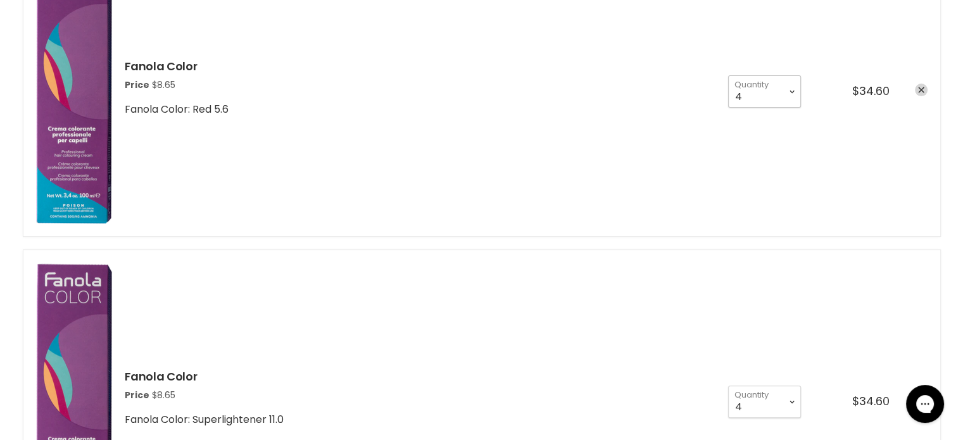
click at [765, 96] on select "1 2 3 4 5 6 7 8 9 10+" at bounding box center [764, 91] width 73 height 32
select select "1"
click at [728, 75] on select "1 2 3 4 5 6 7 8 9 10+" at bounding box center [764, 91] width 73 height 32
type input "1"
